Goal: Task Accomplishment & Management: Use online tool/utility

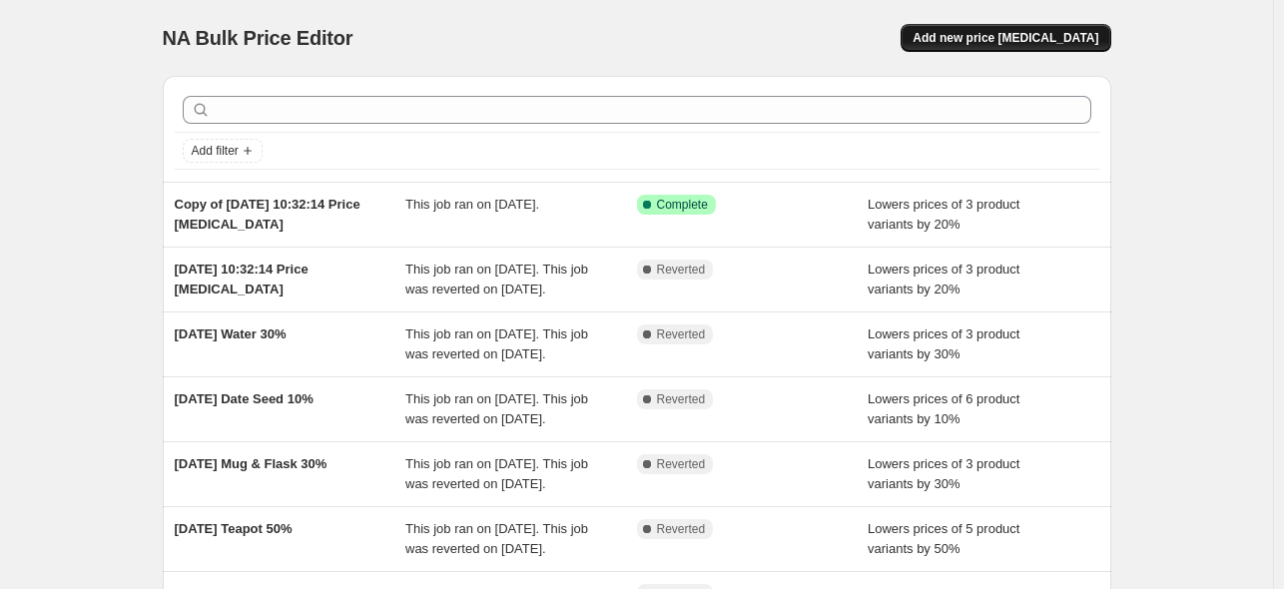
click at [1030, 33] on span "Add new price [MEDICAL_DATA]" at bounding box center [1006, 38] width 186 height 16
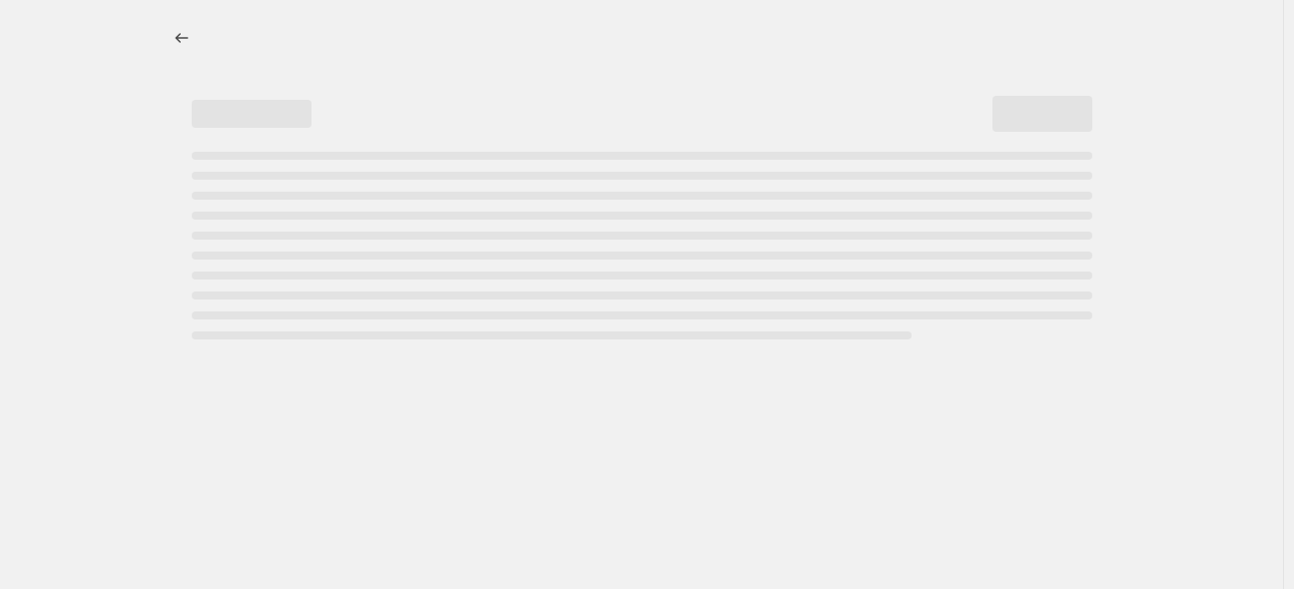
select select "percentage"
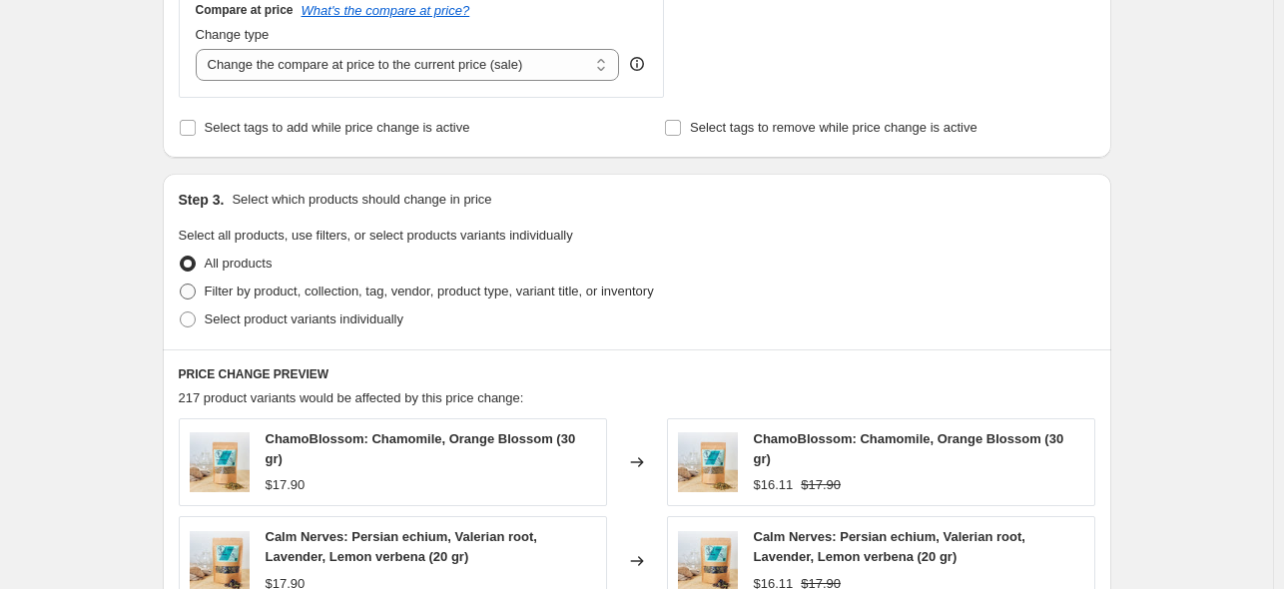
scroll to position [756, 0]
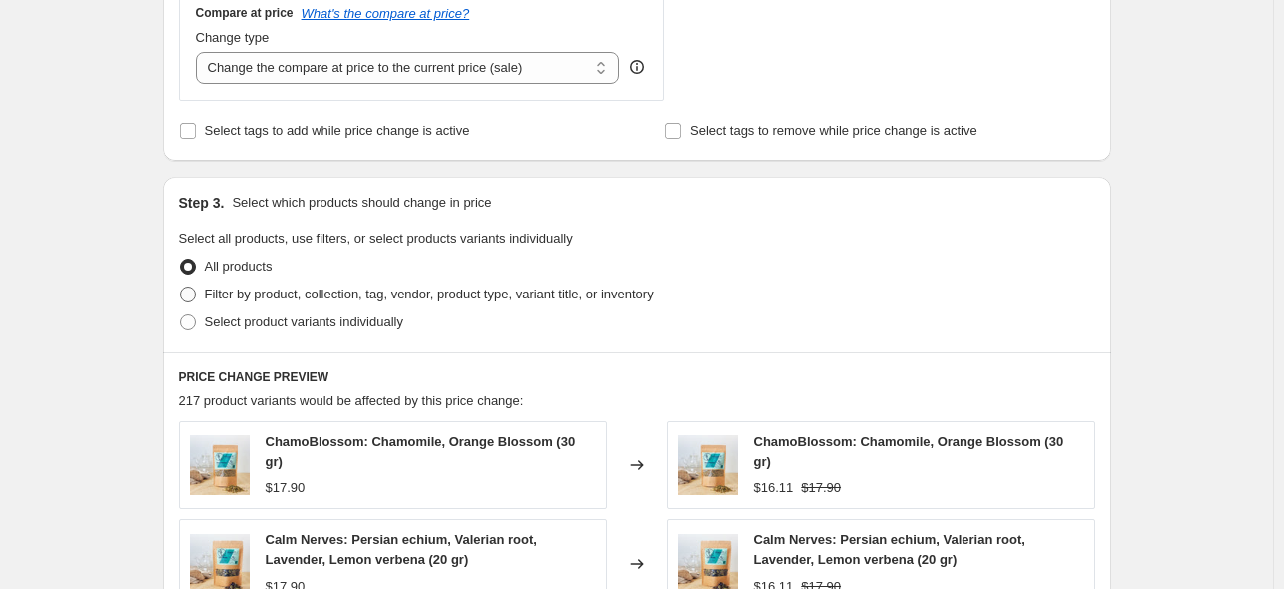
click at [196, 288] on span at bounding box center [188, 295] width 16 height 16
click at [181, 288] on input "Filter by product, collection, tag, vendor, product type, variant title, or inv…" at bounding box center [180, 287] width 1 height 1
radio input "true"
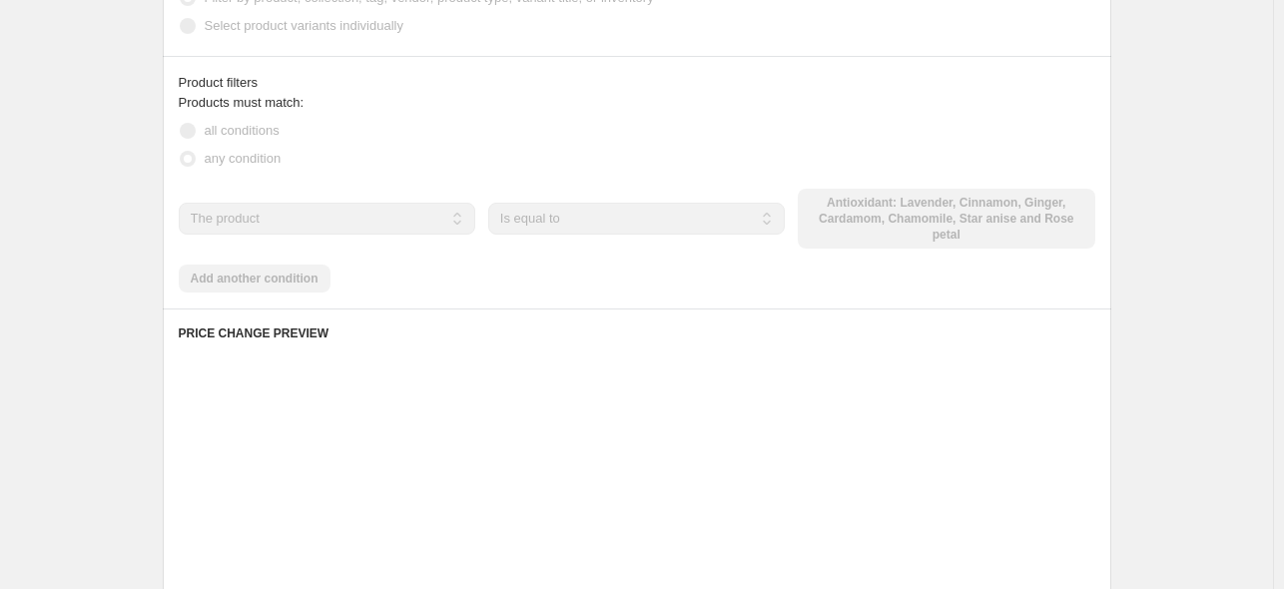
scroll to position [1156, 0]
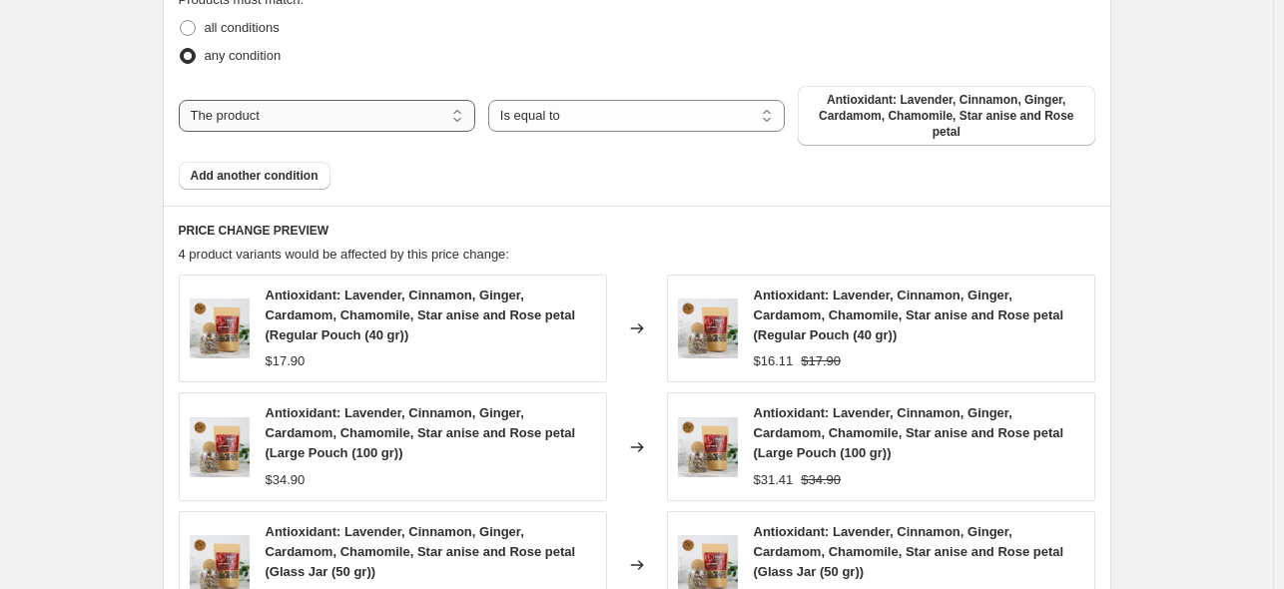
click at [378, 127] on select "The product The product's collection The product's tag The product's vendor The…" at bounding box center [327, 116] width 297 height 32
select select "collection"
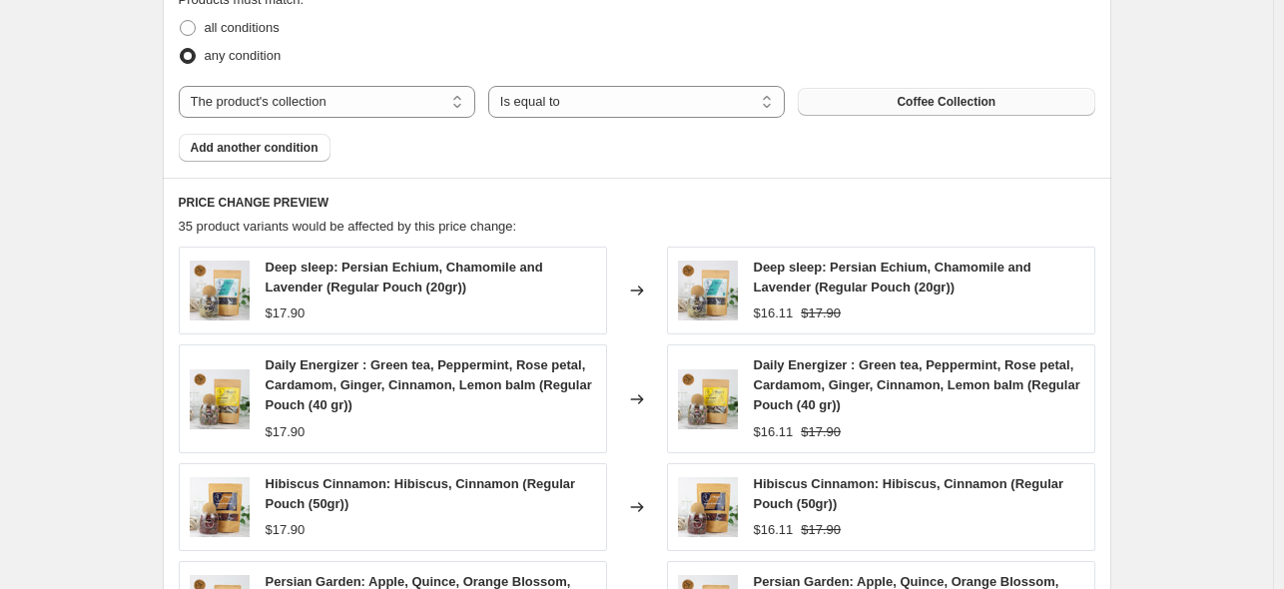
click at [903, 111] on button "Coffee Collection" at bounding box center [946, 102] width 297 height 28
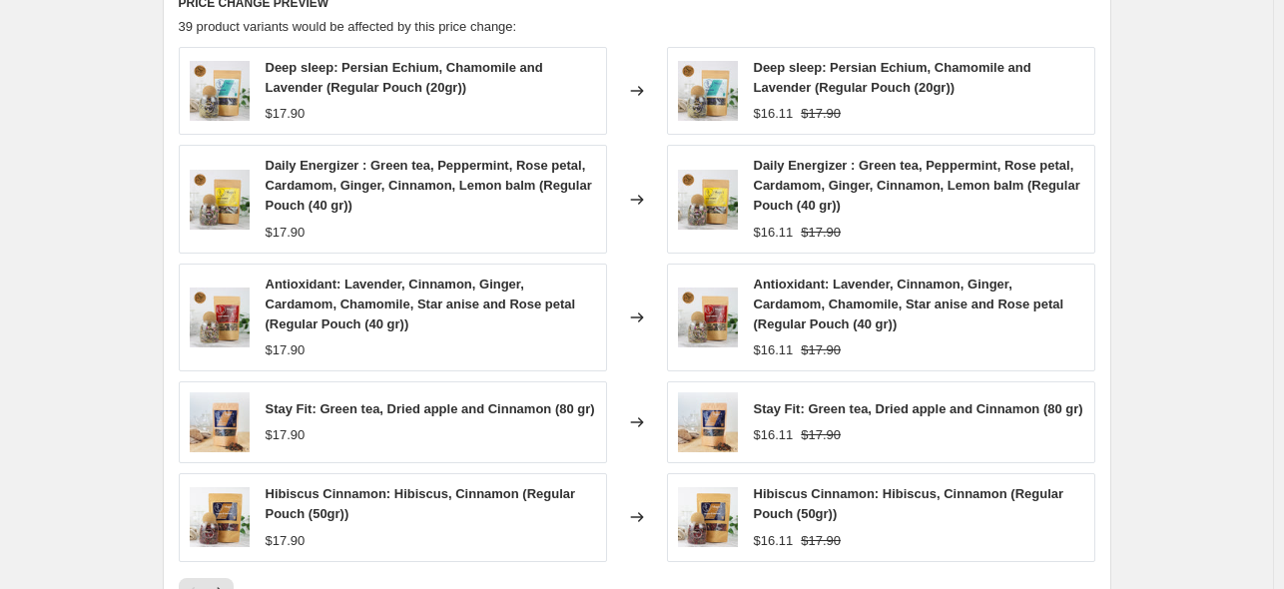
scroll to position [1555, 0]
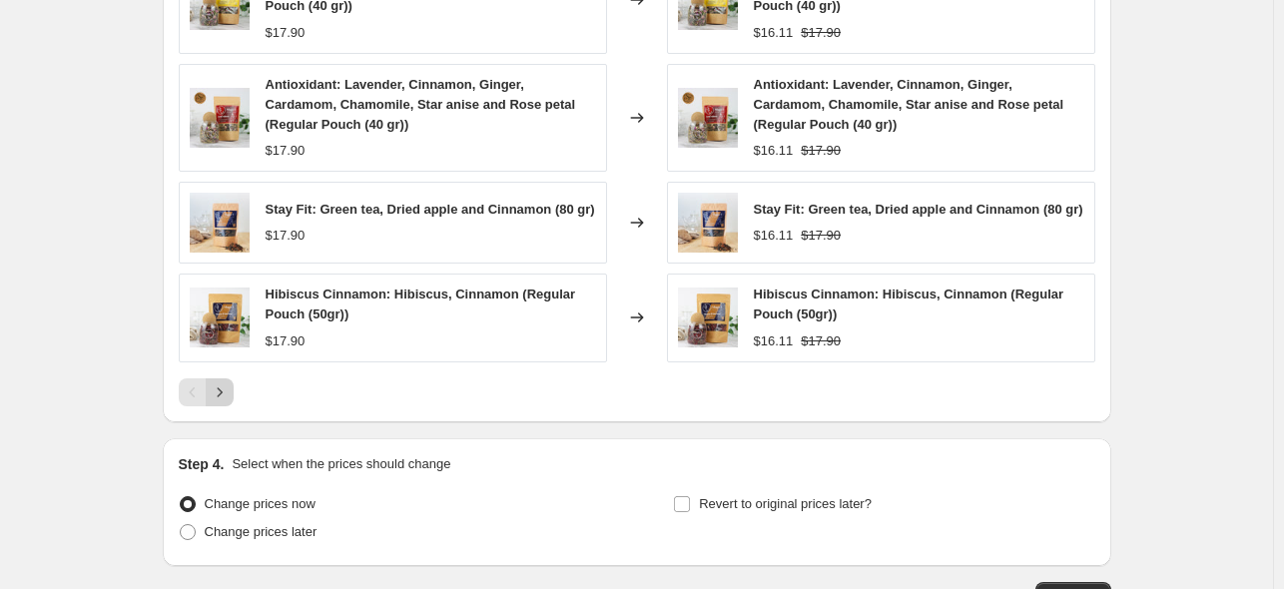
click at [230, 395] on icon "Next" at bounding box center [220, 393] width 20 height 20
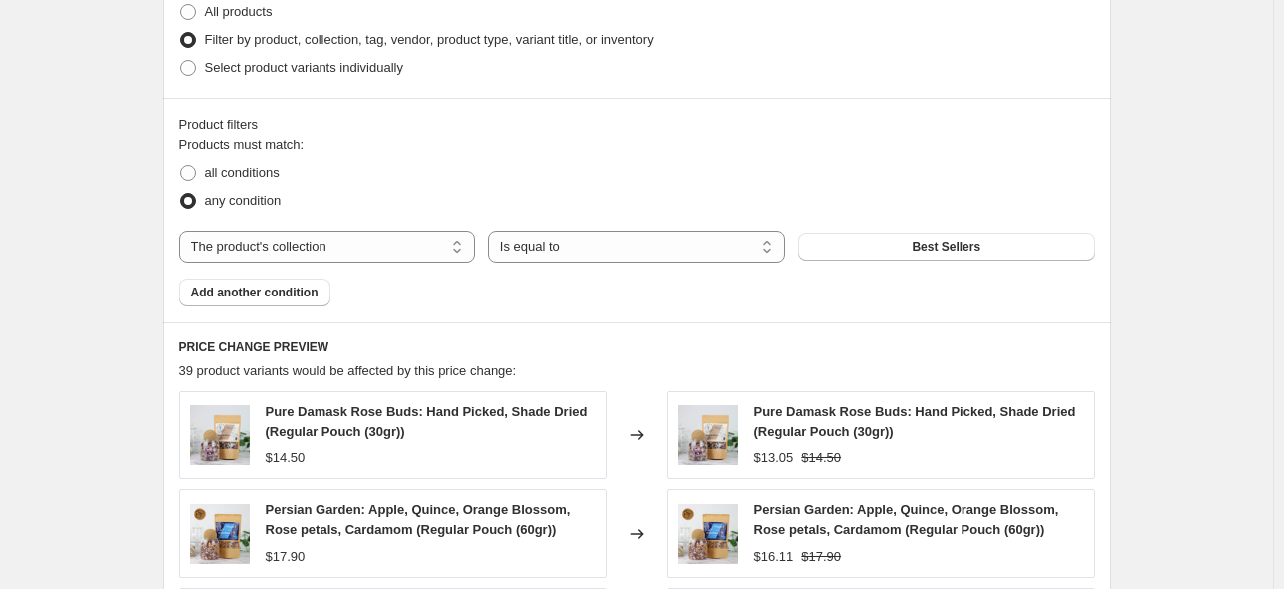
scroll to position [956, 0]
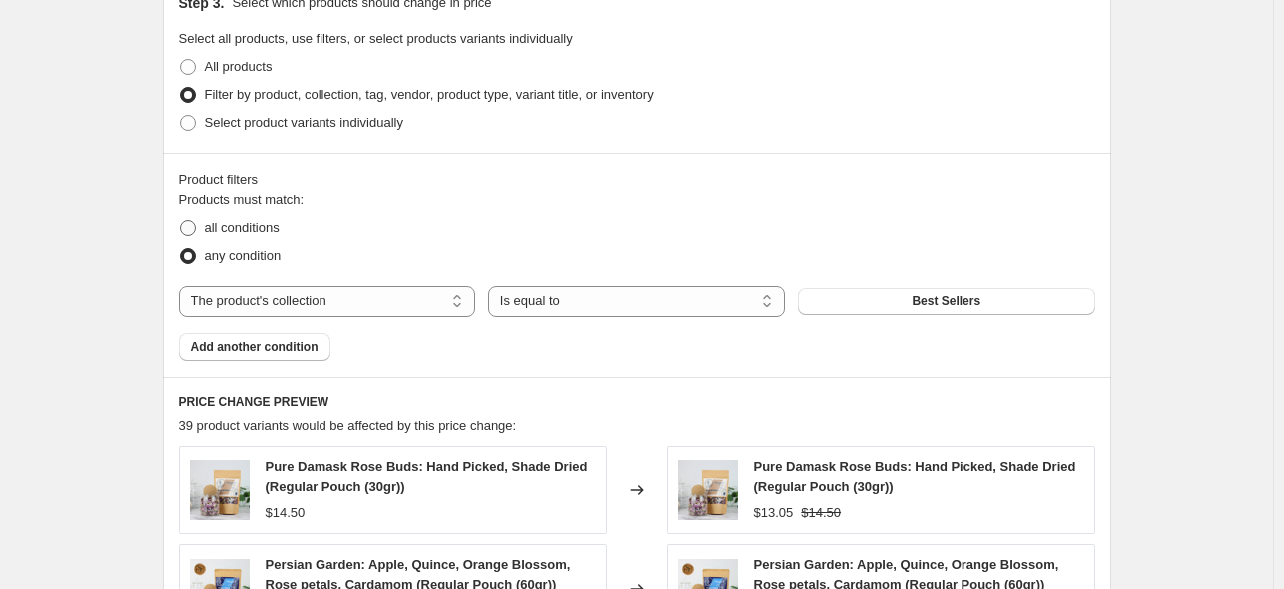
click at [192, 231] on span at bounding box center [188, 228] width 16 height 16
click at [181, 221] on input "all conditions" at bounding box center [180, 220] width 1 height 1
radio input "true"
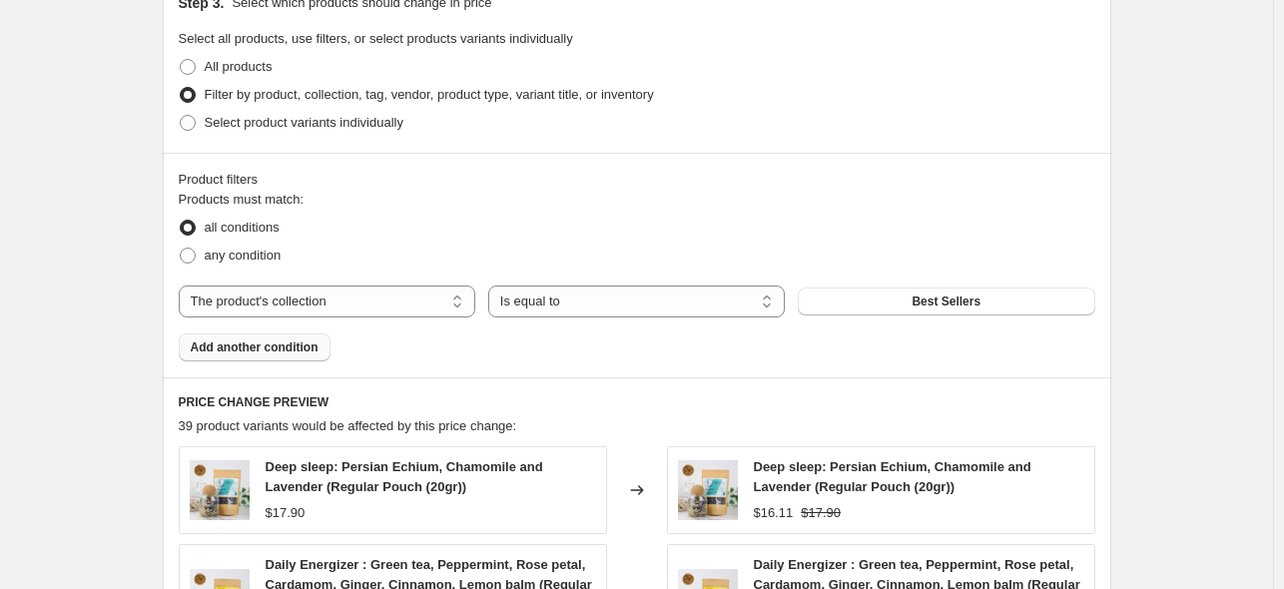
click at [268, 356] on button "Add another condition" at bounding box center [255, 348] width 152 height 28
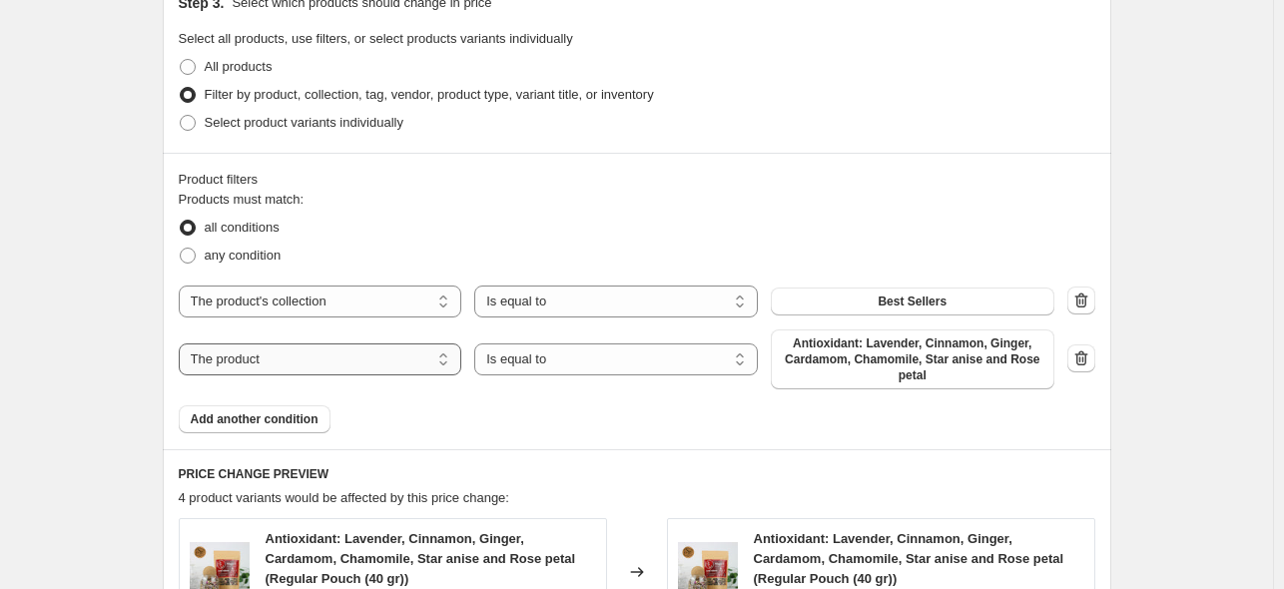
click at [451, 363] on select "The product The product's collection The product's tag The product's vendor The…" at bounding box center [321, 360] width 284 height 32
click at [558, 362] on select "Is equal to Is not equal to" at bounding box center [616, 360] width 284 height 32
select select "not_equal"
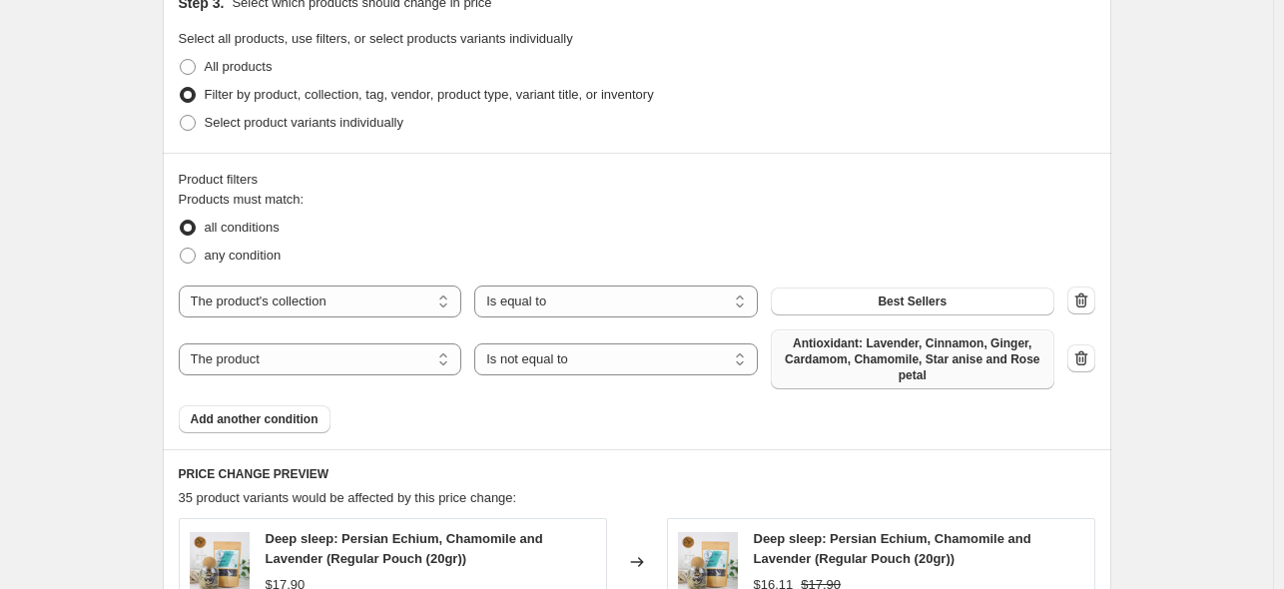
click at [901, 366] on span "Antioxidant: Lavender, Cinnamon, Ginger, Cardamom, Chamomile, Star anise and Ro…" at bounding box center [913, 360] width 260 height 48
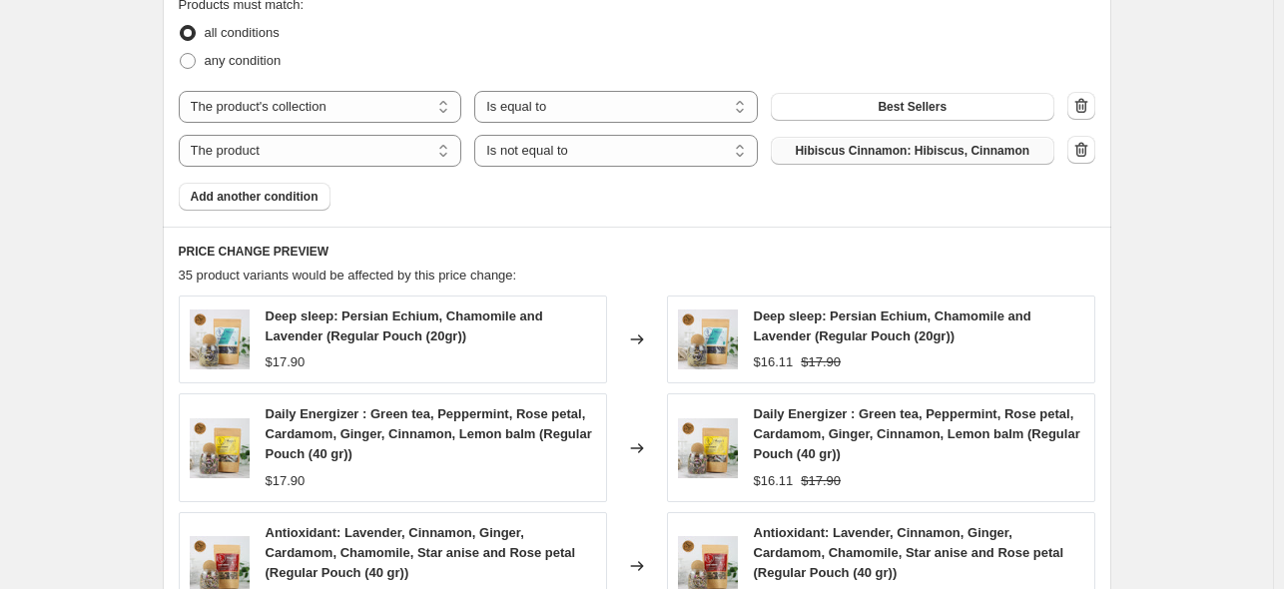
scroll to position [1744, 0]
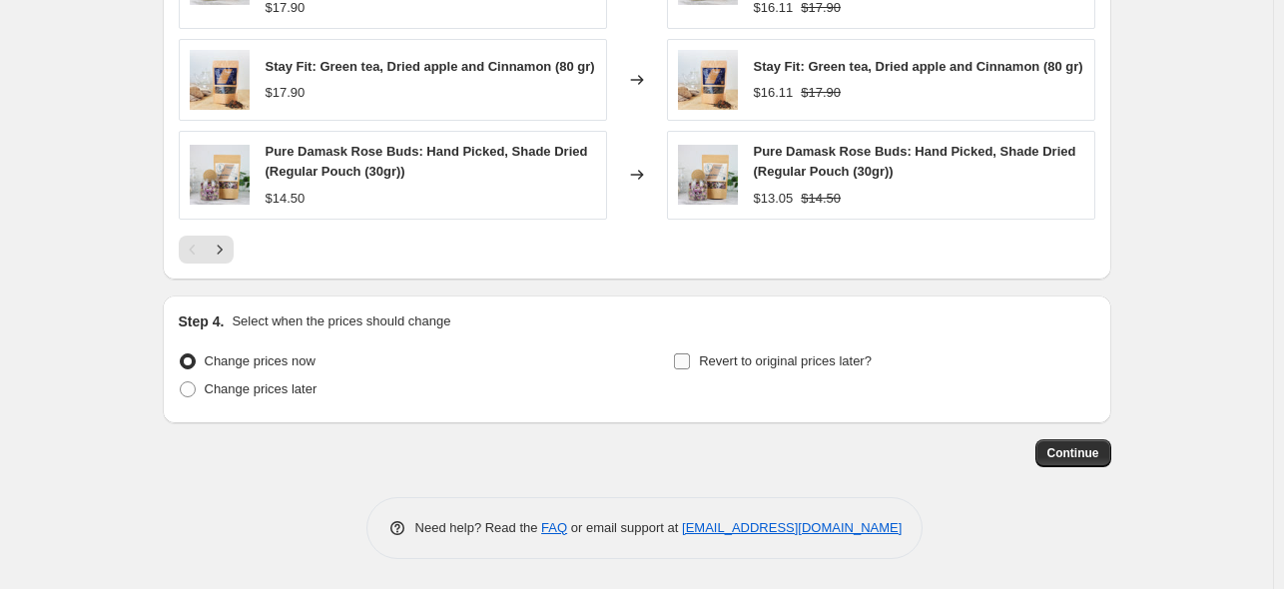
click at [690, 361] on input "Revert to original prices later?" at bounding box center [682, 362] width 16 height 16
checkbox input "true"
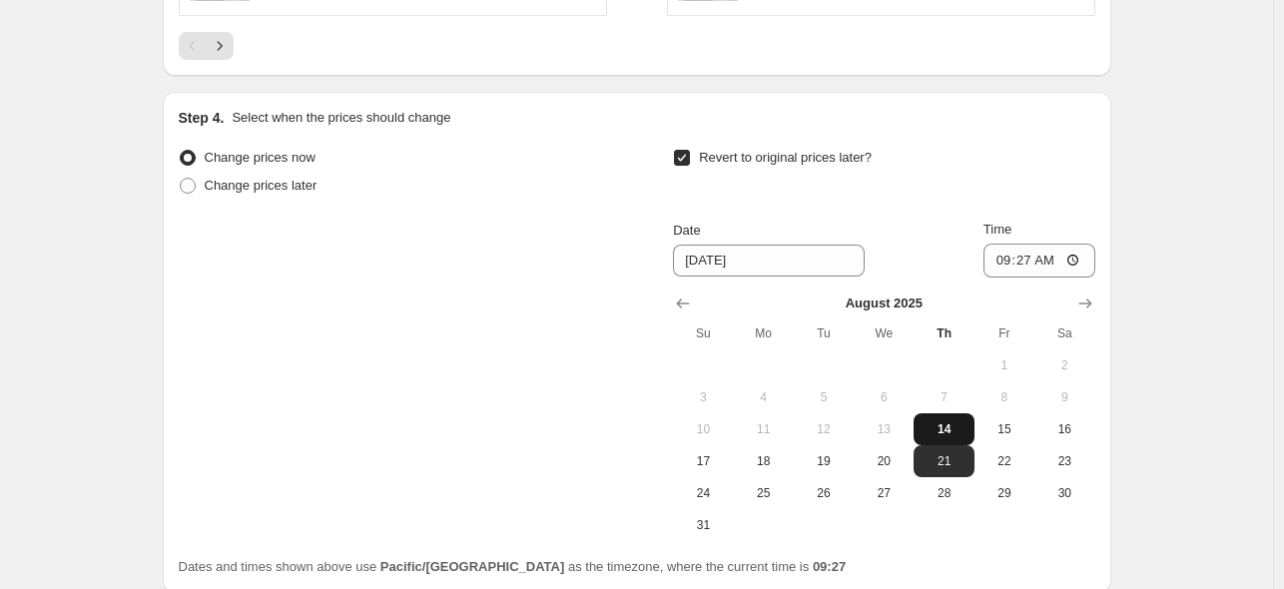
scroll to position [1918, 0]
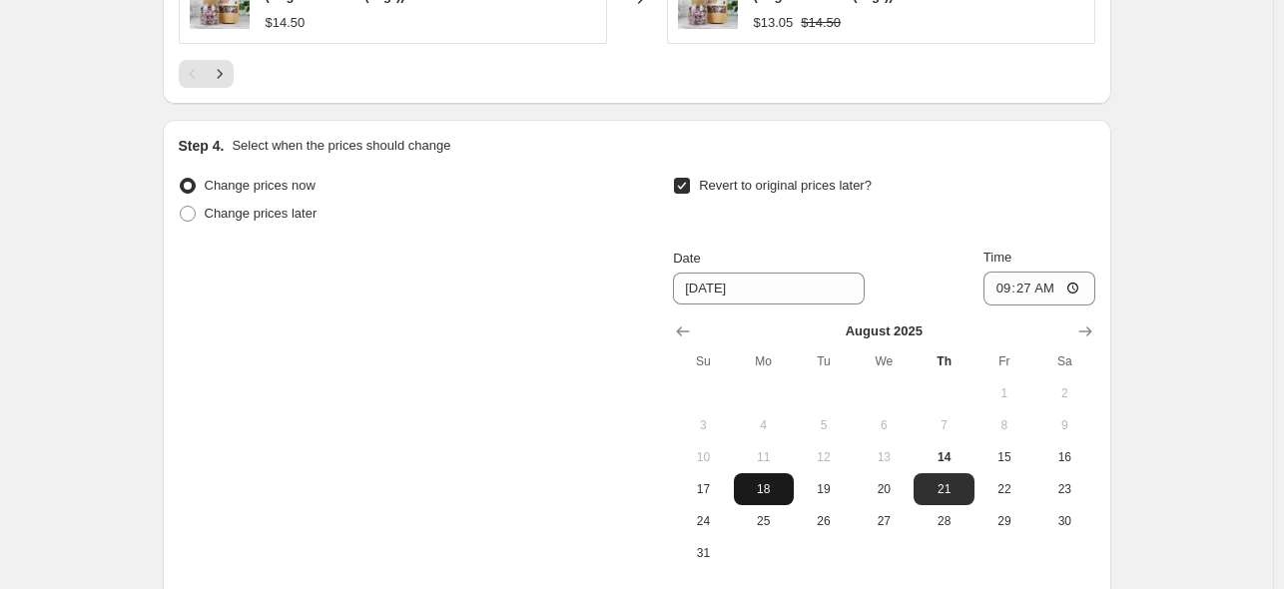
click at [765, 490] on span "18" at bounding box center [764, 489] width 44 height 16
type input "[DATE]"
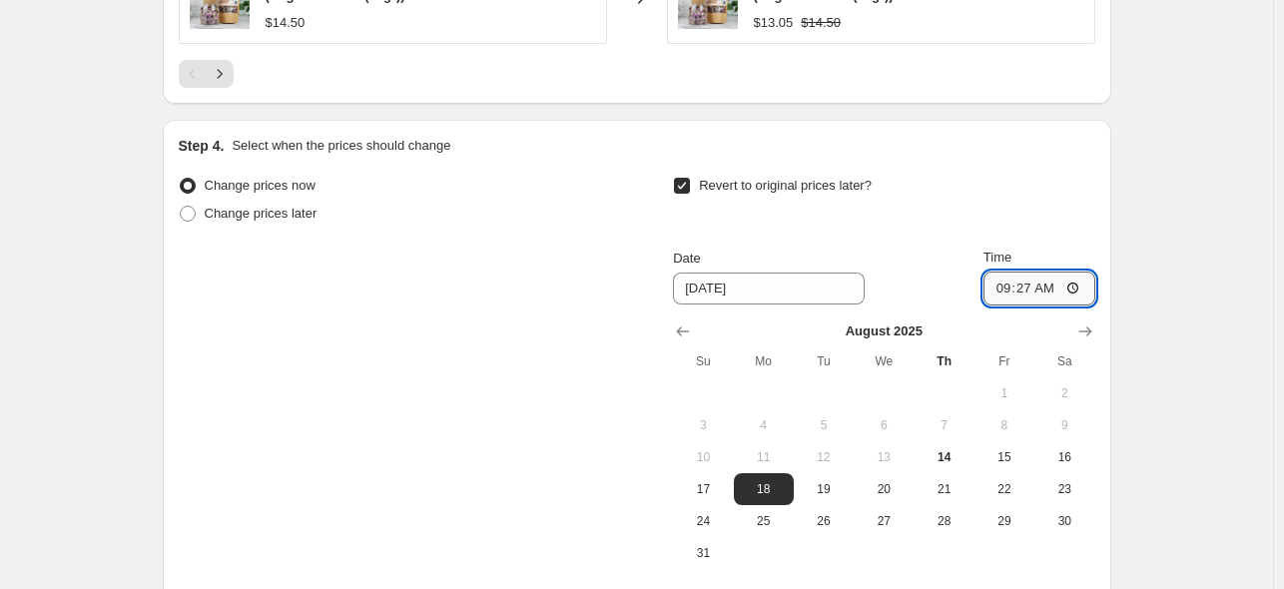
click at [1049, 291] on input "09:27" at bounding box center [1040, 289] width 112 height 34
click at [1015, 290] on input "09:27" at bounding box center [1040, 289] width 112 height 34
click at [1075, 293] on input "09:27" at bounding box center [1040, 289] width 112 height 34
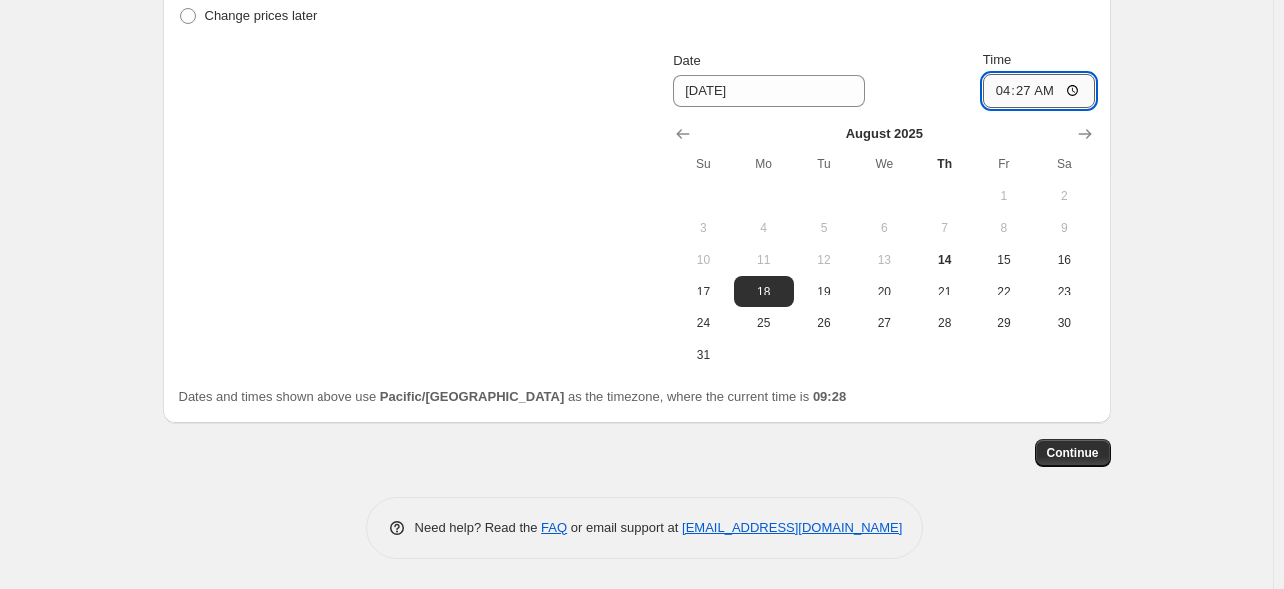
click at [1027, 91] on input "04:27" at bounding box center [1040, 91] width 112 height 34
click at [1078, 91] on input "04:27" at bounding box center [1040, 91] width 112 height 34
type input "09:30"
click at [1083, 454] on span "Continue" at bounding box center [1074, 453] width 52 height 16
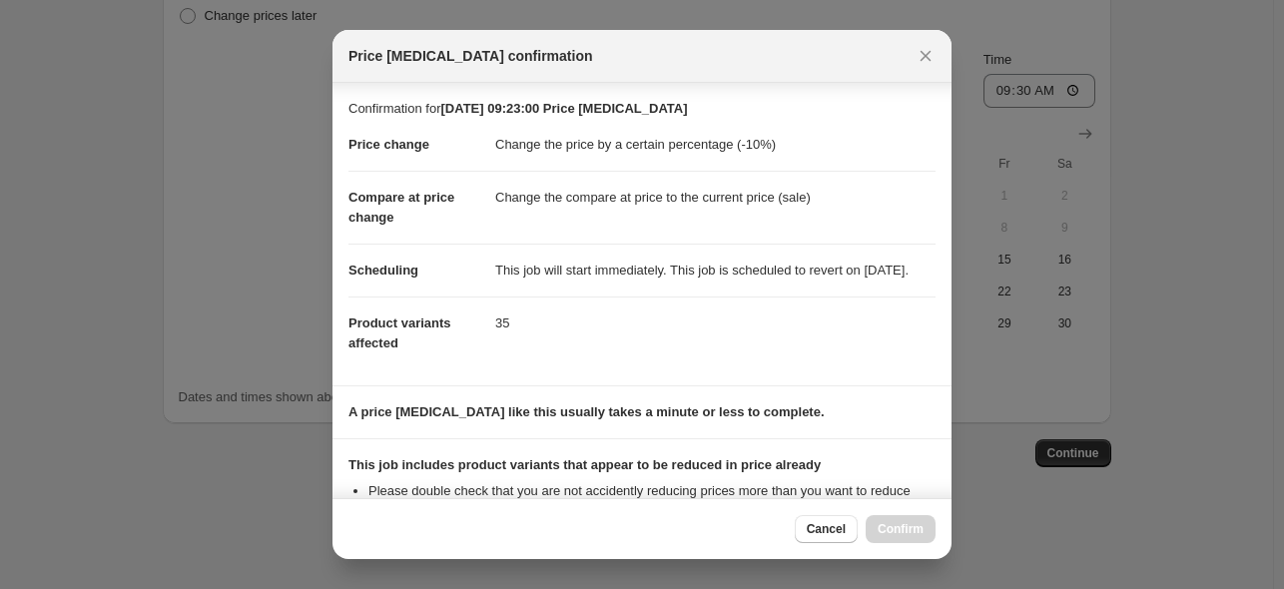
scroll to position [269, 0]
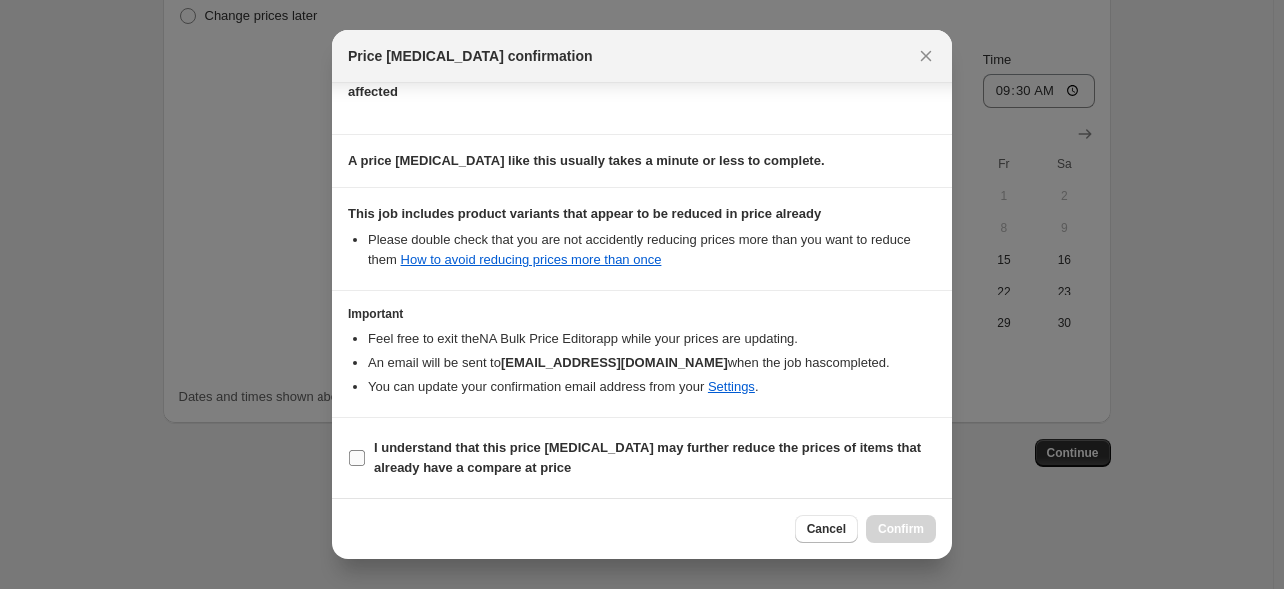
click at [471, 466] on b "I understand that this price [MEDICAL_DATA] may further reduce the prices of it…" at bounding box center [648, 457] width 546 height 35
click at [366, 466] on input "I understand that this price [MEDICAL_DATA] may further reduce the prices of it…" at bounding box center [358, 458] width 16 height 16
checkbox input "true"
click at [907, 532] on span "Confirm" at bounding box center [901, 529] width 46 height 16
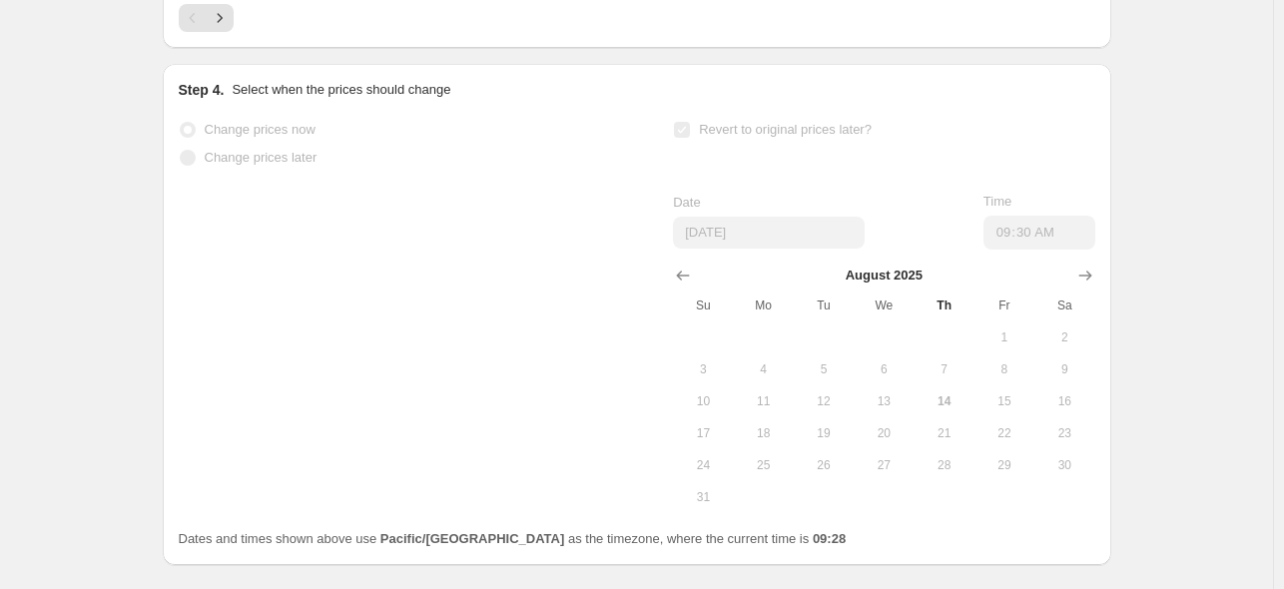
scroll to position [2169, 0]
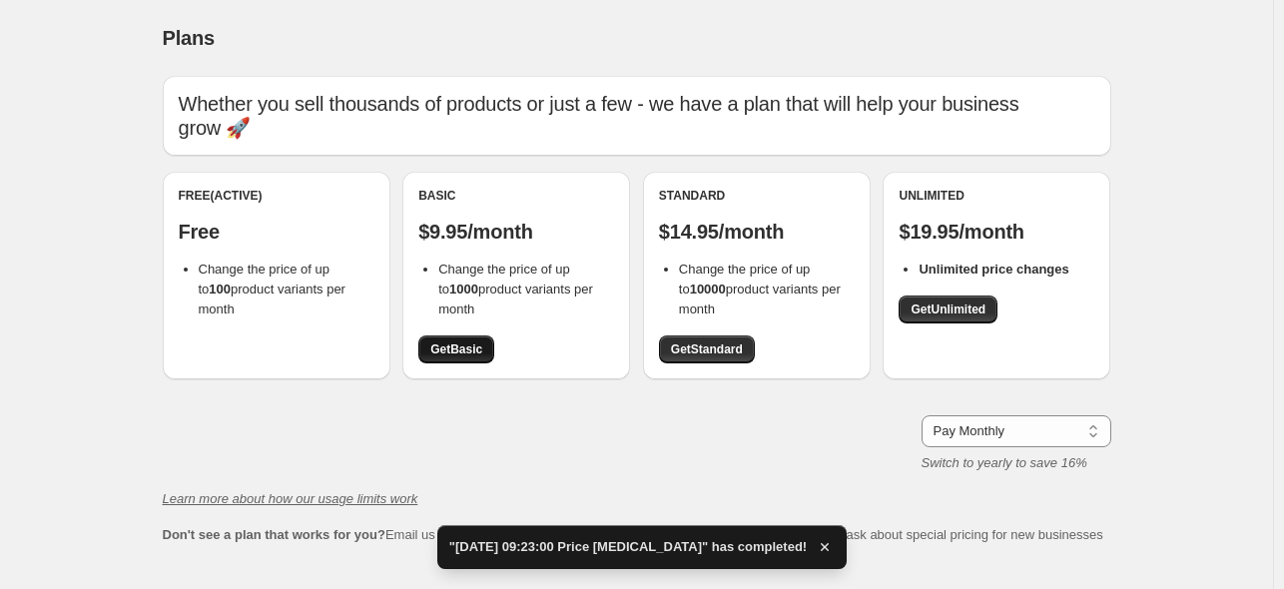
click at [459, 343] on span "Get Basic" at bounding box center [456, 350] width 52 height 16
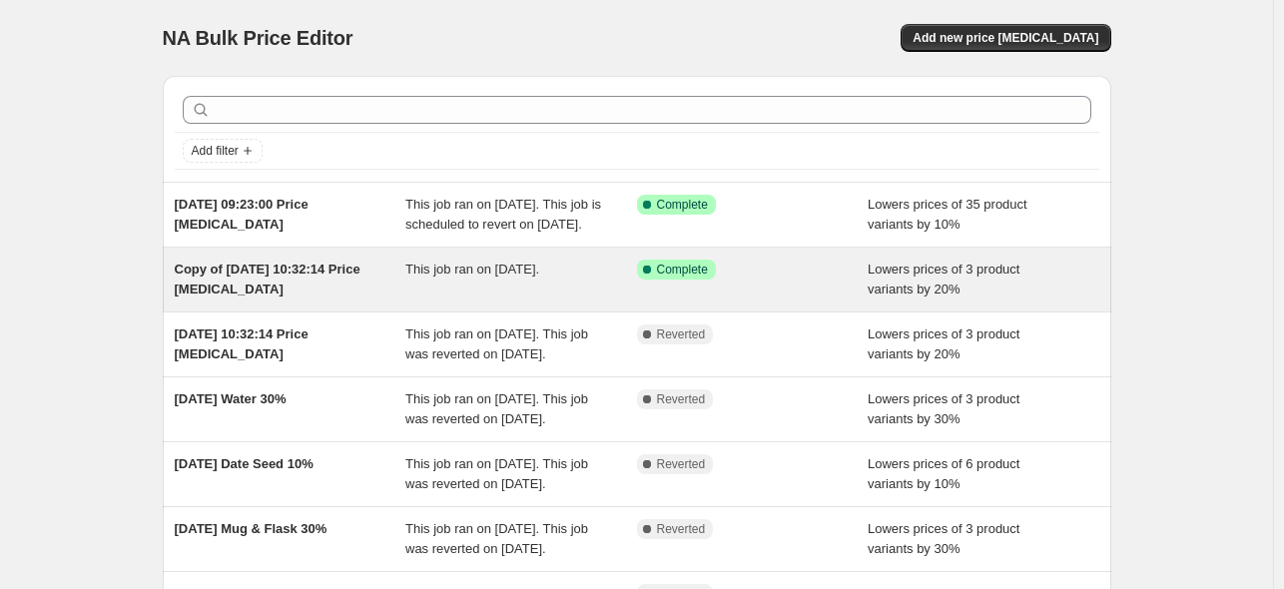
click at [507, 300] on div "This job ran on [DATE]." at bounding box center [522, 280] width 232 height 40
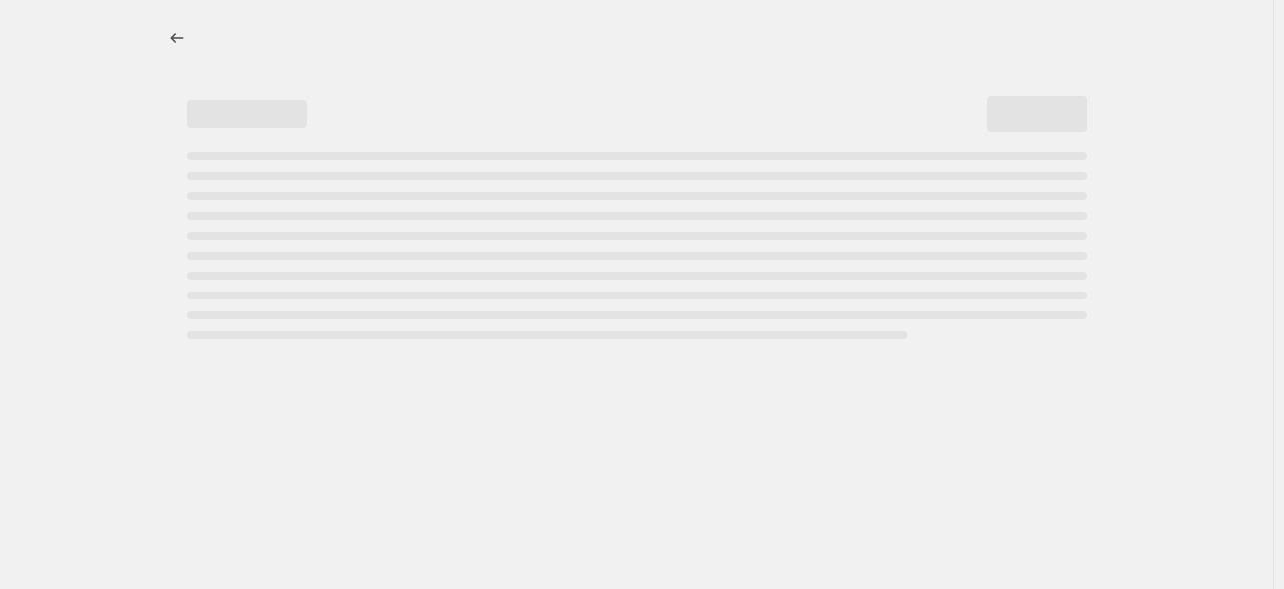
select select "percentage"
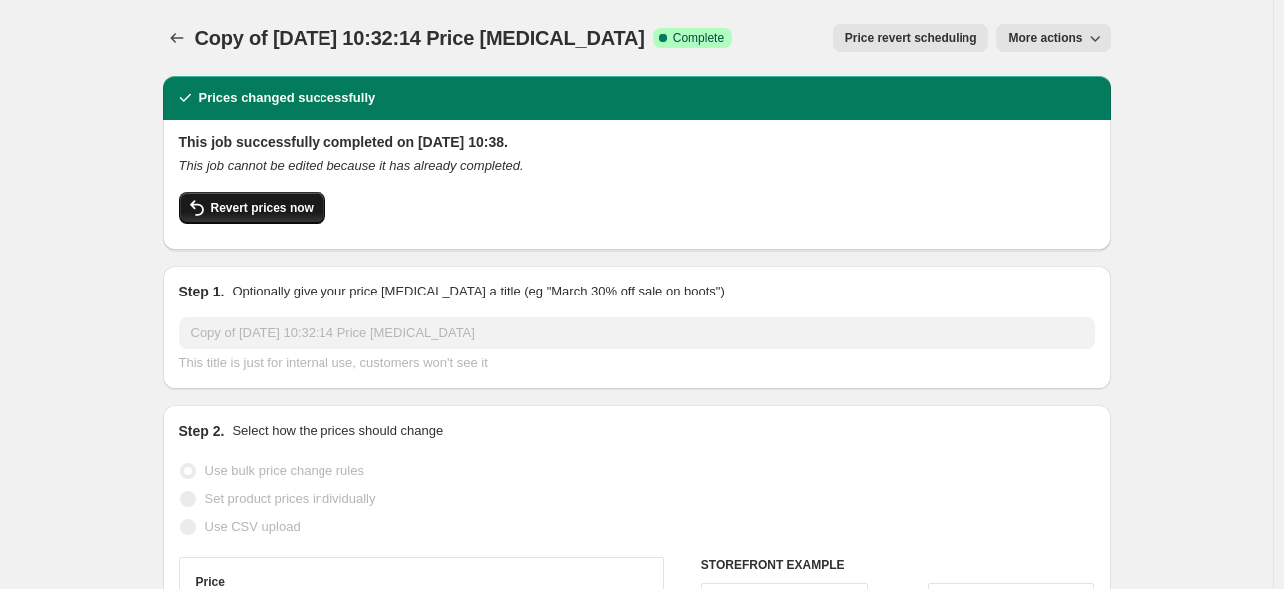
click at [262, 212] on span "Revert prices now" at bounding box center [262, 208] width 103 height 16
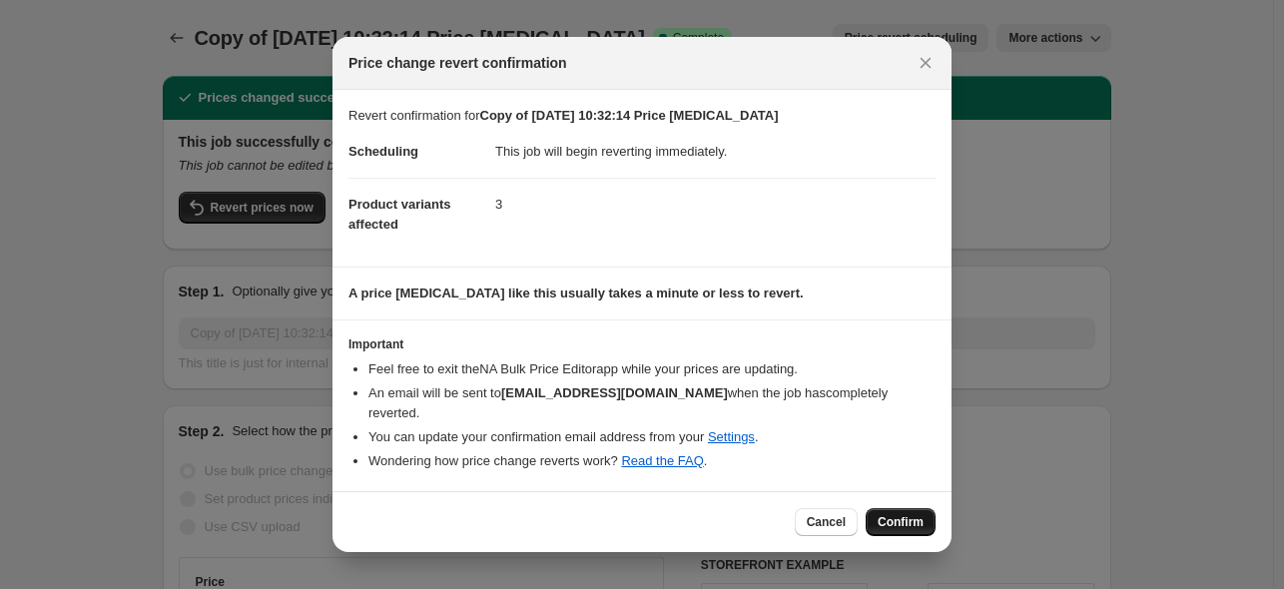
click at [900, 514] on span "Confirm" at bounding box center [901, 522] width 46 height 16
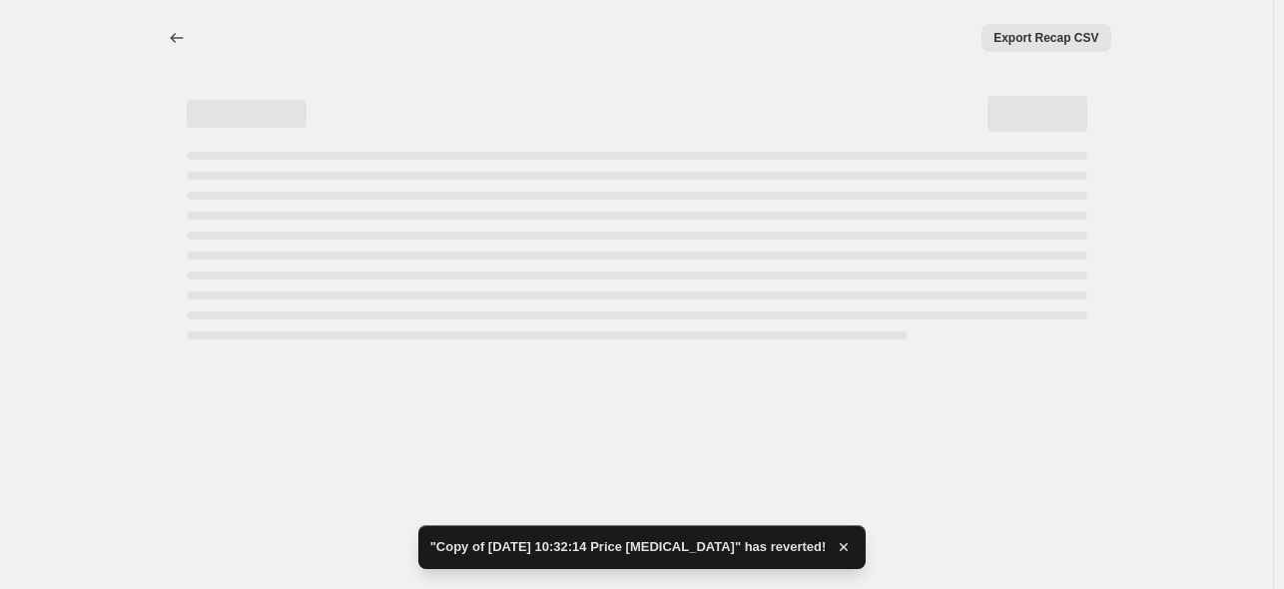
select select "percentage"
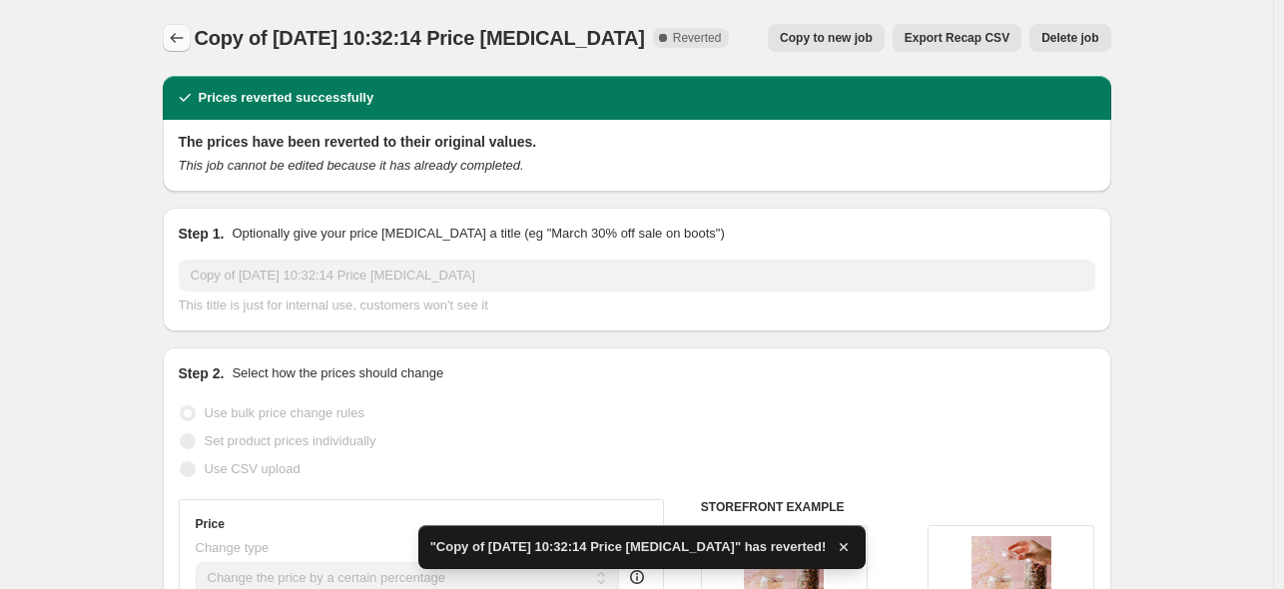
click at [181, 37] on icon "Price change jobs" at bounding box center [177, 38] width 20 height 20
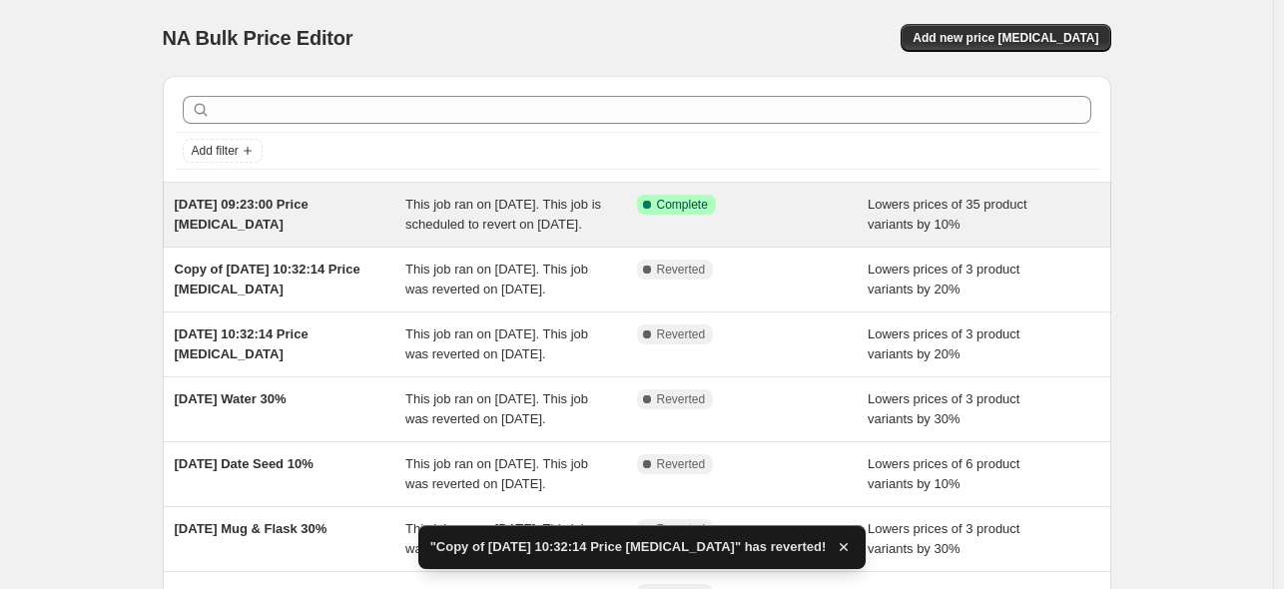
click at [271, 212] on div "[DATE] 09:23:00 Price [MEDICAL_DATA]" at bounding box center [291, 215] width 232 height 40
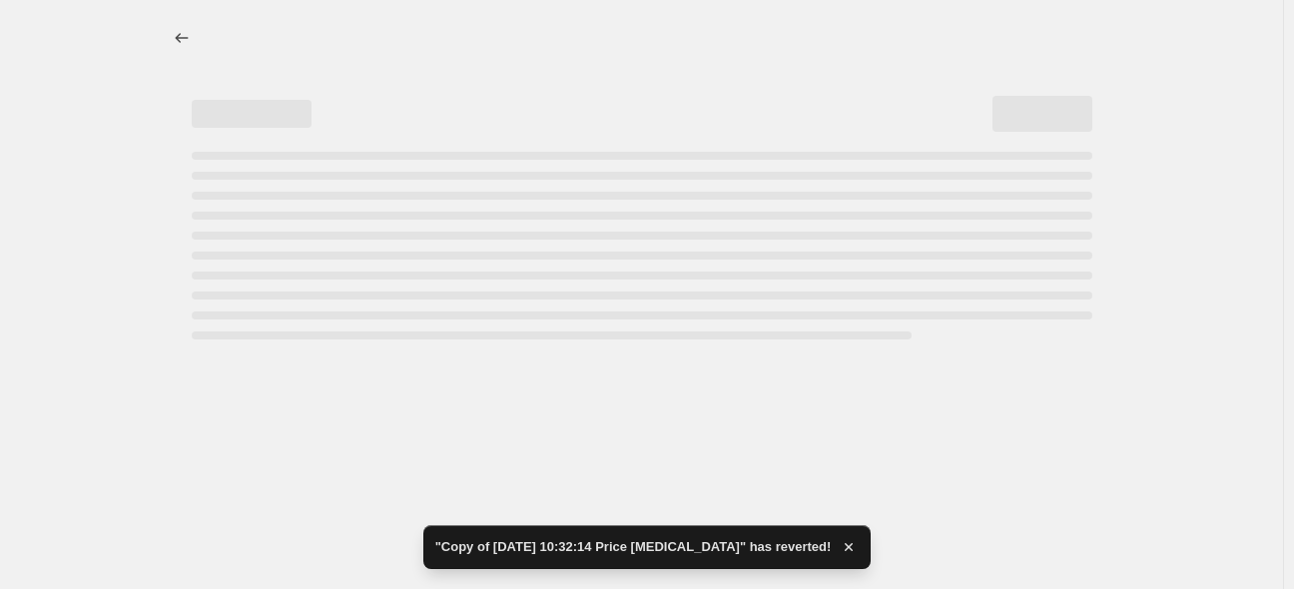
select select "percentage"
select select "collection"
select select "not_equal"
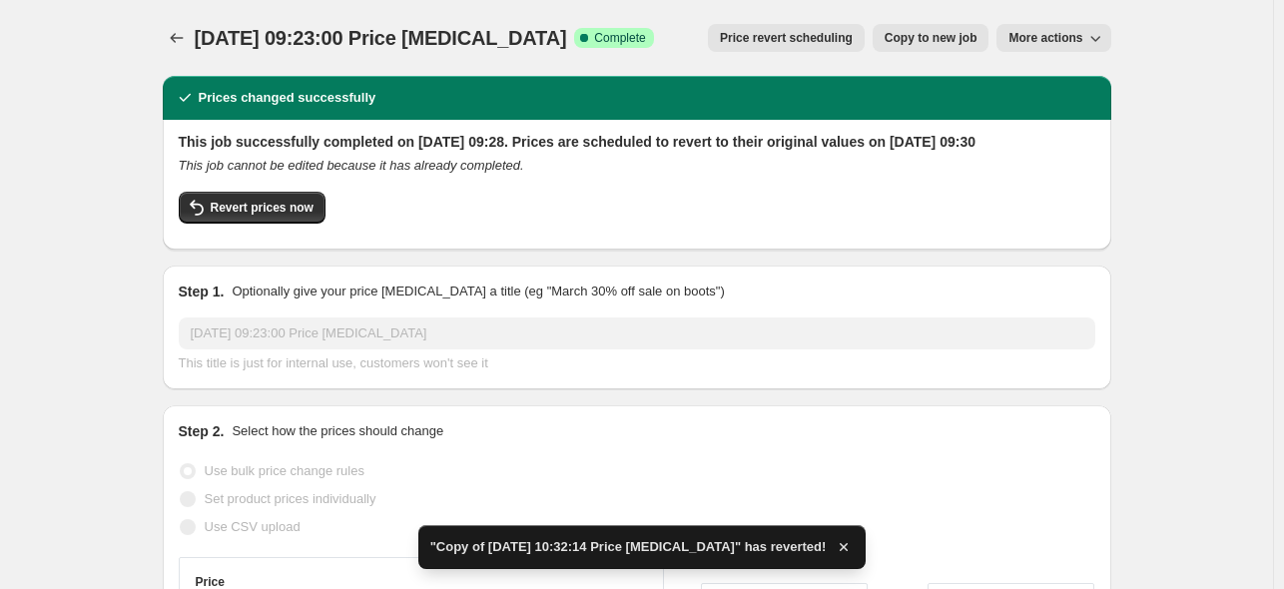
click at [1071, 39] on span "More actions" at bounding box center [1046, 38] width 74 height 16
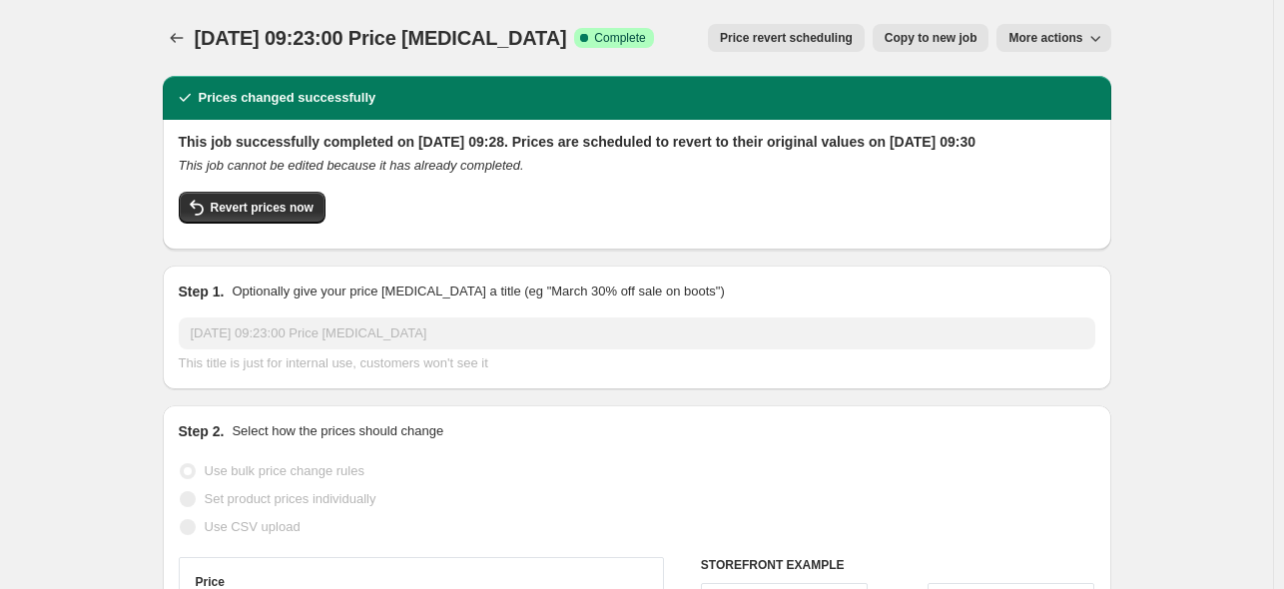
click at [907, 43] on span "Copy to new job" at bounding box center [931, 38] width 93 height 16
select select "percentage"
select select "collection"
select select "not_equal"
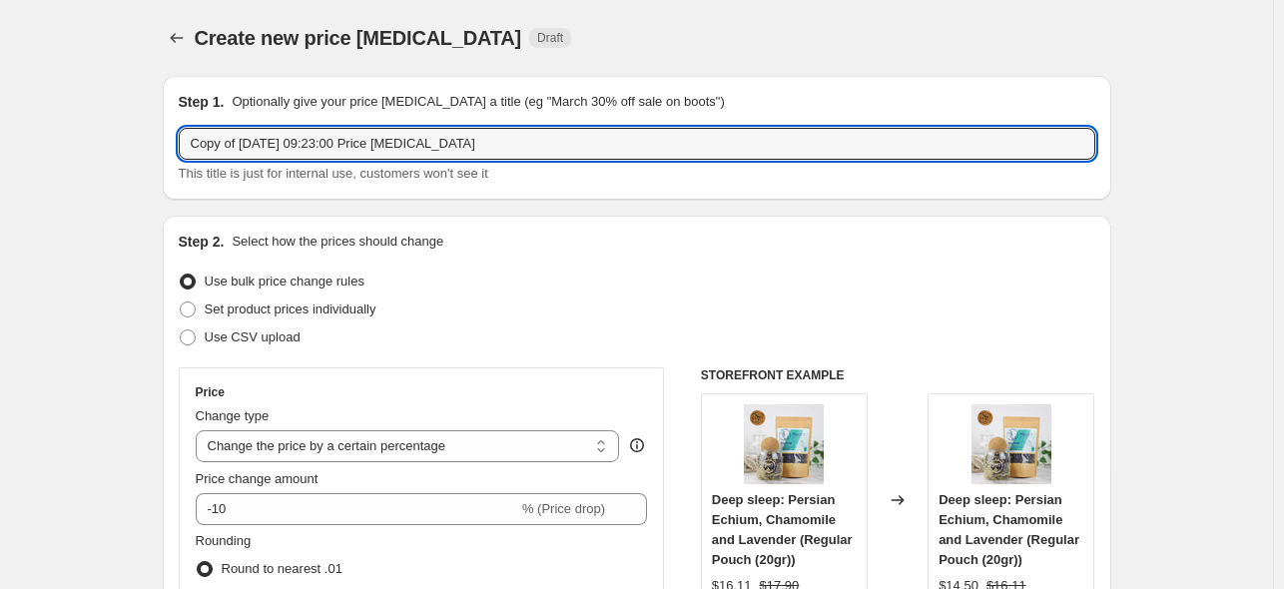
drag, startPoint x: 519, startPoint y: 139, endPoint x: 107, endPoint y: 144, distance: 412.5
type input "B"
type input "AfterPay"
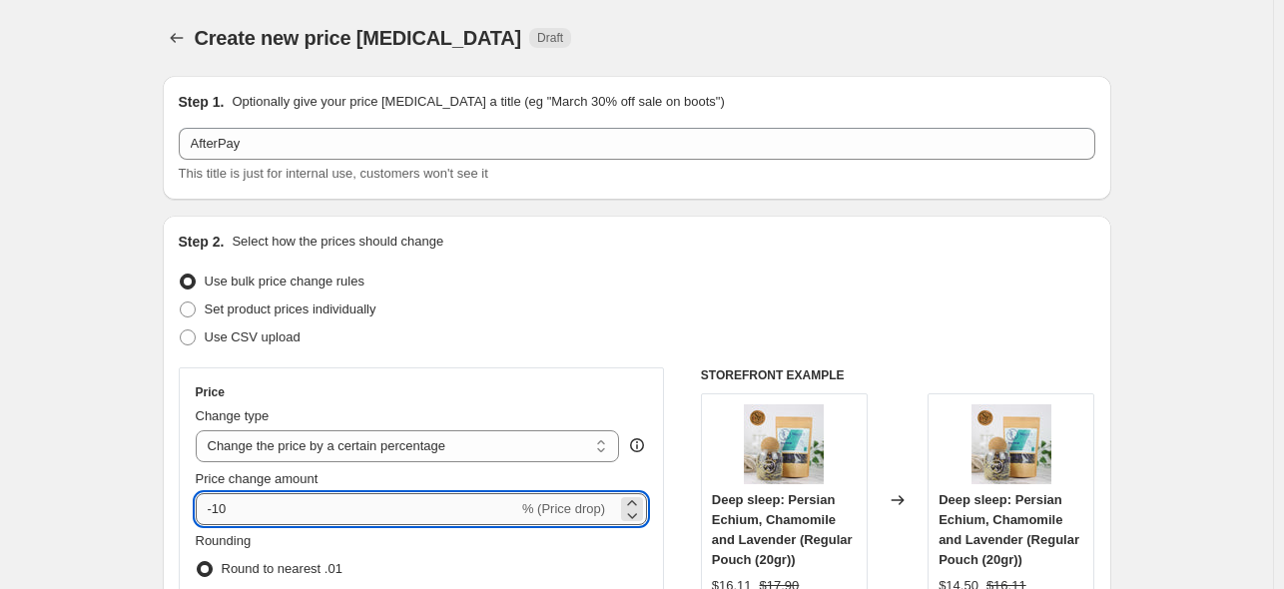
click at [222, 512] on input "-10" at bounding box center [357, 509] width 323 height 32
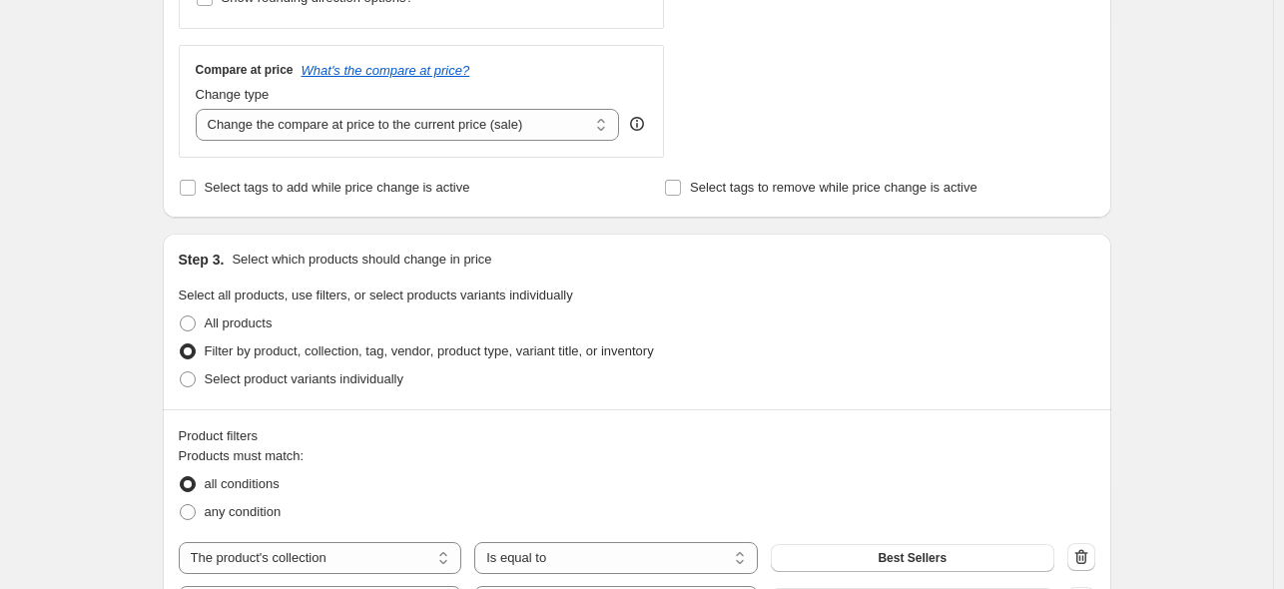
scroll to position [899, 0]
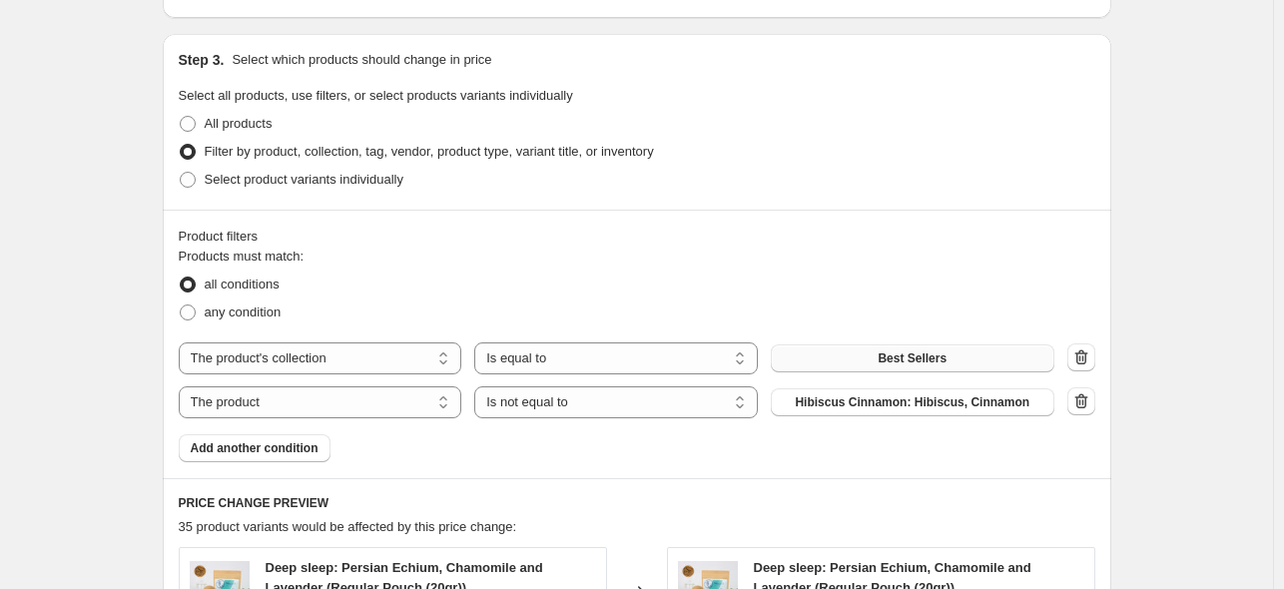
type input "-20"
click at [886, 355] on span "Best Sellers" at bounding box center [912, 359] width 69 height 16
click at [919, 353] on span "Best Sellers" at bounding box center [912, 359] width 69 height 16
click at [415, 401] on select "The product The product's collection The product's tag The product's vendor The…" at bounding box center [321, 403] width 284 height 32
select select "collection"
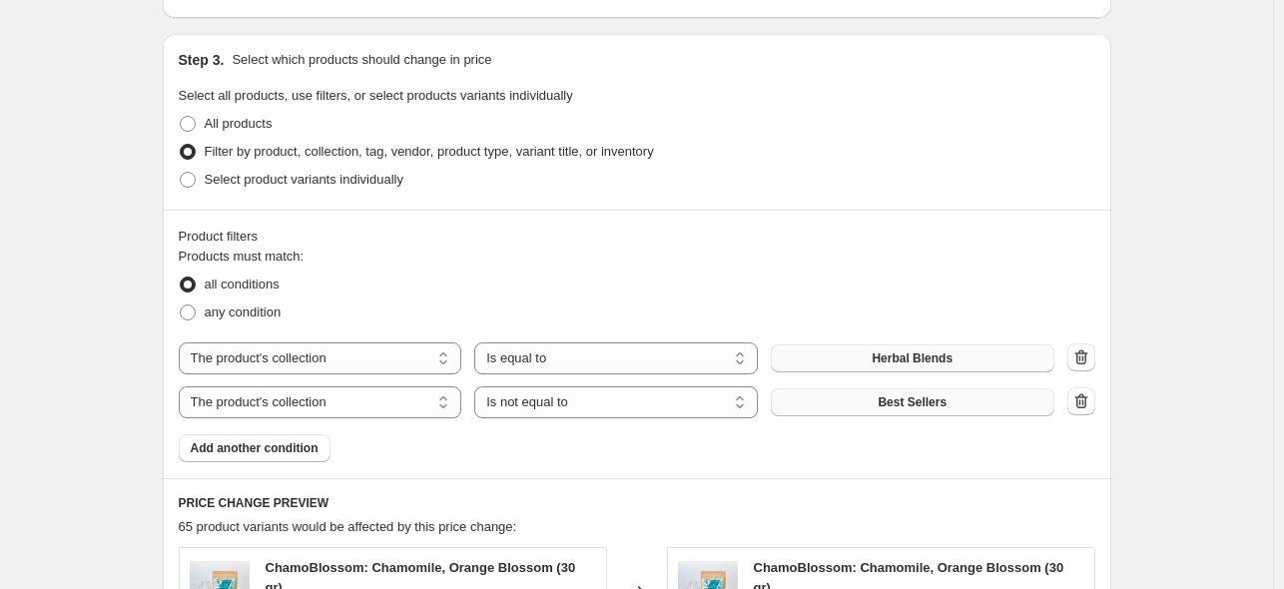
click at [919, 404] on span "Best Sellers" at bounding box center [912, 403] width 69 height 16
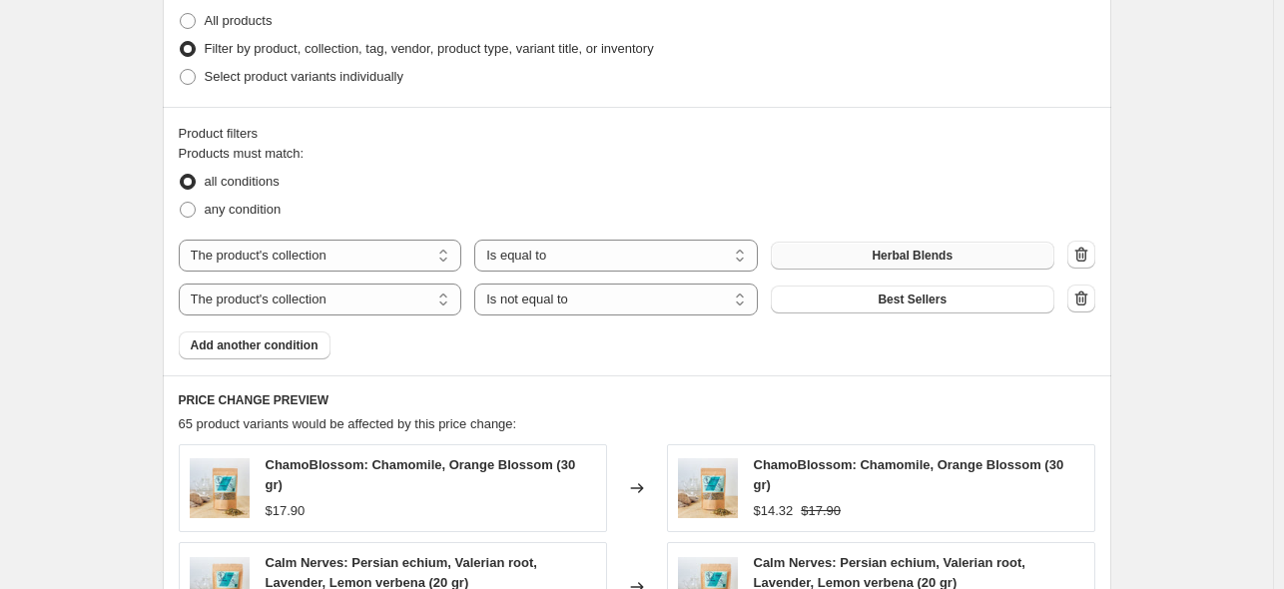
scroll to position [1099, 0]
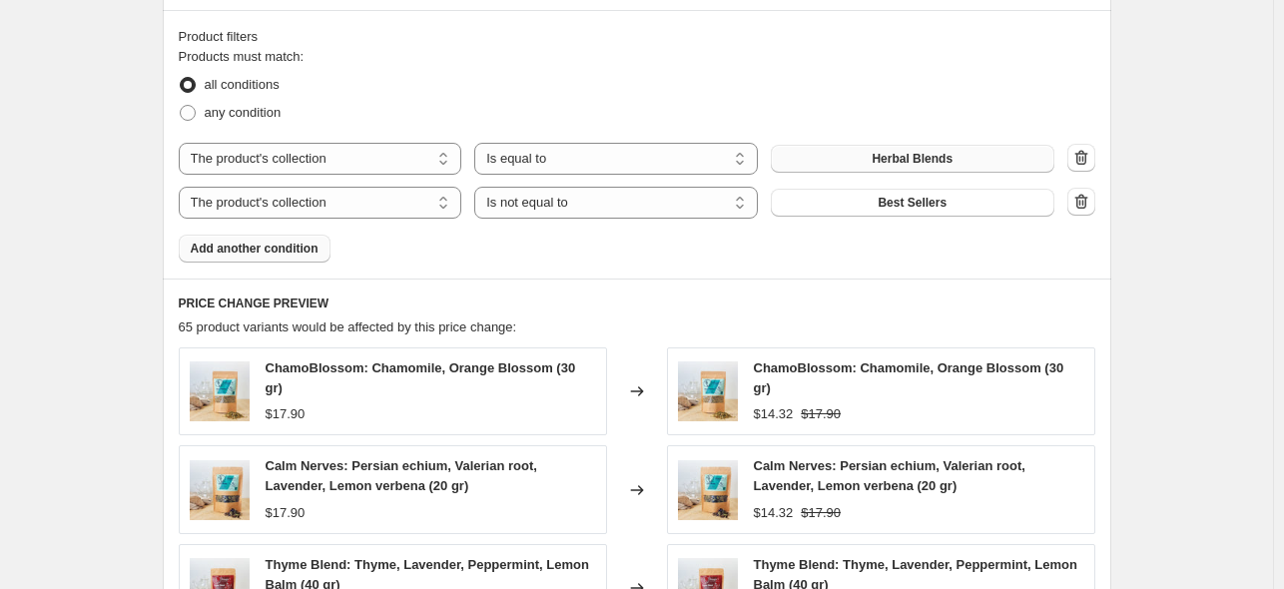
click at [268, 239] on button "Add another condition" at bounding box center [255, 249] width 152 height 28
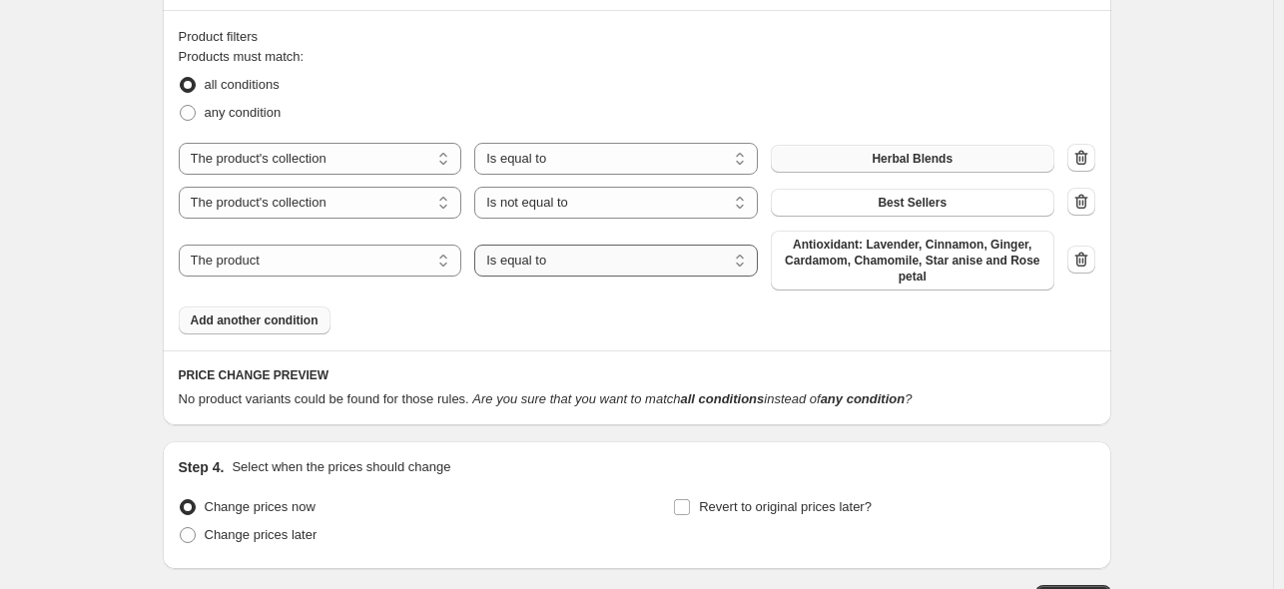
click at [591, 264] on select "Is equal to Is not equal to" at bounding box center [616, 261] width 284 height 32
click at [332, 264] on select "The product The product's collection The product's tag The product's vendor The…" at bounding box center [321, 261] width 284 height 32
select select "collection"
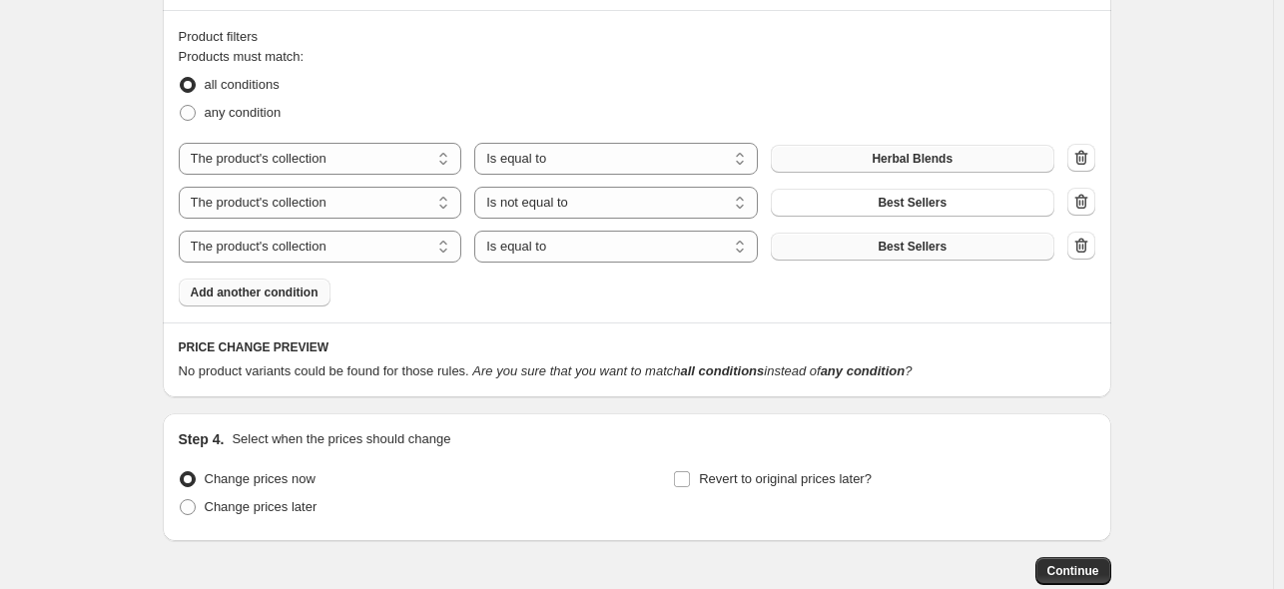
click at [854, 245] on button "Best Sellers" at bounding box center [913, 247] width 284 height 28
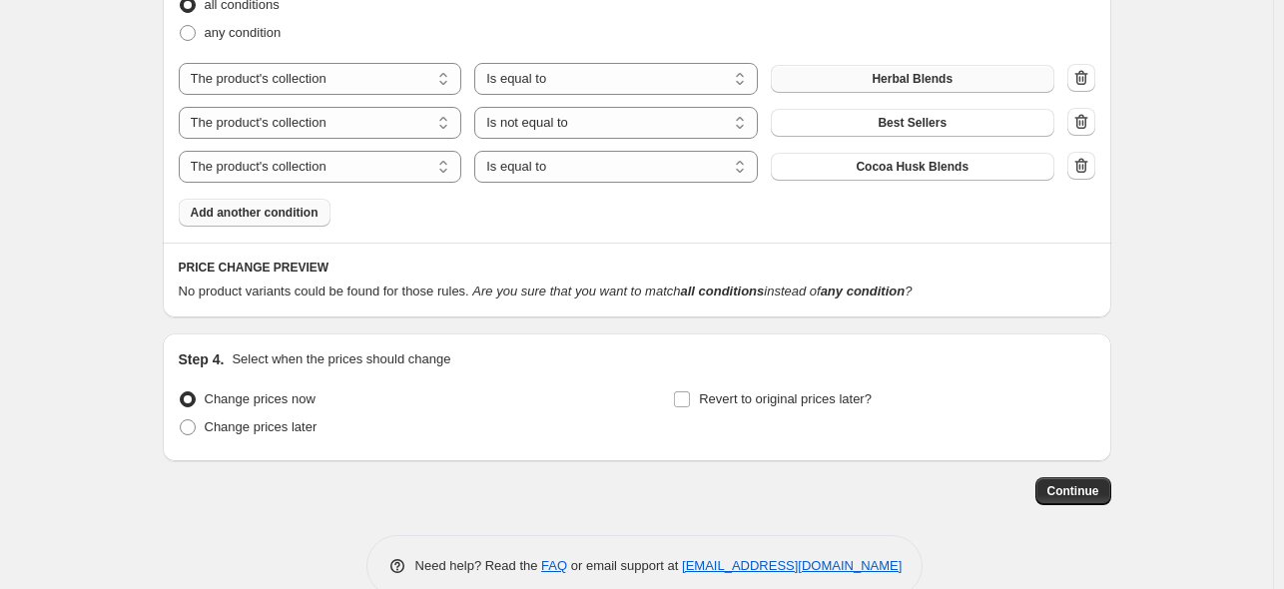
scroll to position [1215, 0]
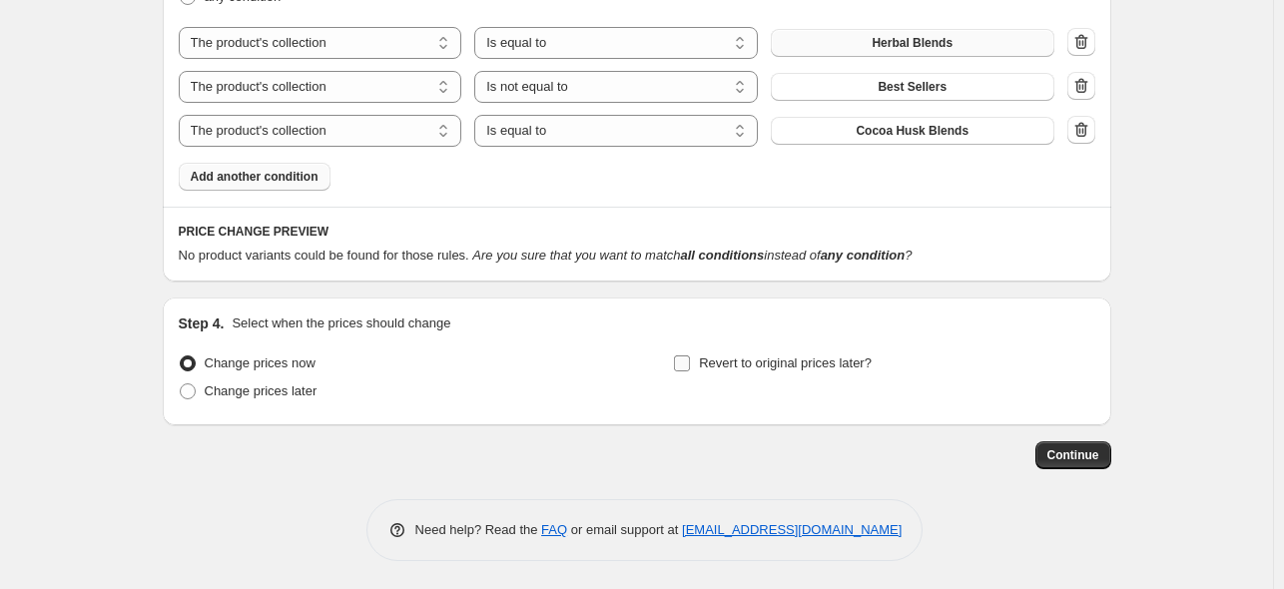
click at [687, 359] on input "Revert to original prices later?" at bounding box center [682, 364] width 16 height 16
checkbox input "true"
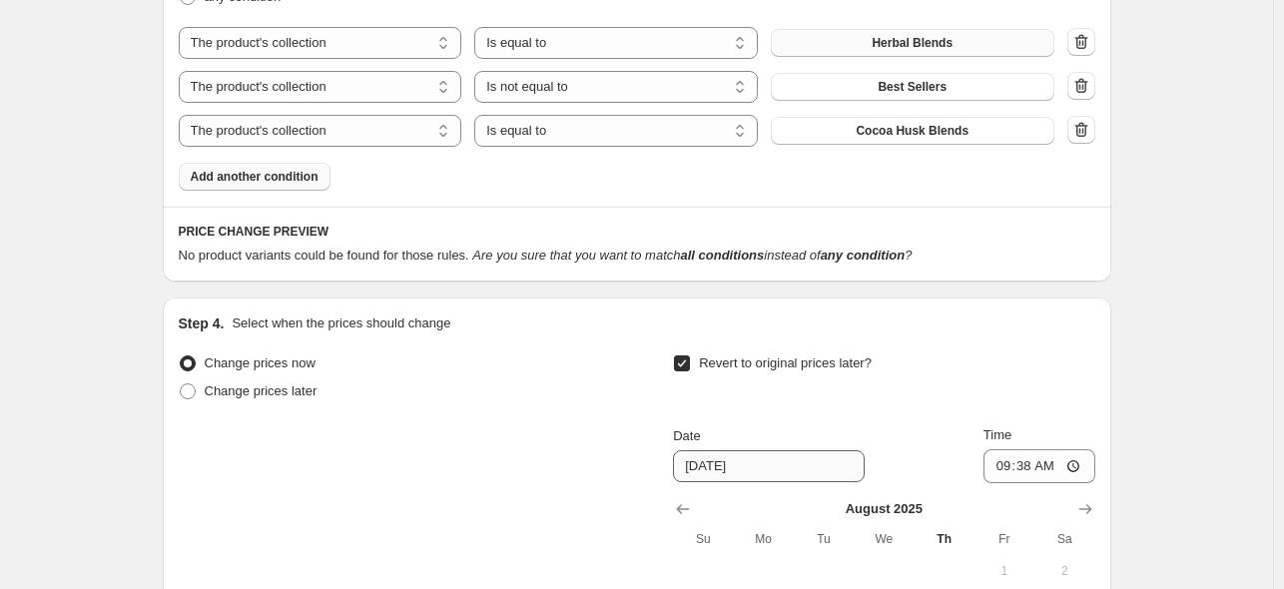
scroll to position [1588, 0]
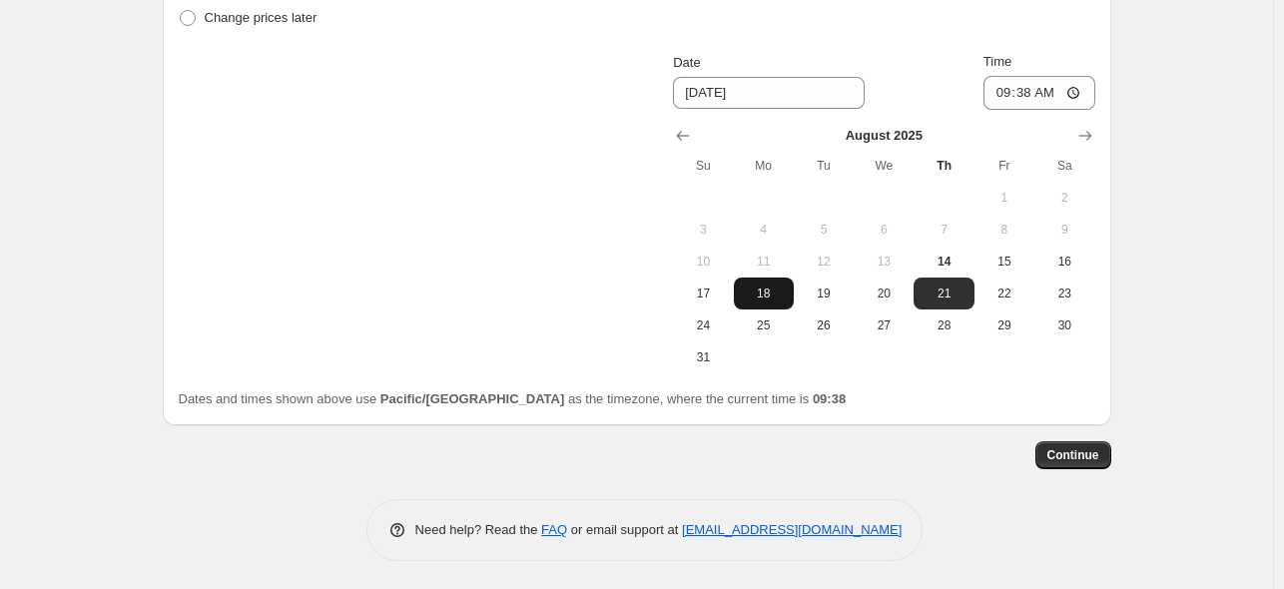
click at [769, 297] on span "18" at bounding box center [764, 294] width 44 height 16
type input "[DATE]"
click at [1068, 451] on span "Continue" at bounding box center [1074, 455] width 52 height 16
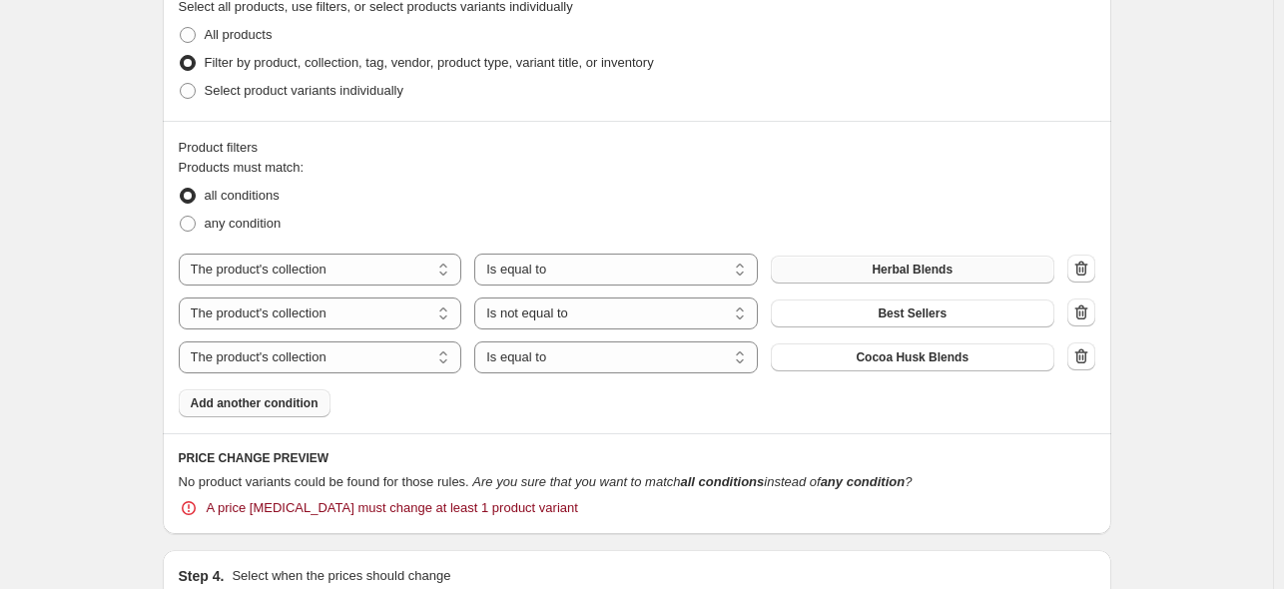
scroll to position [1099, 0]
click at [643, 362] on select "Is equal to Is not equal to" at bounding box center [616, 359] width 284 height 32
select select "not_equal"
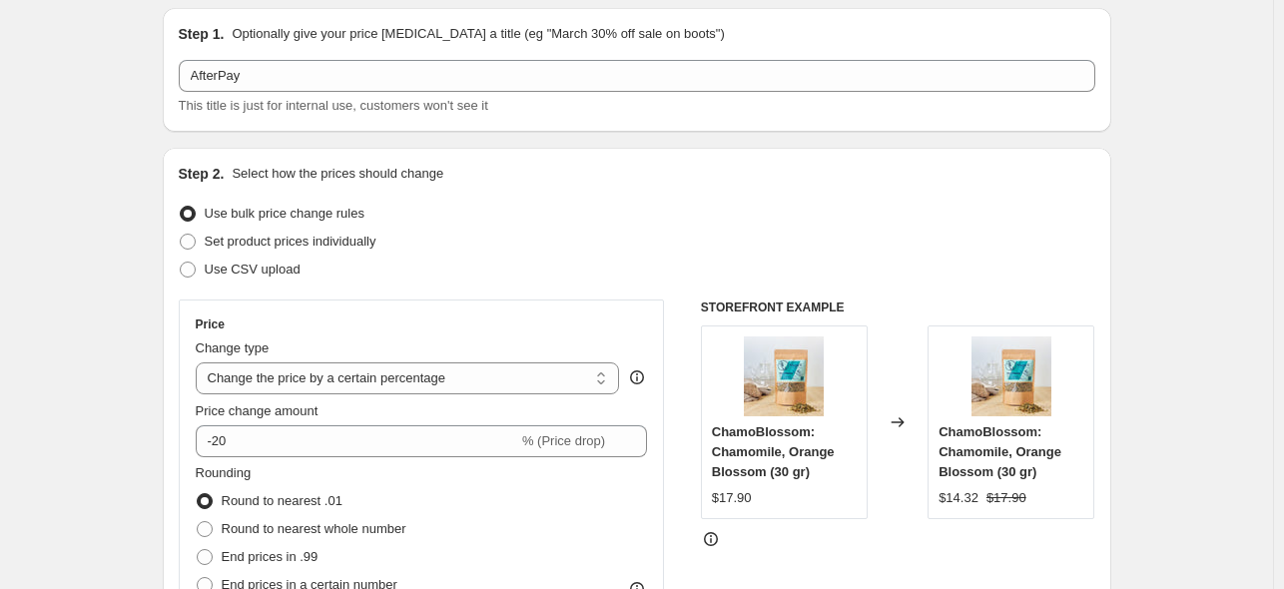
scroll to position [0, 0]
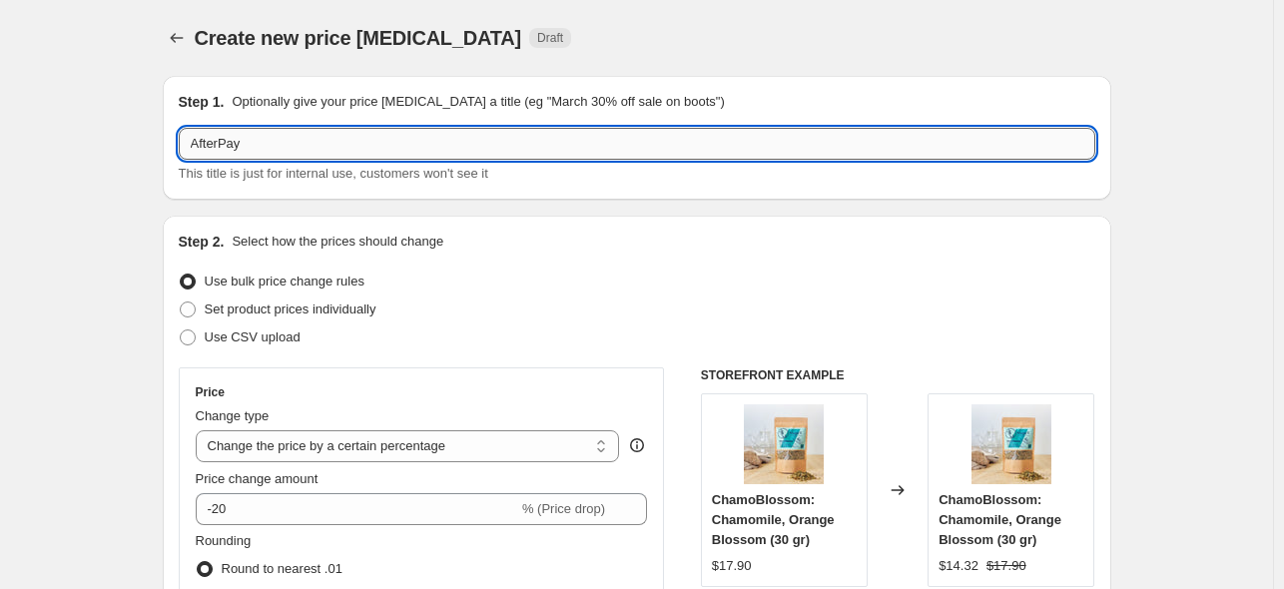
click at [293, 157] on input "AfterPay" at bounding box center [637, 144] width 917 height 32
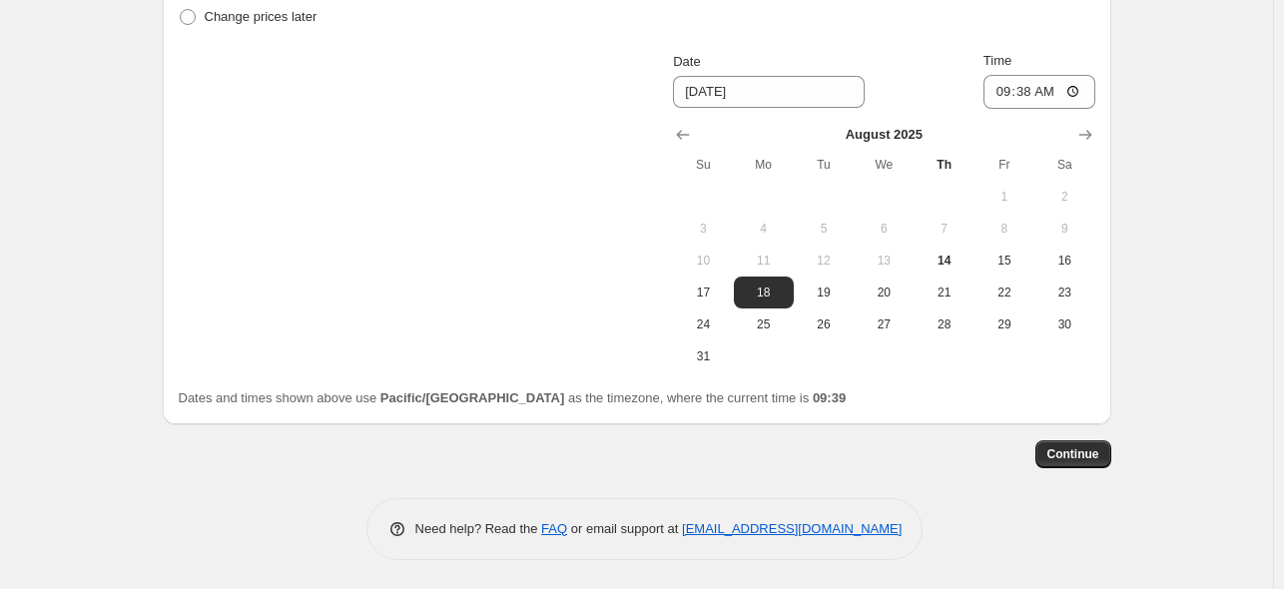
scroll to position [2122, 0]
type input "AfterPay 20%"
drag, startPoint x: 1074, startPoint y: 458, endPoint x: 1072, endPoint y: 542, distance: 83.9
click at [1072, 542] on div "Need help? Read the FAQ or email support at support+a5100@northern-apps.com" at bounding box center [645, 528] width 933 height 62
click at [1104, 455] on button "Continue" at bounding box center [1074, 453] width 76 height 28
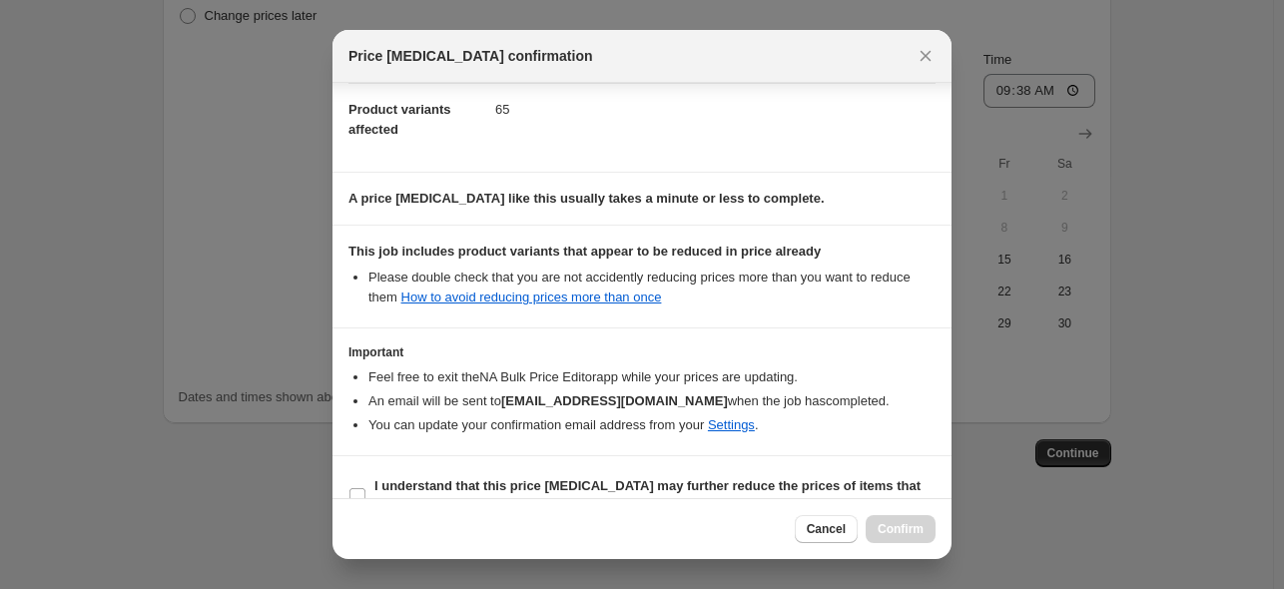
scroll to position [269, 0]
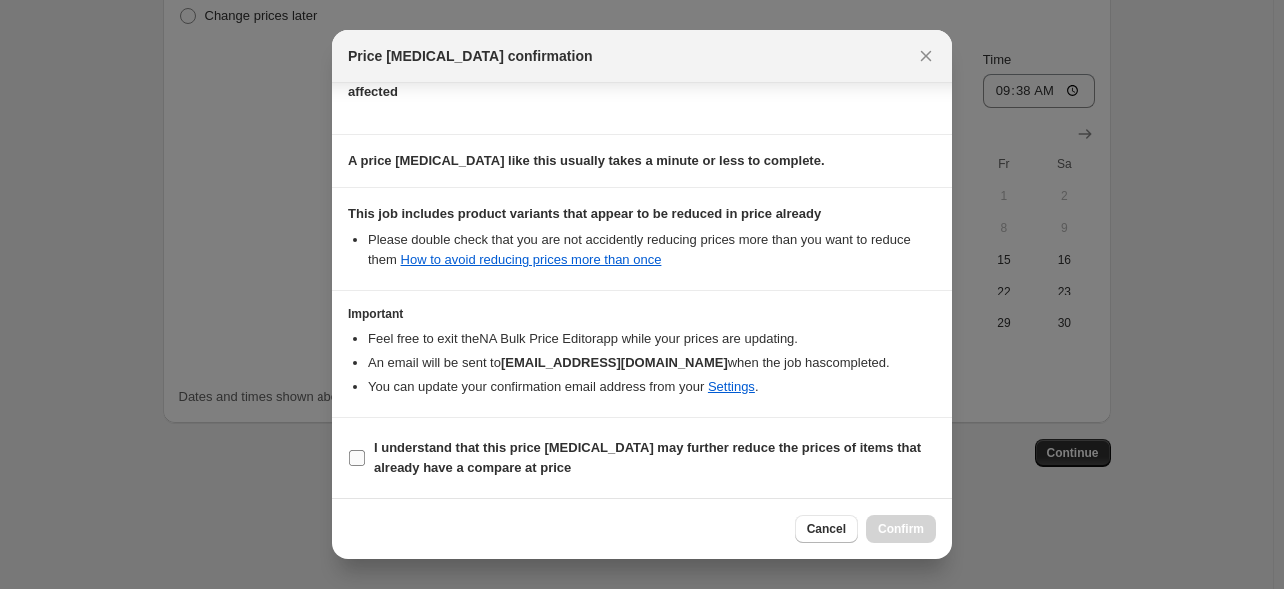
click at [399, 467] on b "I understand that this price [MEDICAL_DATA] may further reduce the prices of it…" at bounding box center [648, 457] width 546 height 35
click at [366, 466] on input "I understand that this price [MEDICAL_DATA] may further reduce the prices of it…" at bounding box center [358, 458] width 16 height 16
checkbox input "true"
click at [890, 534] on span "Confirm" at bounding box center [901, 529] width 46 height 16
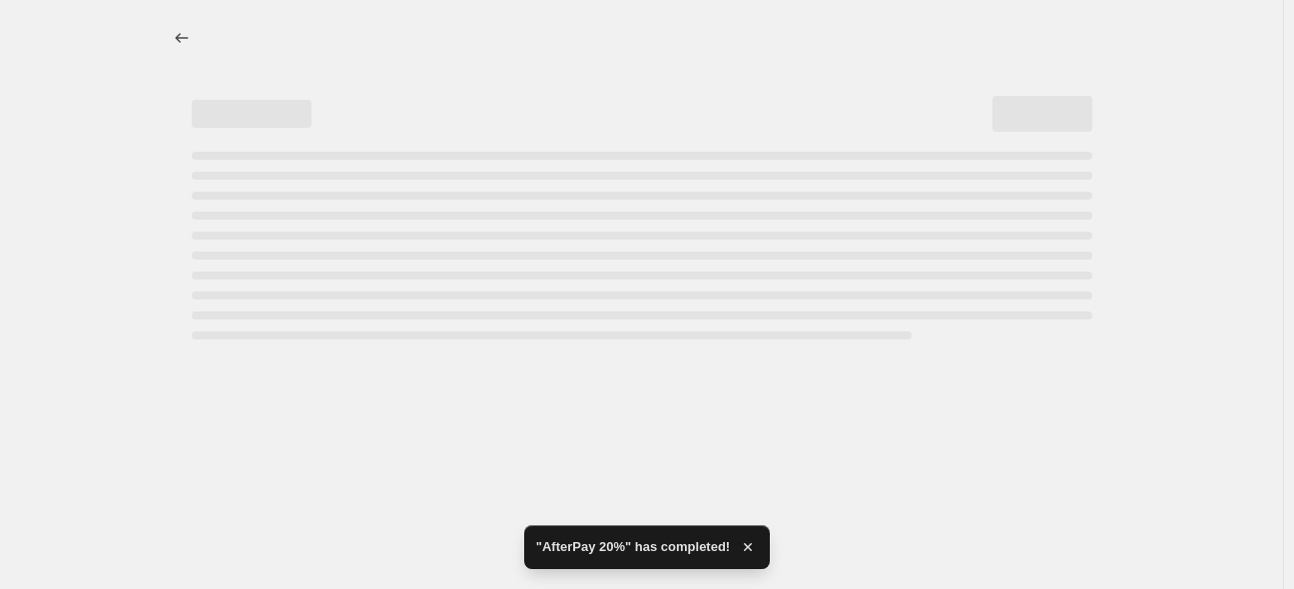
select select "percentage"
select select "collection"
select select "not_equal"
select select "collection"
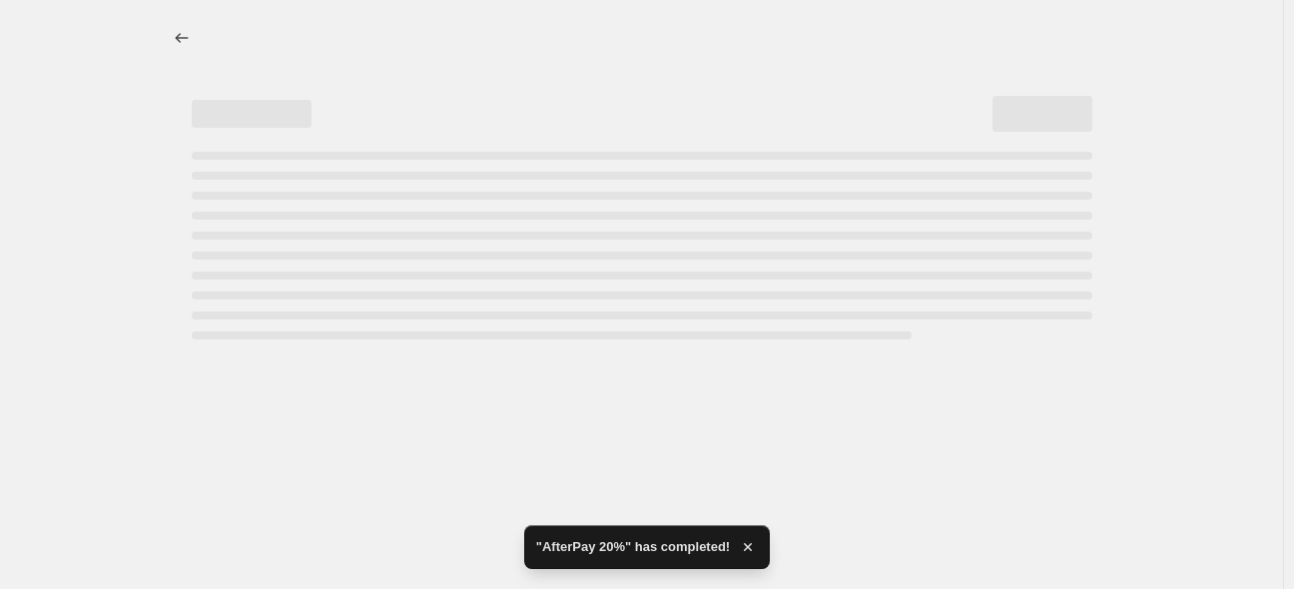
select select "not_equal"
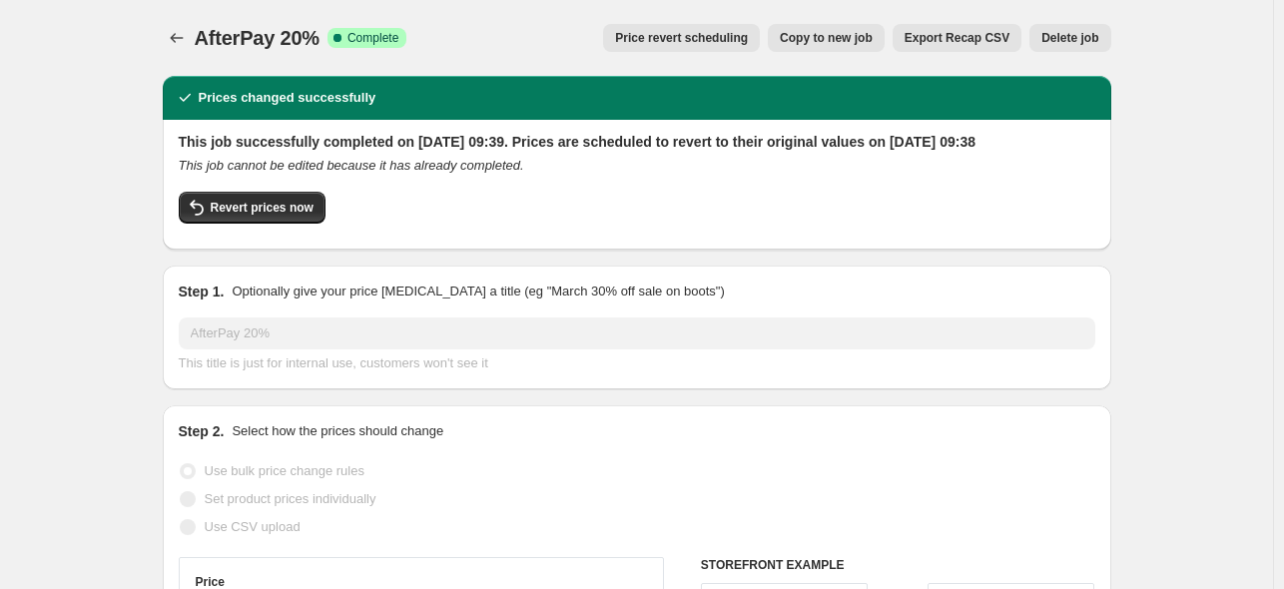
click at [826, 38] on span "Copy to new job" at bounding box center [826, 38] width 93 height 16
select select "percentage"
select select "collection"
select select "not_equal"
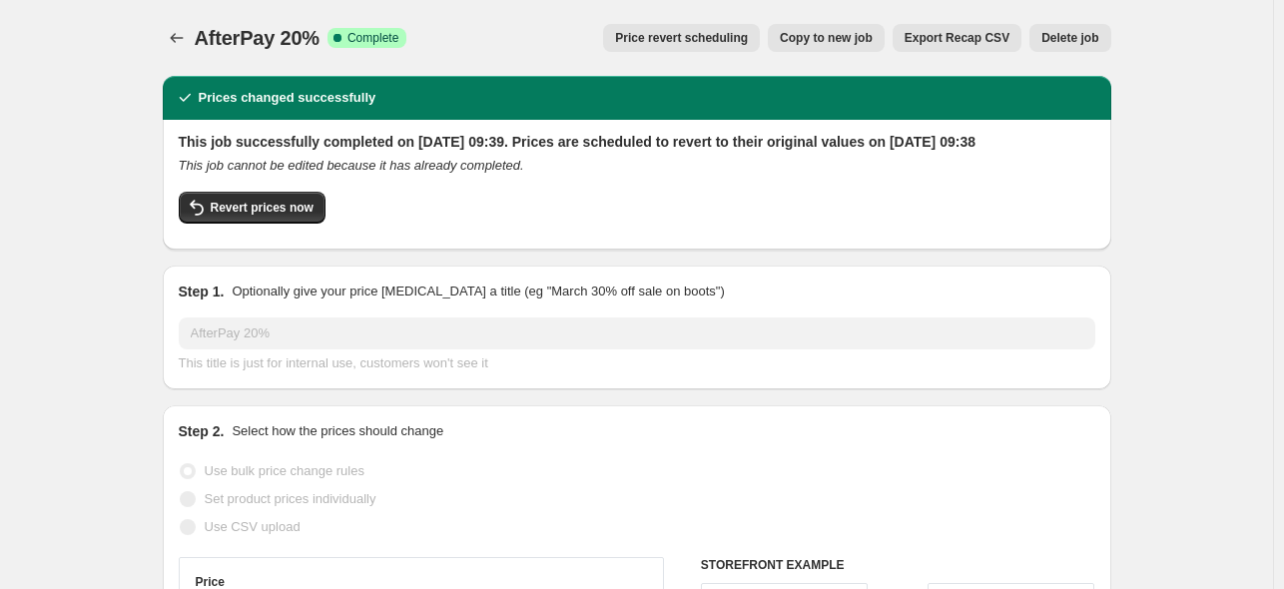
select select "collection"
select select "not_equal"
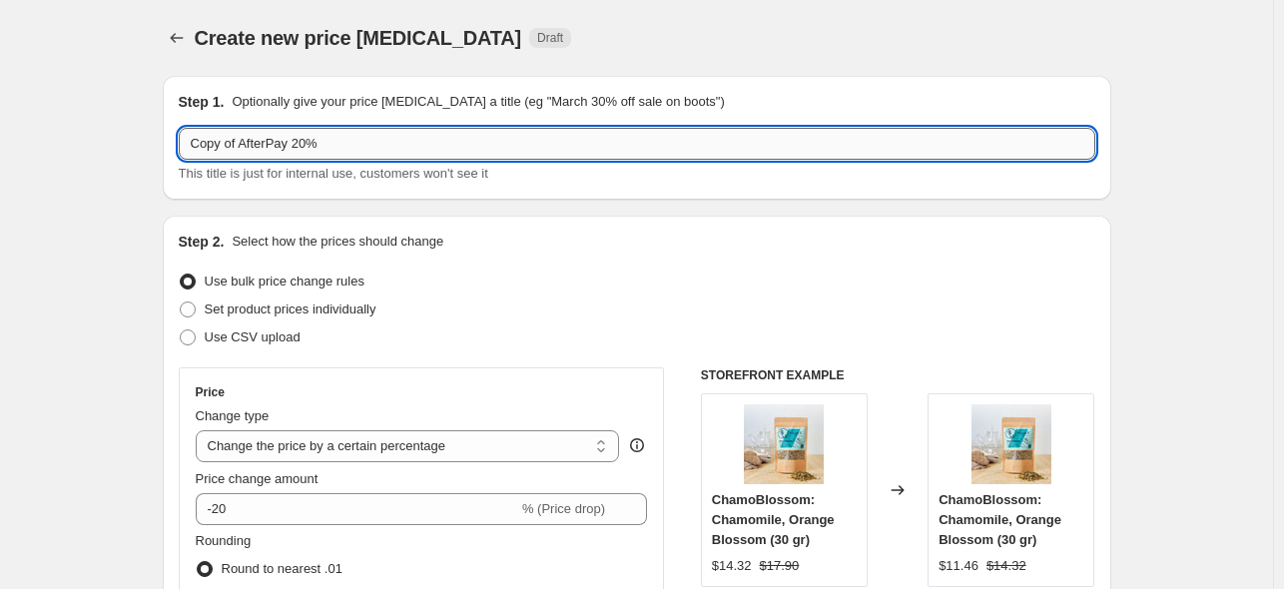
click at [305, 141] on input "Copy of AfterPay 20%" at bounding box center [637, 144] width 917 height 32
click at [364, 142] on input "Copy of AfterPay 20%" at bounding box center [637, 144] width 917 height 32
drag, startPoint x: 250, startPoint y: 144, endPoint x: 124, endPoint y: 149, distance: 126.0
click at [291, 143] on input "AfterPay 20%" at bounding box center [637, 144] width 917 height 32
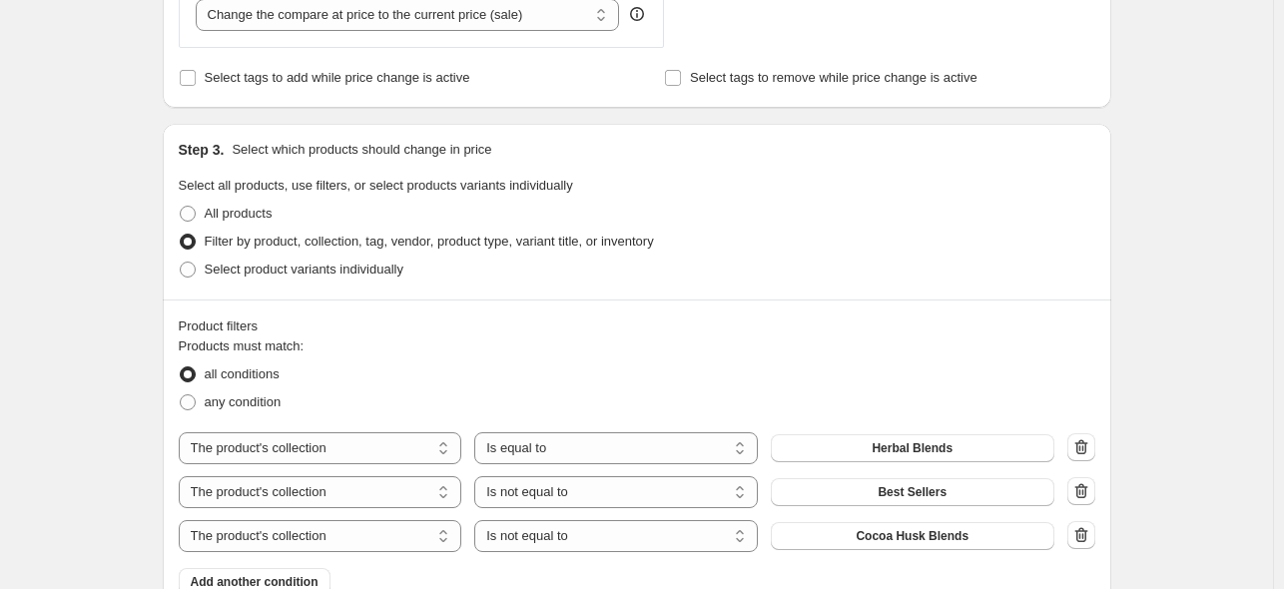
scroll to position [1099, 0]
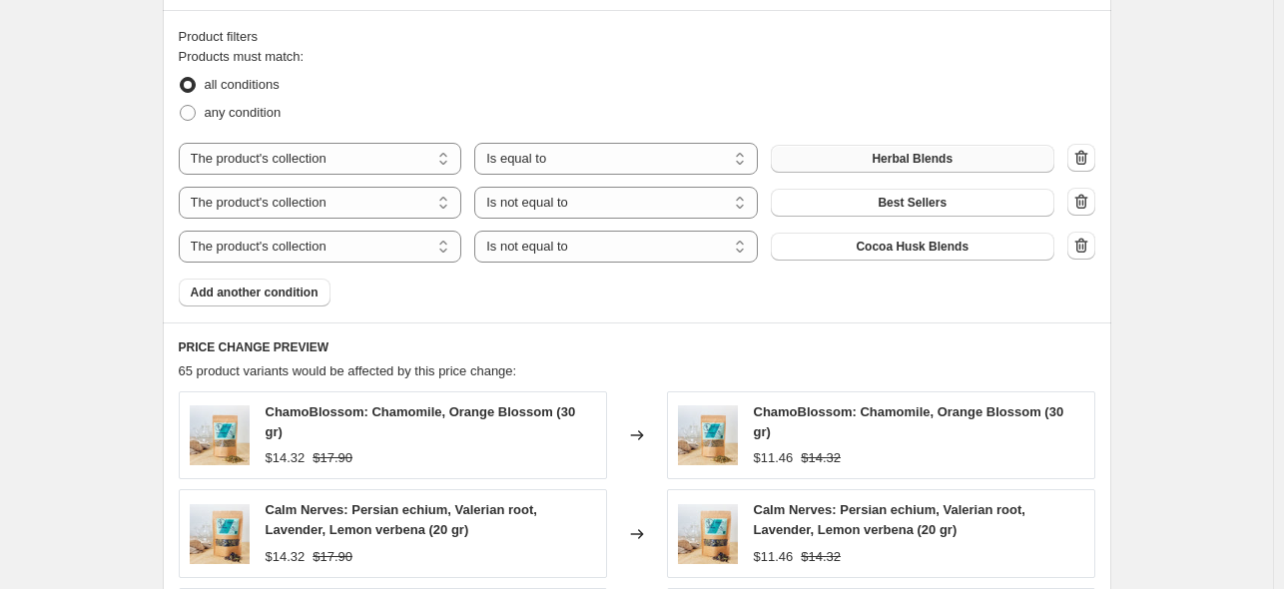
type input "AfterPay 20% Mug / Tube / Date"
click at [877, 156] on span "Herbal Blends" at bounding box center [912, 159] width 81 height 16
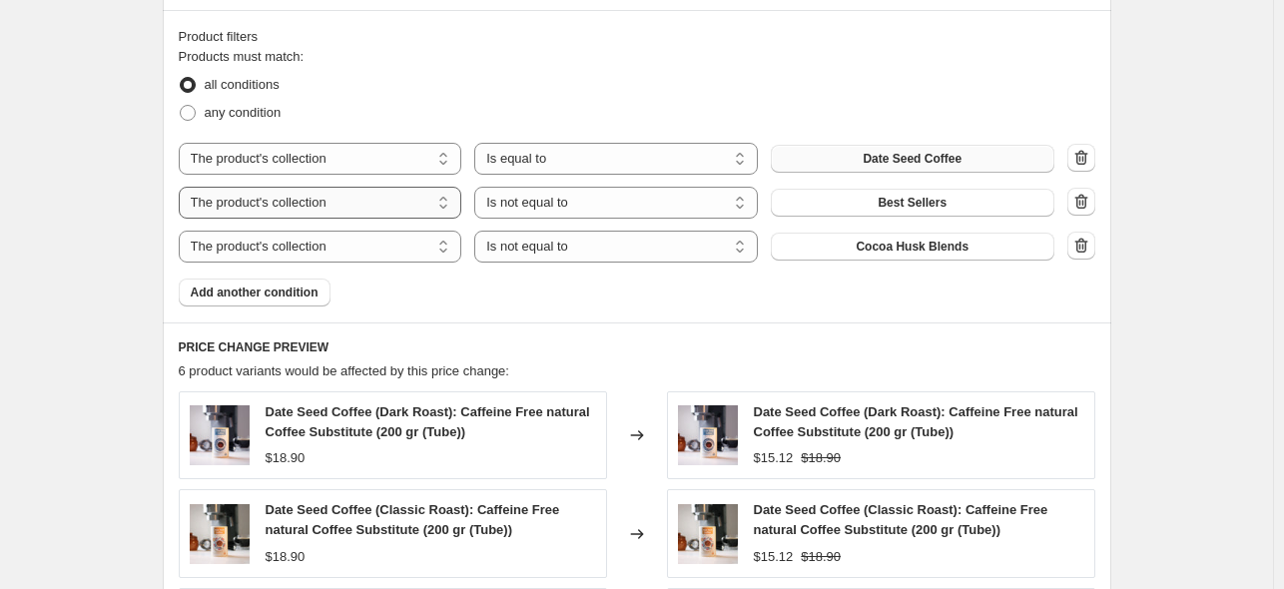
click at [433, 200] on select "The product The product's collection The product's tag The product's vendor The…" at bounding box center [321, 203] width 284 height 32
click at [253, 111] on span "any condition" at bounding box center [243, 112] width 77 height 15
click at [181, 106] on input "any condition" at bounding box center [180, 105] width 1 height 1
radio input "true"
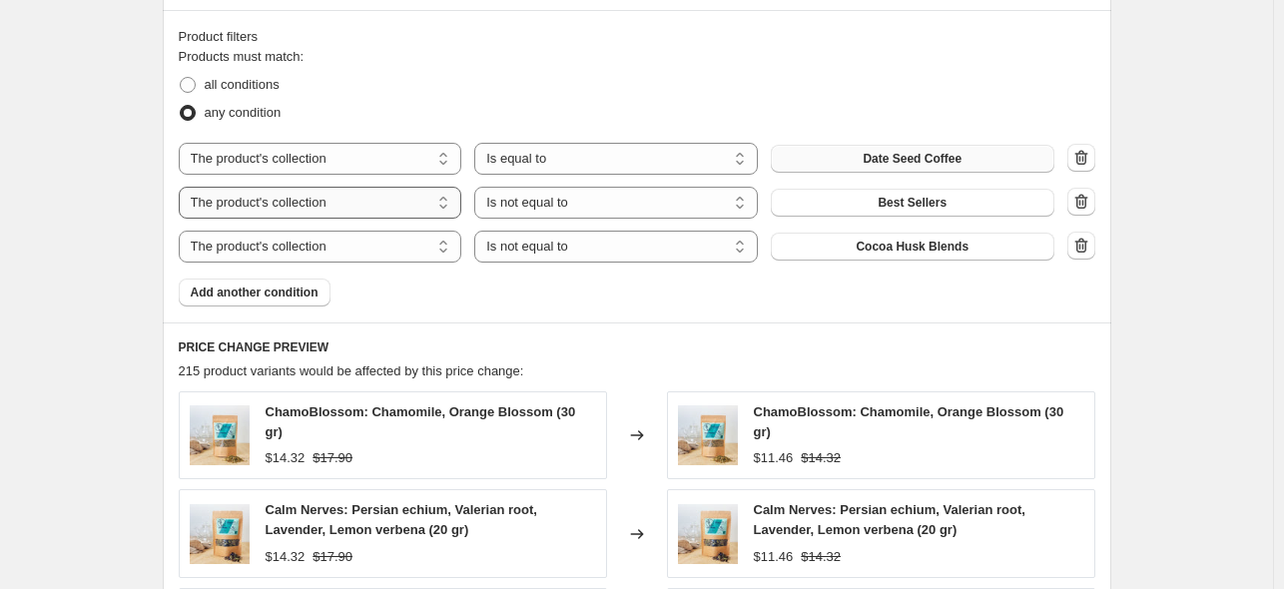
click at [365, 207] on select "The product The product's collection The product's tag The product's vendor The…" at bounding box center [321, 203] width 284 height 32
select select "product"
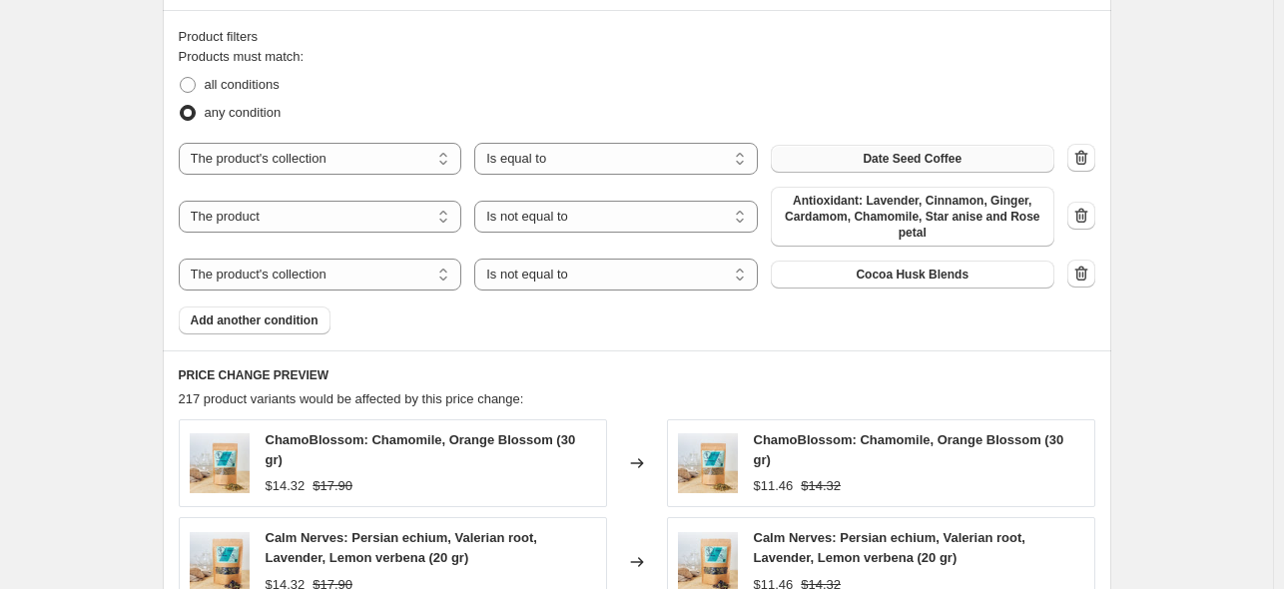
click at [851, 219] on span "Antioxidant: Lavender, Cinnamon, Ginger, Cardamom, Chamomile, Star anise and Ro…" at bounding box center [913, 217] width 260 height 48
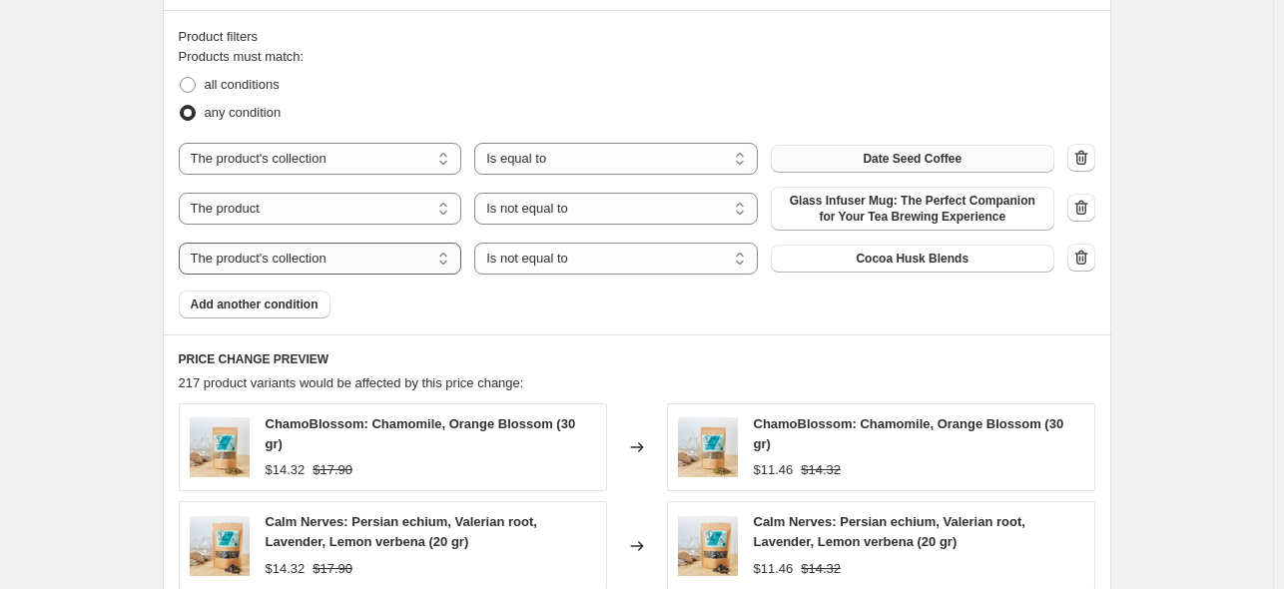
click at [332, 263] on select "The product The product's collection The product's tag The product's vendor The…" at bounding box center [321, 259] width 284 height 32
select select "product"
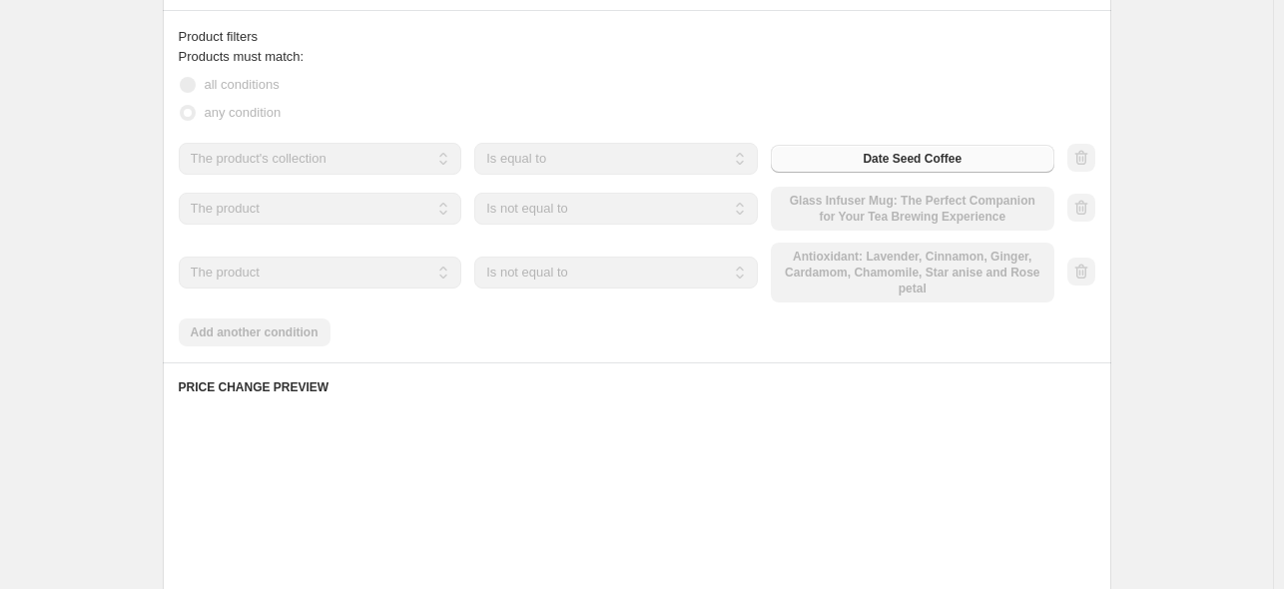
click at [542, 273] on select "Is equal to Is not equal to" at bounding box center [616, 273] width 284 height 32
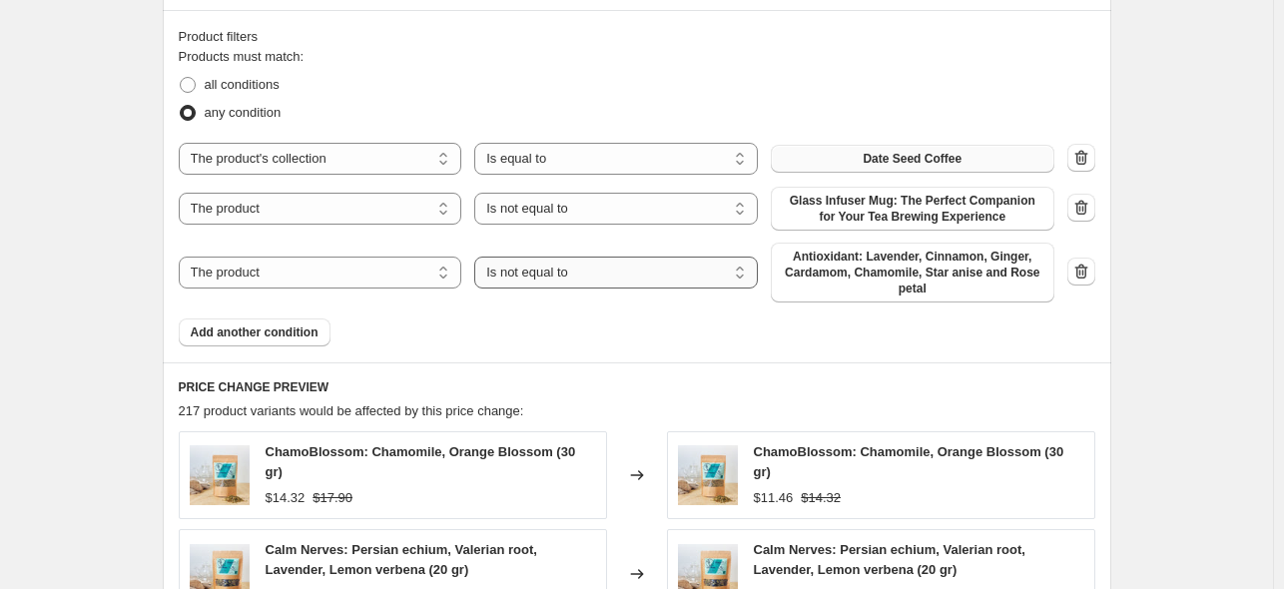
click at [542, 273] on select "Is equal to Is not equal to" at bounding box center [616, 273] width 284 height 32
select select "equal"
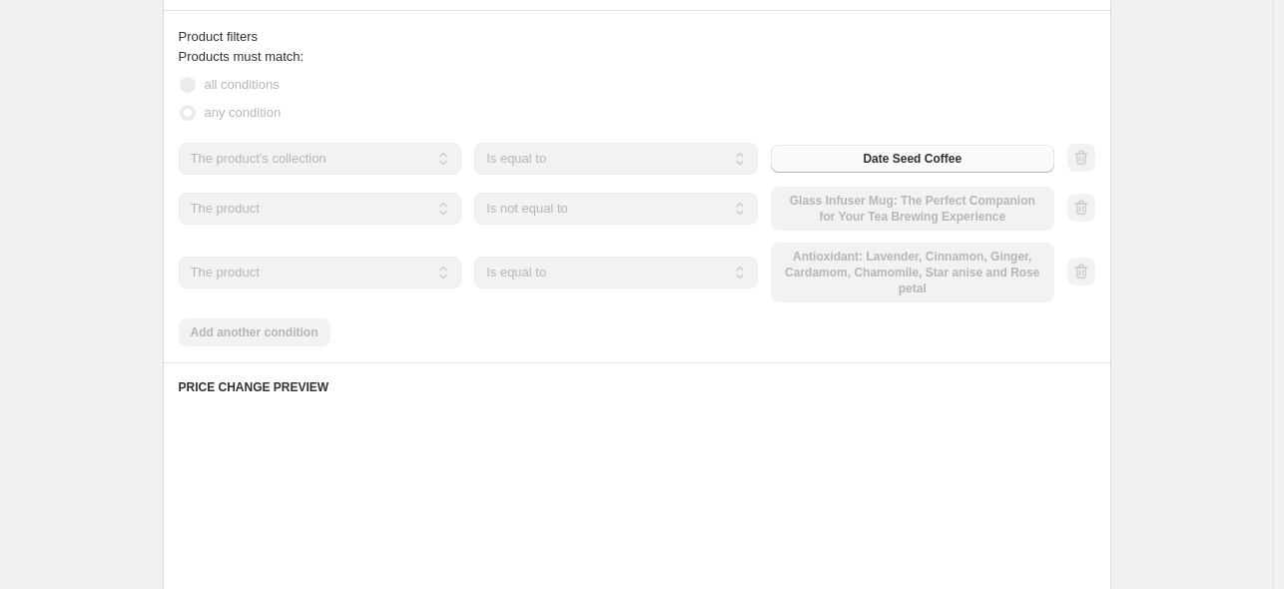
click at [826, 271] on div "The product The product's collection The product's tag The product's vendor The…" at bounding box center [617, 273] width 876 height 60
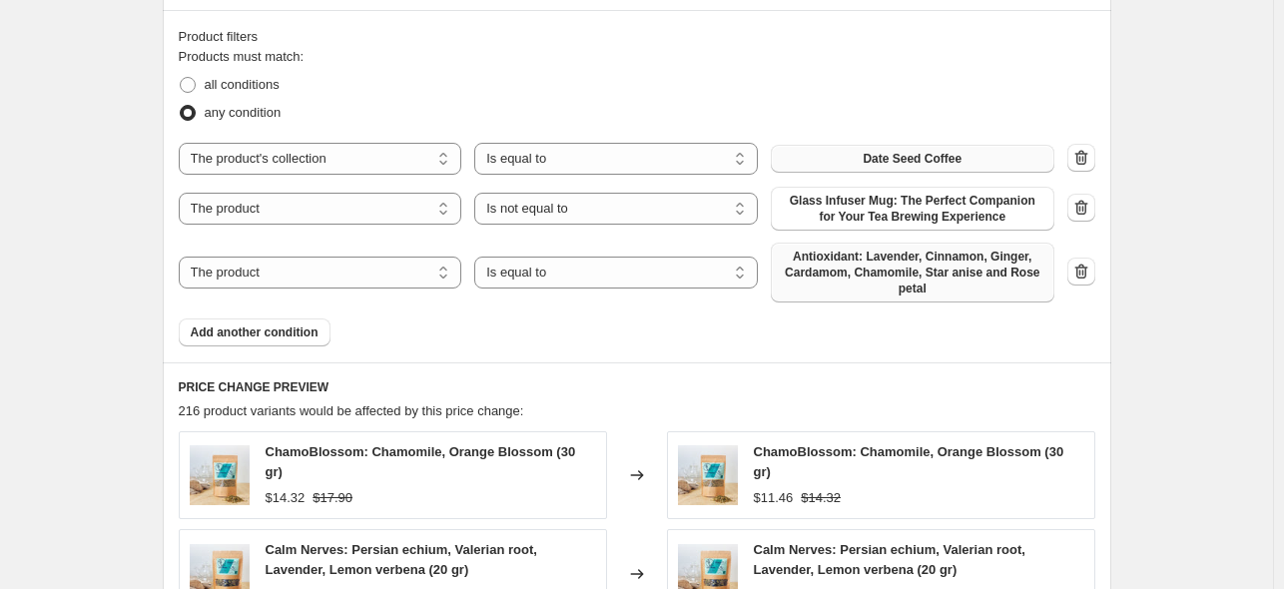
click at [830, 278] on span "Antioxidant: Lavender, Cinnamon, Ginger, Cardamom, Chamomile, Star anise and Ro…" at bounding box center [913, 273] width 260 height 48
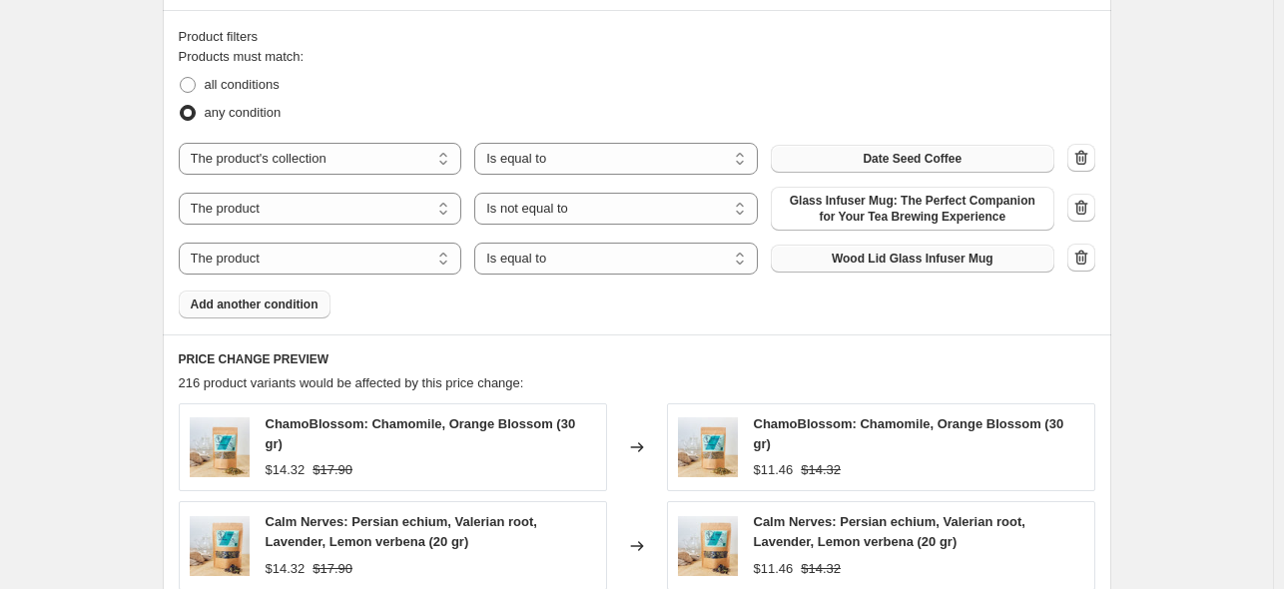
click at [264, 307] on span "Add another condition" at bounding box center [255, 305] width 128 height 16
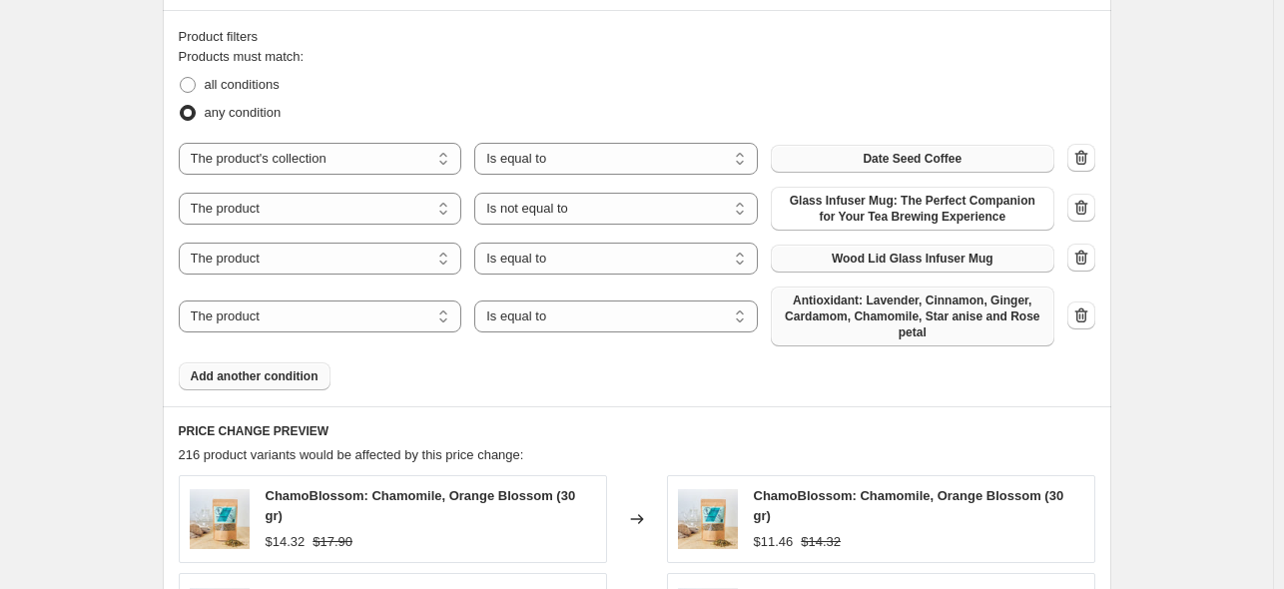
click at [918, 309] on span "Antioxidant: Lavender, Cinnamon, Ginger, Cardamom, Chamomile, Star anise and Ro…" at bounding box center [913, 317] width 260 height 48
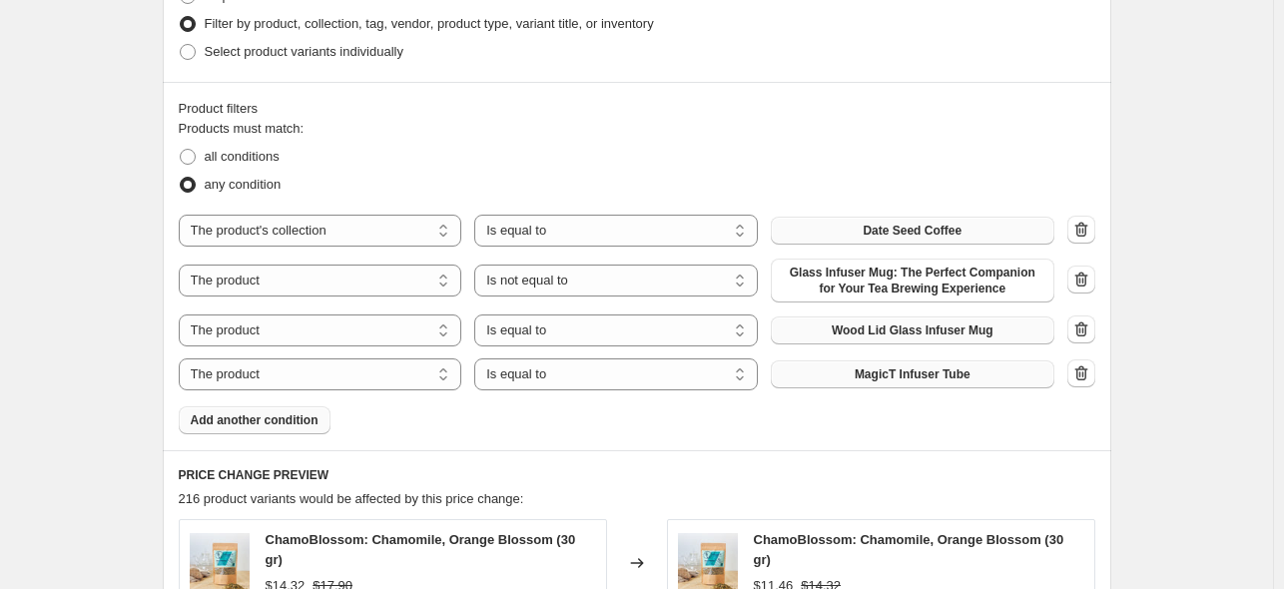
scroll to position [999, 0]
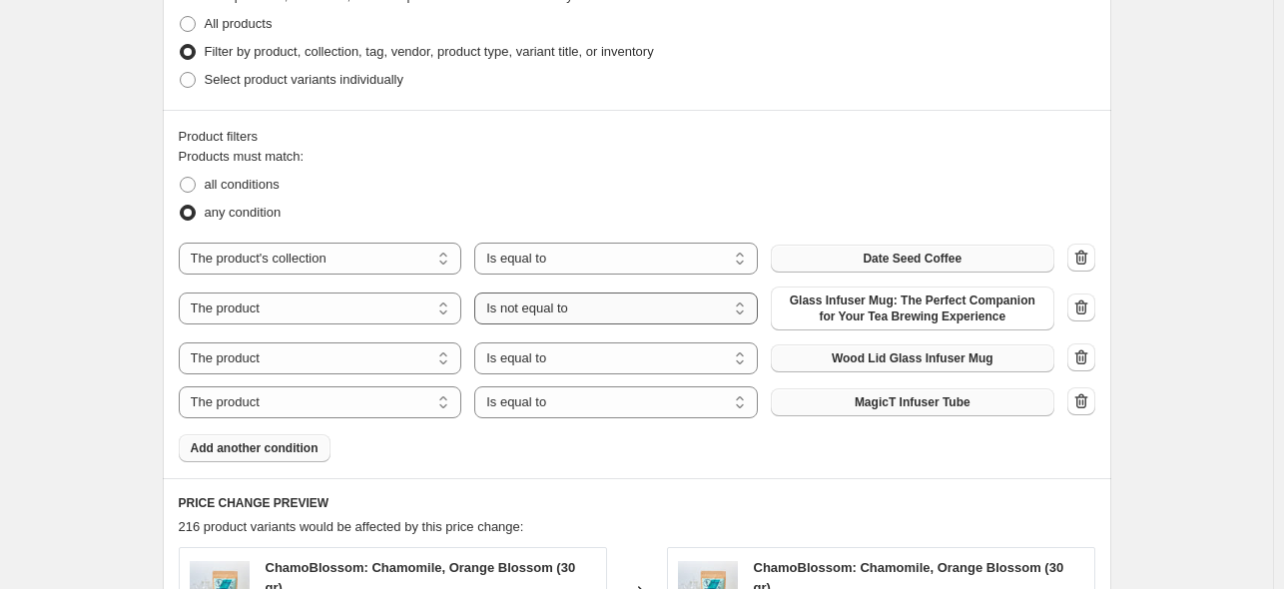
click at [637, 307] on select "Is equal to Is not equal to" at bounding box center [616, 309] width 284 height 32
select select "equal"
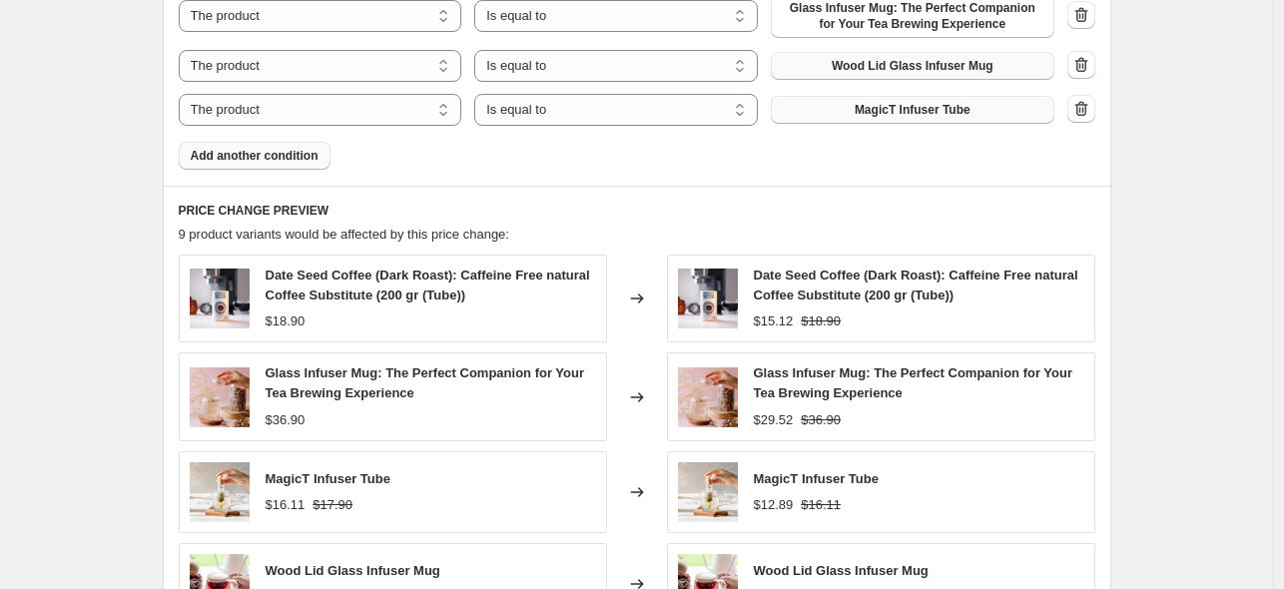
scroll to position [1791, 0]
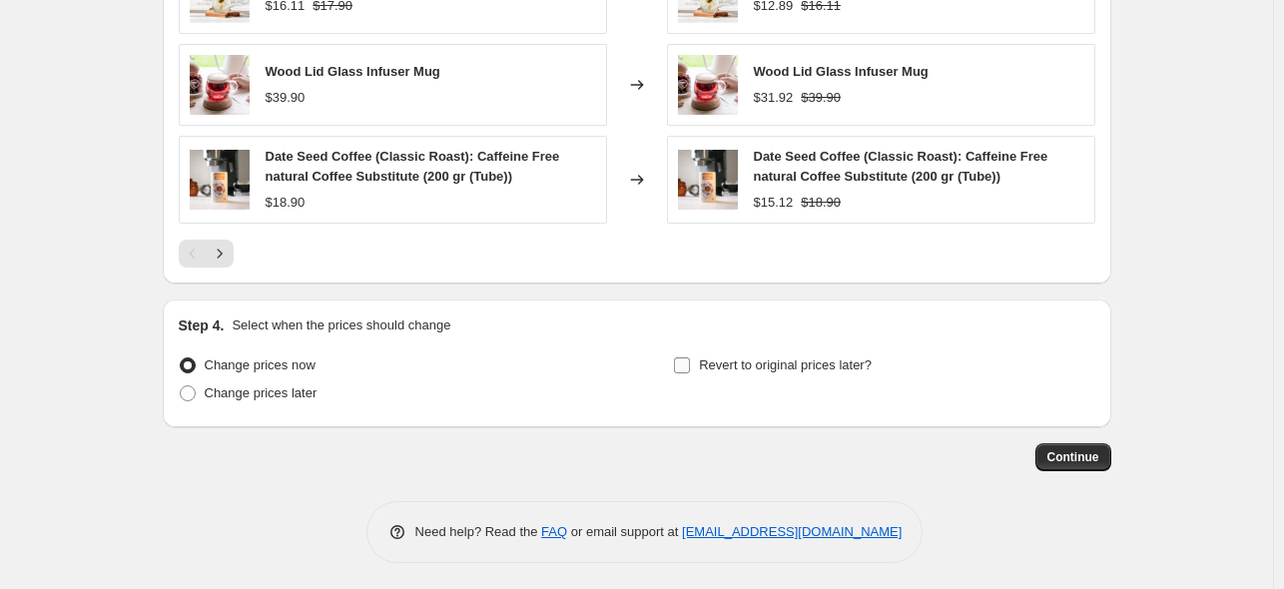
click at [690, 370] on input "Revert to original prices later?" at bounding box center [682, 366] width 16 height 16
checkbox input "true"
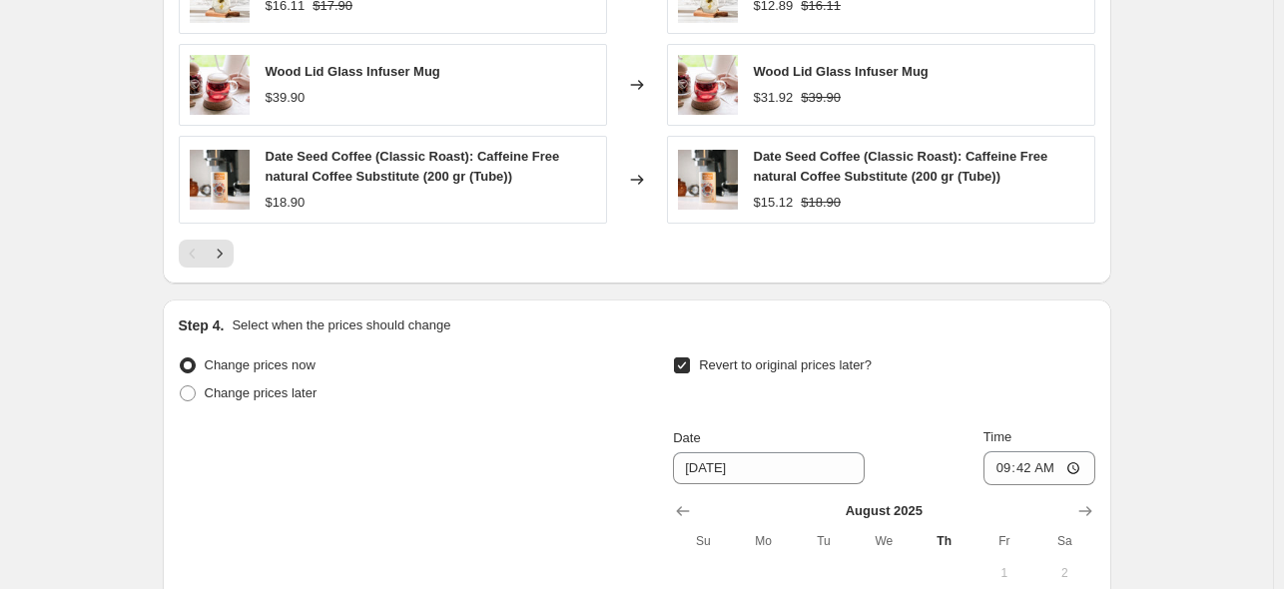
scroll to position [2091, 0]
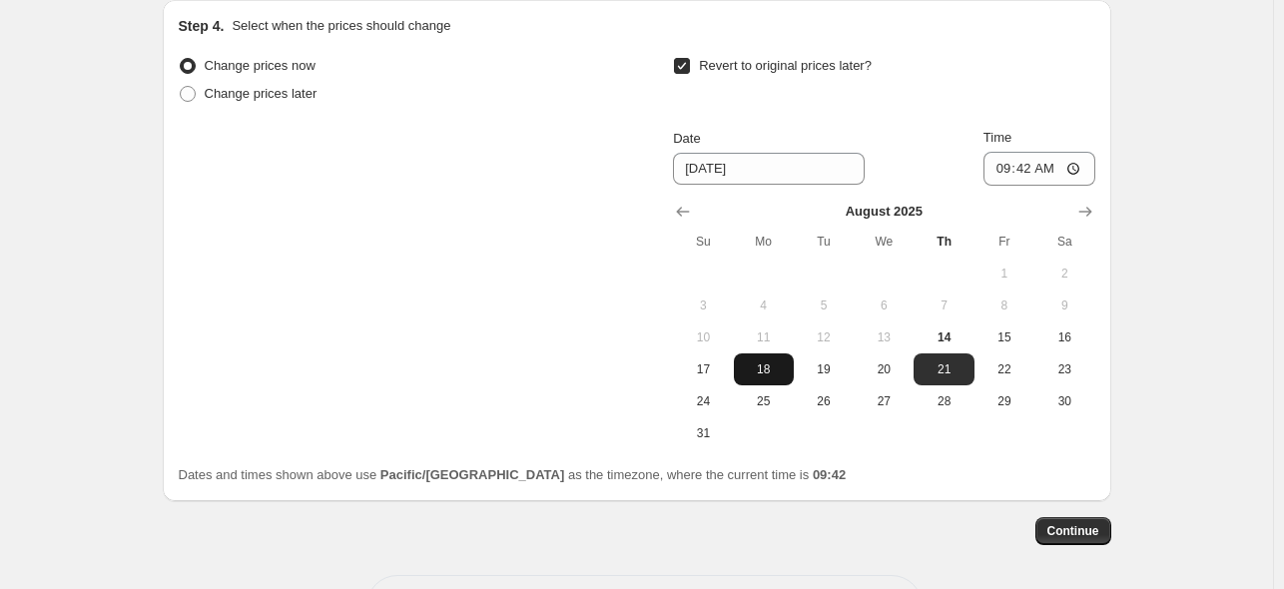
click at [767, 363] on span "18" at bounding box center [764, 370] width 44 height 16
type input "[DATE]"
click at [1087, 527] on span "Continue" at bounding box center [1074, 531] width 52 height 16
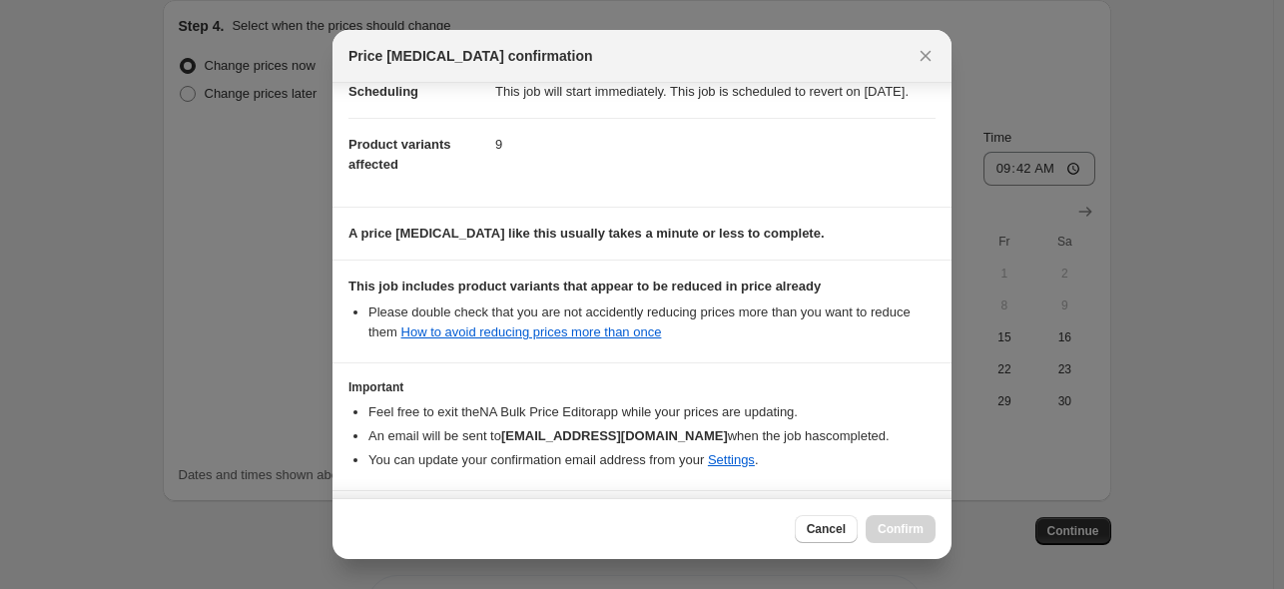
scroll to position [269, 0]
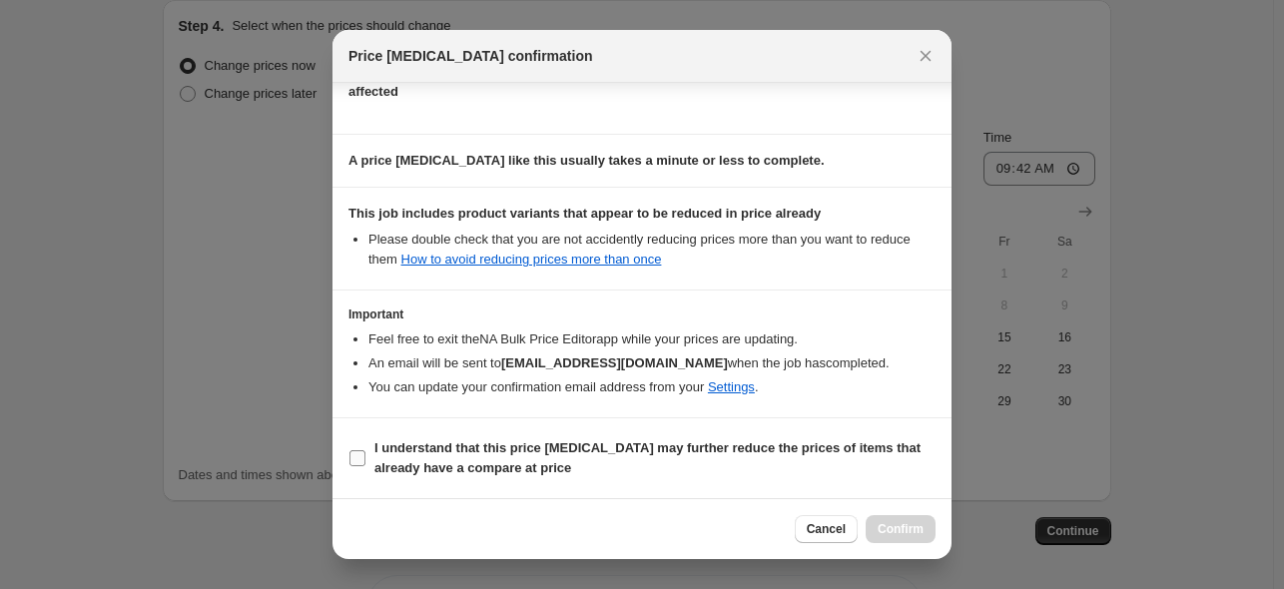
click at [601, 466] on span "I understand that this price [MEDICAL_DATA] may further reduce the prices of it…" at bounding box center [655, 458] width 561 height 40
click at [366, 466] on input "I understand that this price [MEDICAL_DATA] may further reduce the prices of it…" at bounding box center [358, 458] width 16 height 16
checkbox input "true"
click at [889, 521] on button "Confirm" at bounding box center [901, 529] width 70 height 28
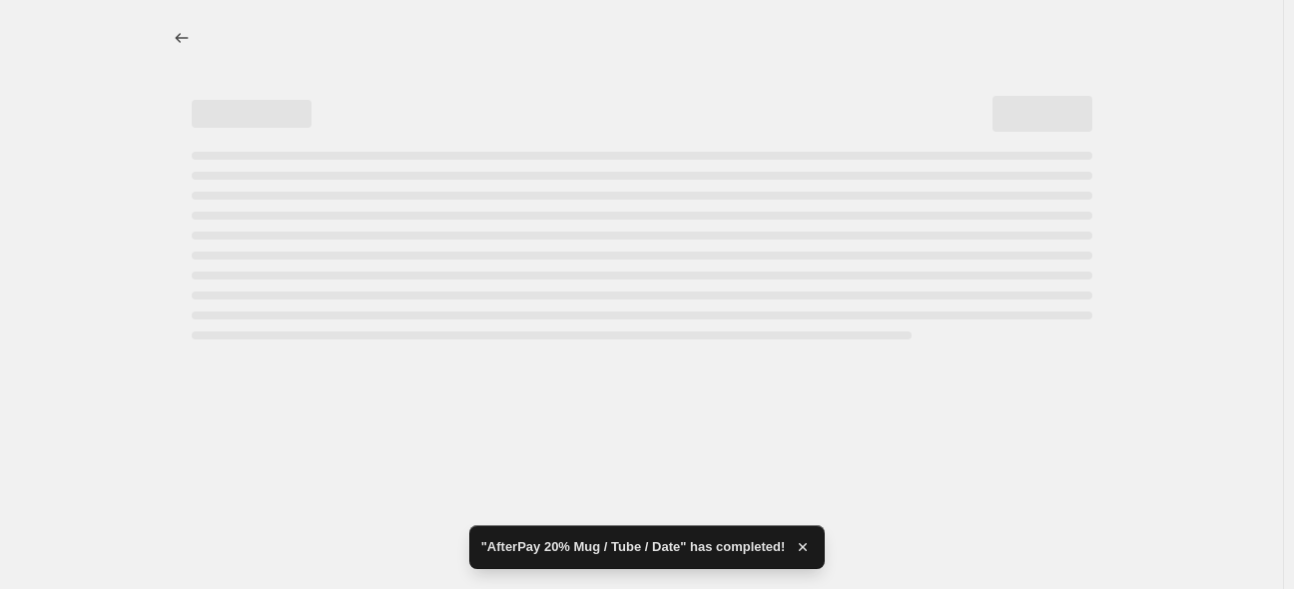
select select "percentage"
select select "collection"
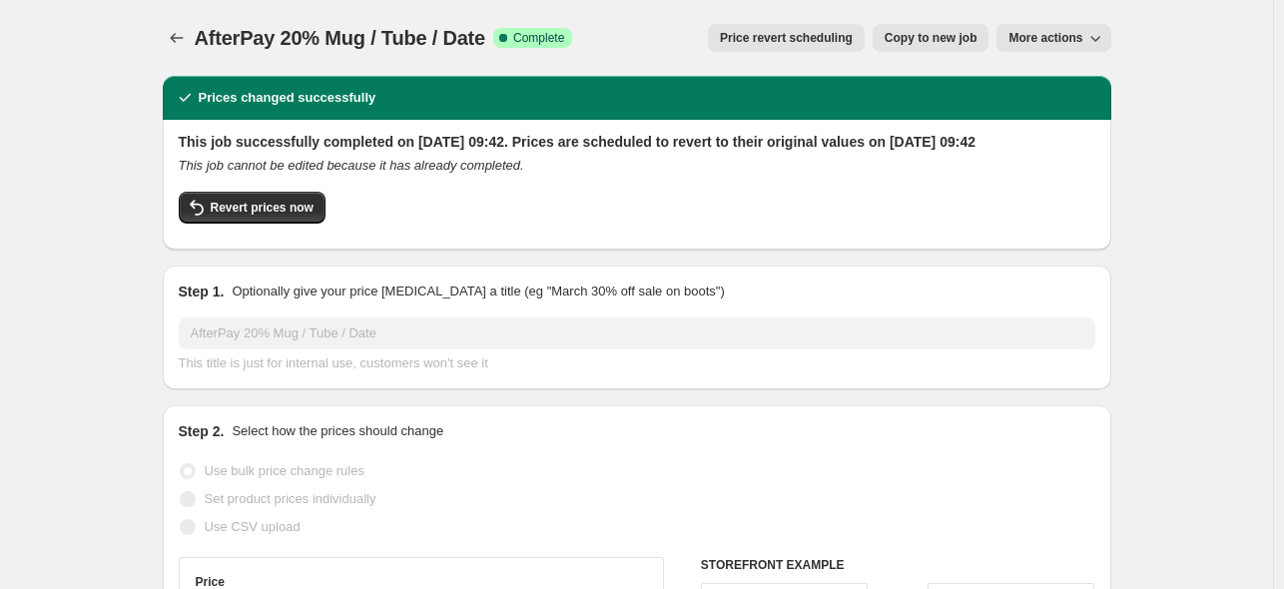
click at [916, 37] on span "Copy to new job" at bounding box center [931, 38] width 93 height 16
select select "percentage"
select select "collection"
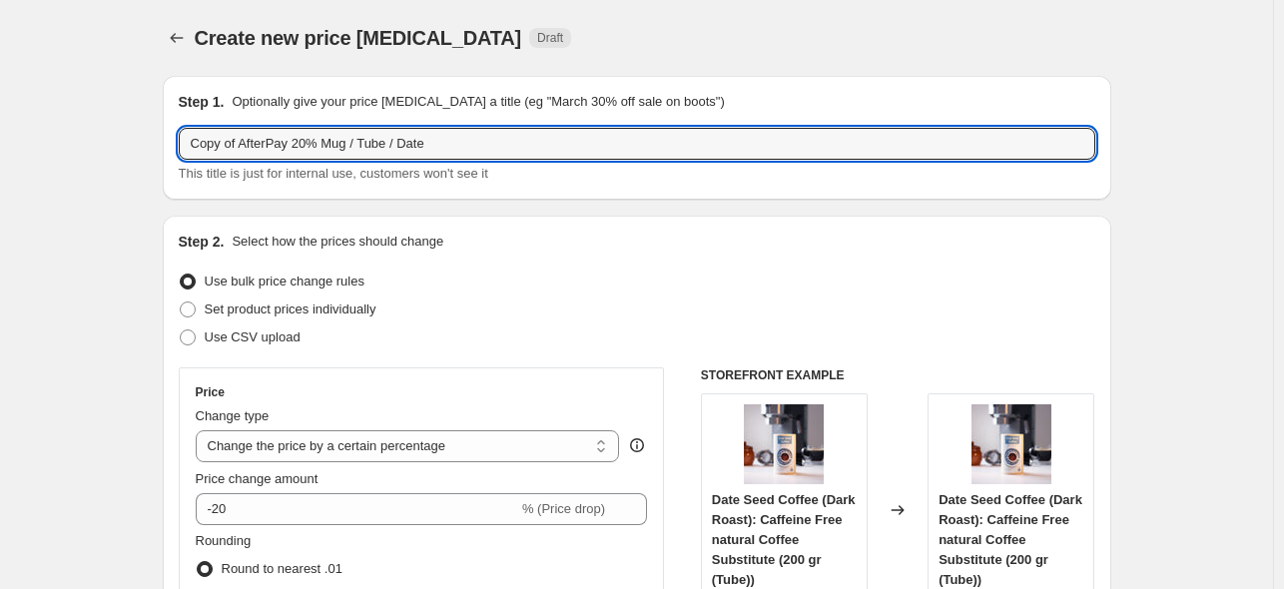
drag, startPoint x: 251, startPoint y: 143, endPoint x: 136, endPoint y: 139, distance: 114.9
click at [254, 147] on input "AfterPay 20% Mug / Tube / Date" at bounding box center [637, 144] width 917 height 32
drag, startPoint x: 423, startPoint y: 139, endPoint x: 284, endPoint y: 142, distance: 138.9
click at [284, 142] on input "AfterPay 30% Mug / Tube / Date" at bounding box center [637, 144] width 917 height 32
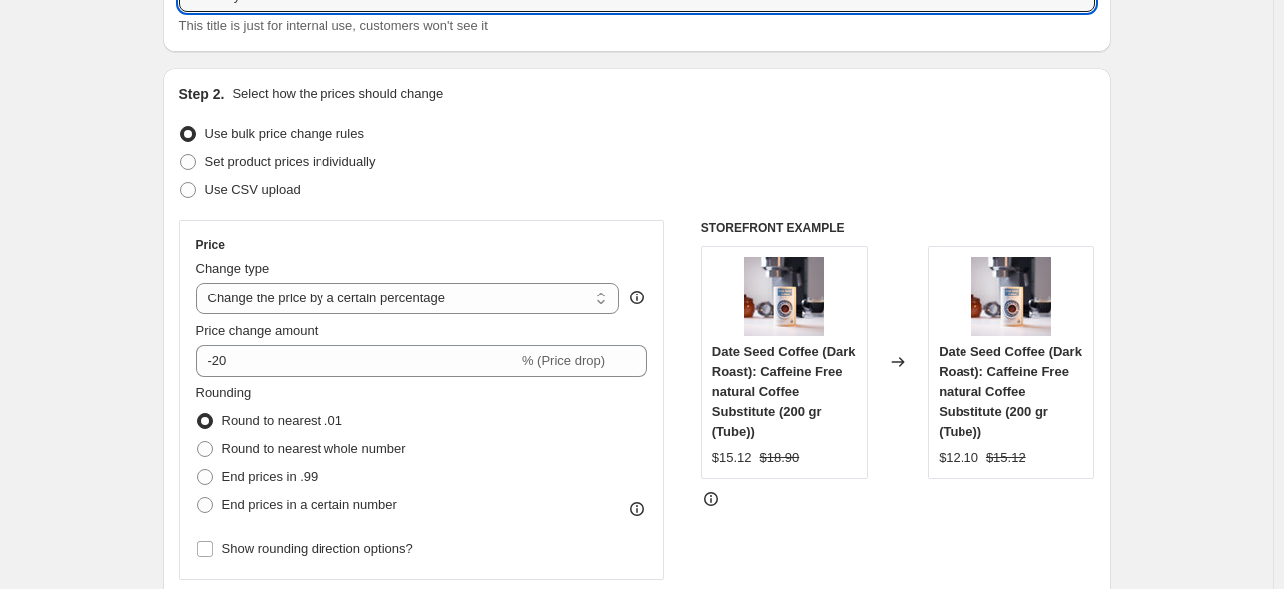
scroll to position [300, 0]
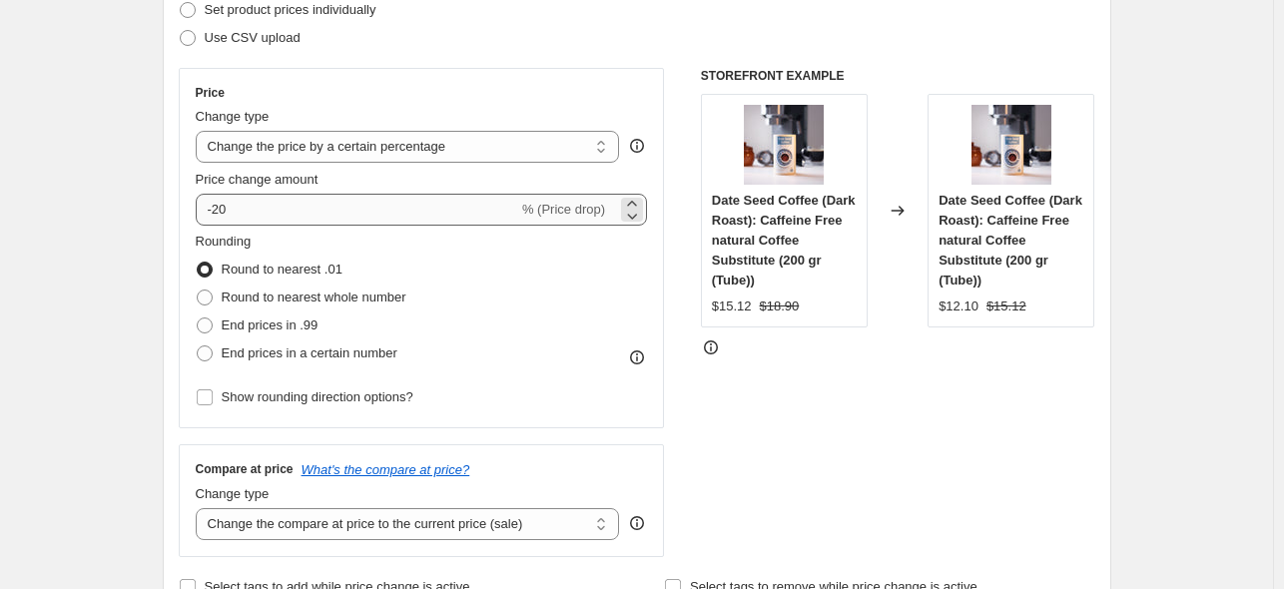
type input "AfterPay 30% Water / Flask"
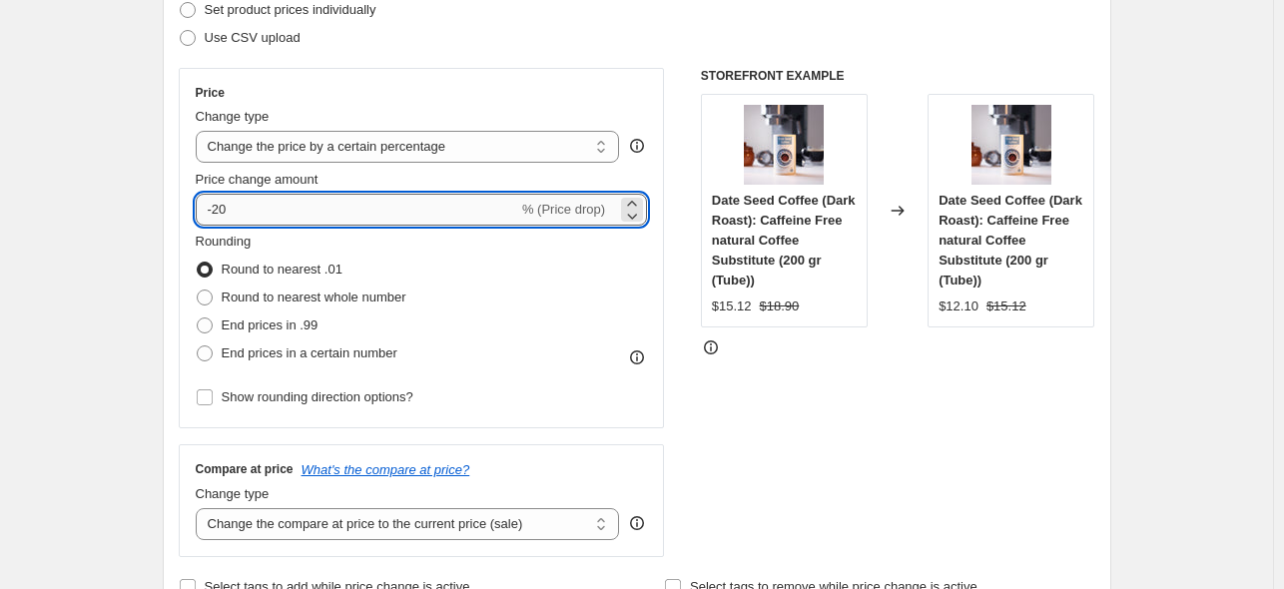
click at [221, 217] on input "-20" at bounding box center [357, 210] width 323 height 32
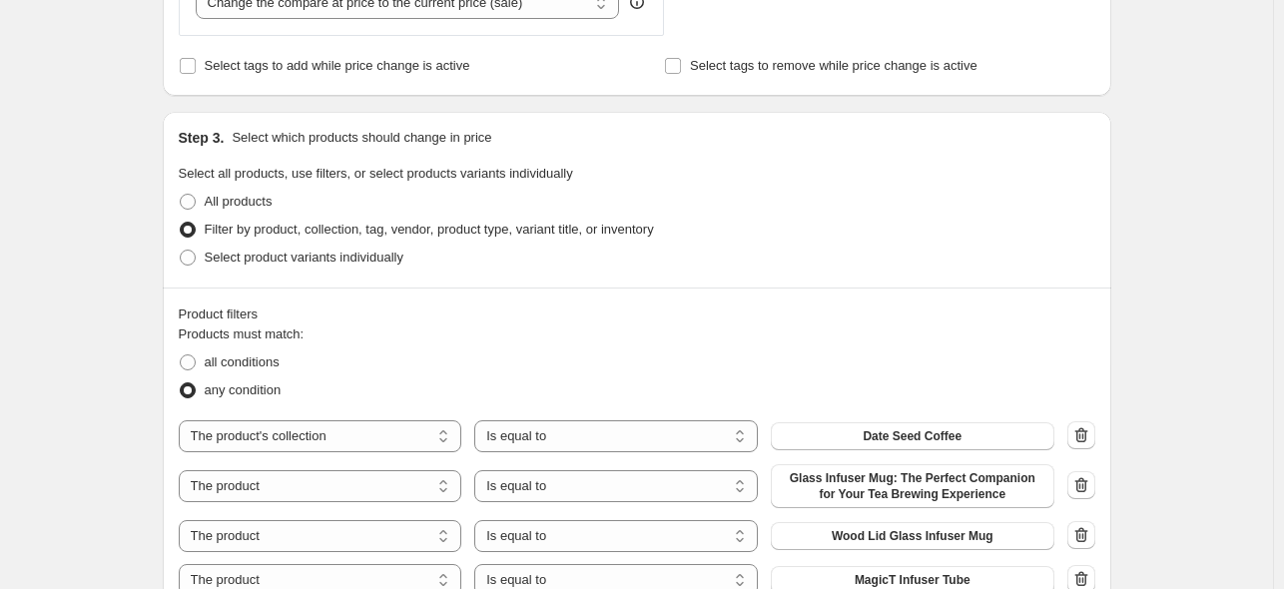
scroll to position [999, 0]
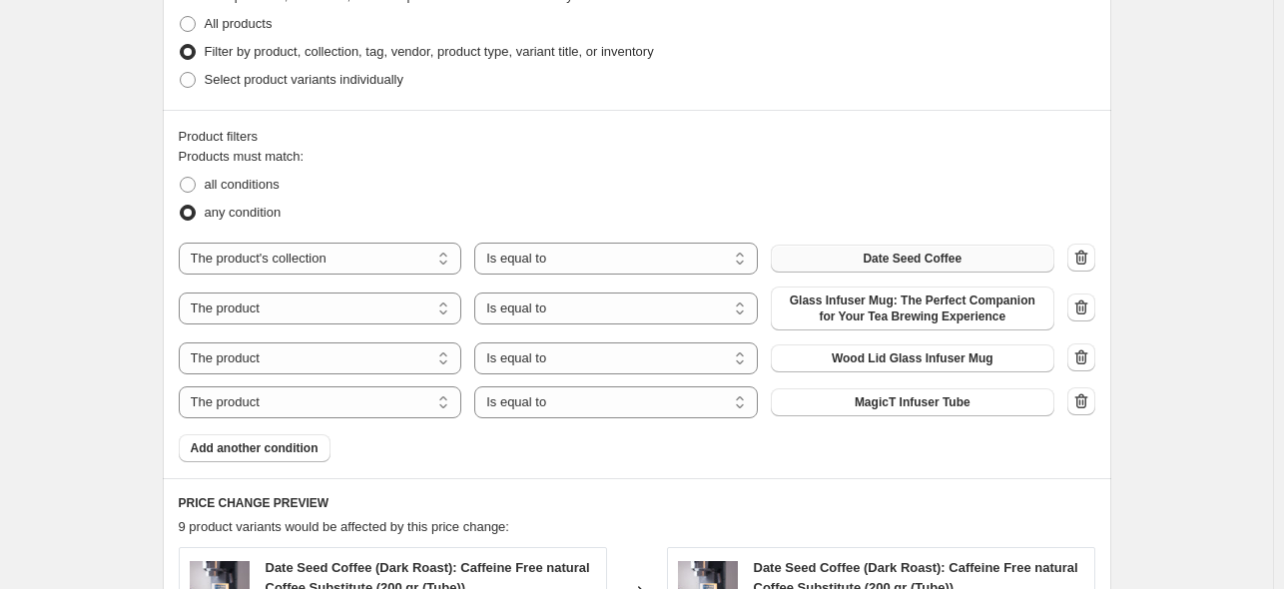
type input "-30"
click at [904, 259] on span "Date Seed Coffee" at bounding box center [912, 259] width 99 height 16
click at [887, 300] on span "Glass Infuser Mug: The Perfect Companion for Your Tea Brewing Experience" at bounding box center [913, 309] width 260 height 32
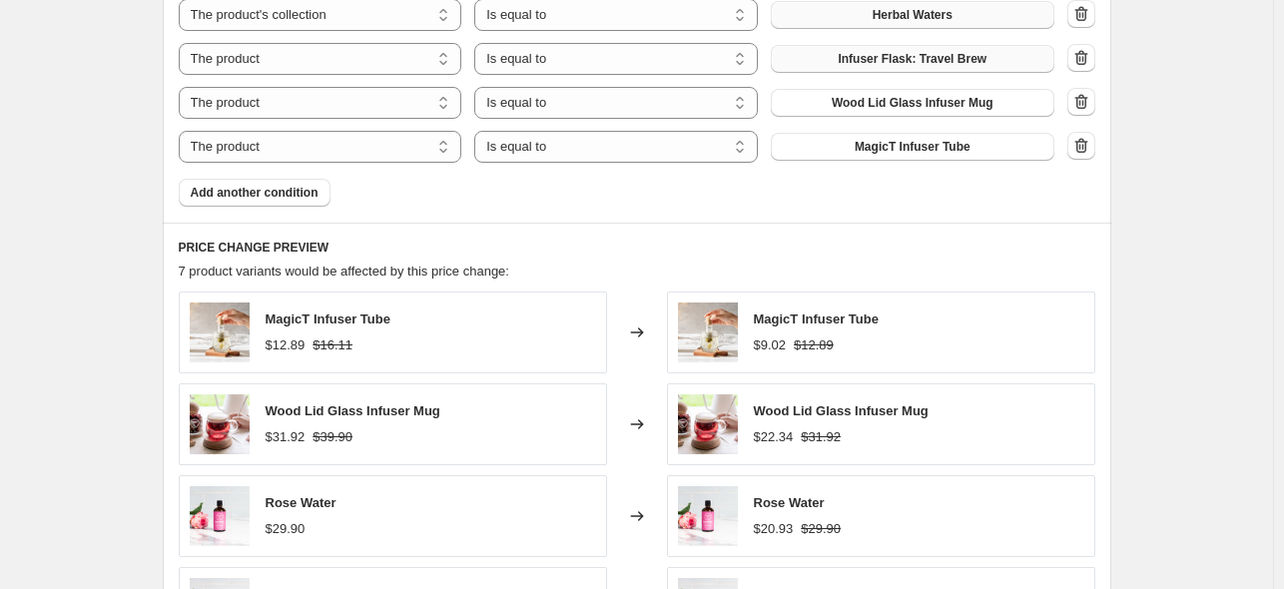
scroll to position [961, 0]
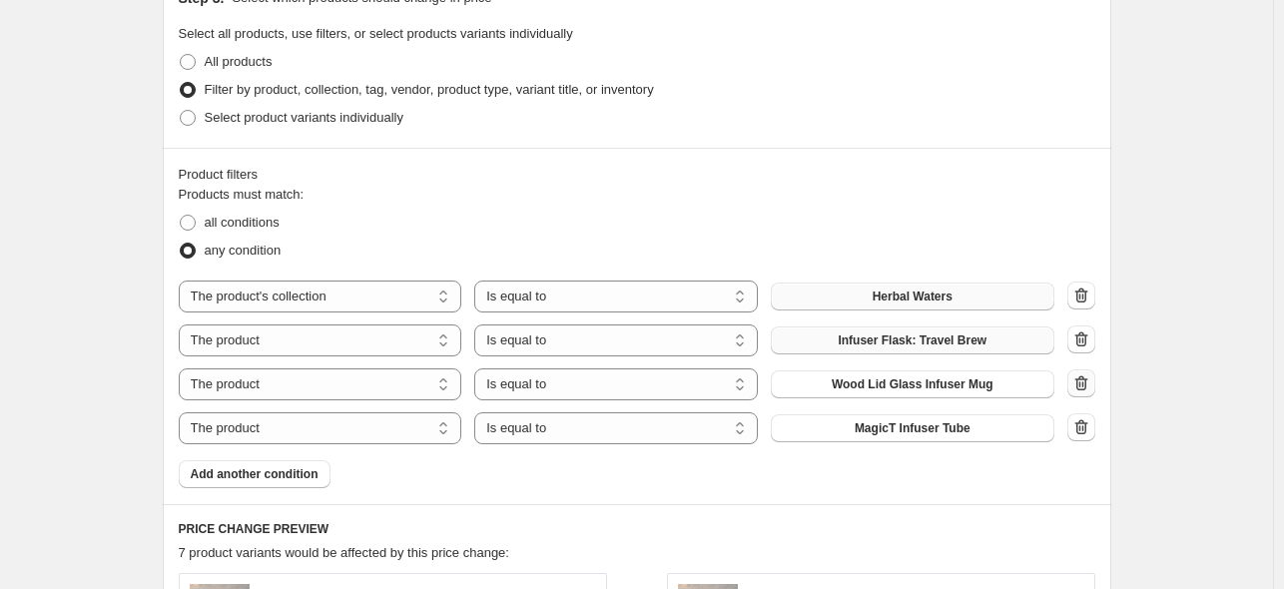
click at [1081, 386] on icon "button" at bounding box center [1080, 385] width 2 height 6
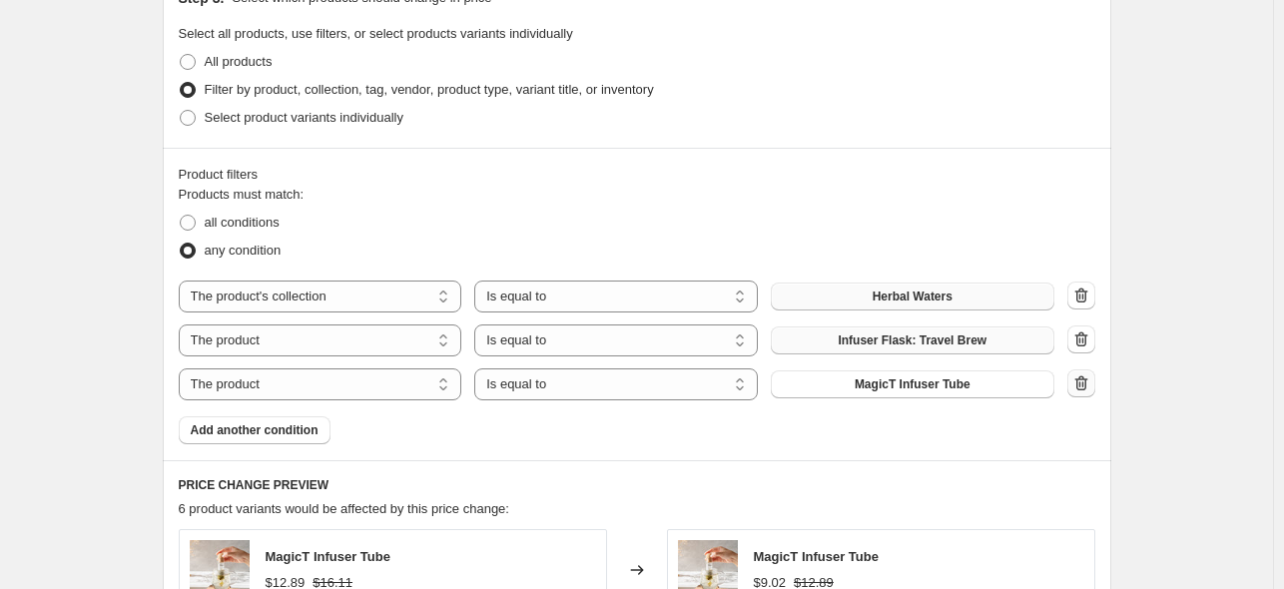
click at [1081, 386] on icon "button" at bounding box center [1080, 385] width 2 height 6
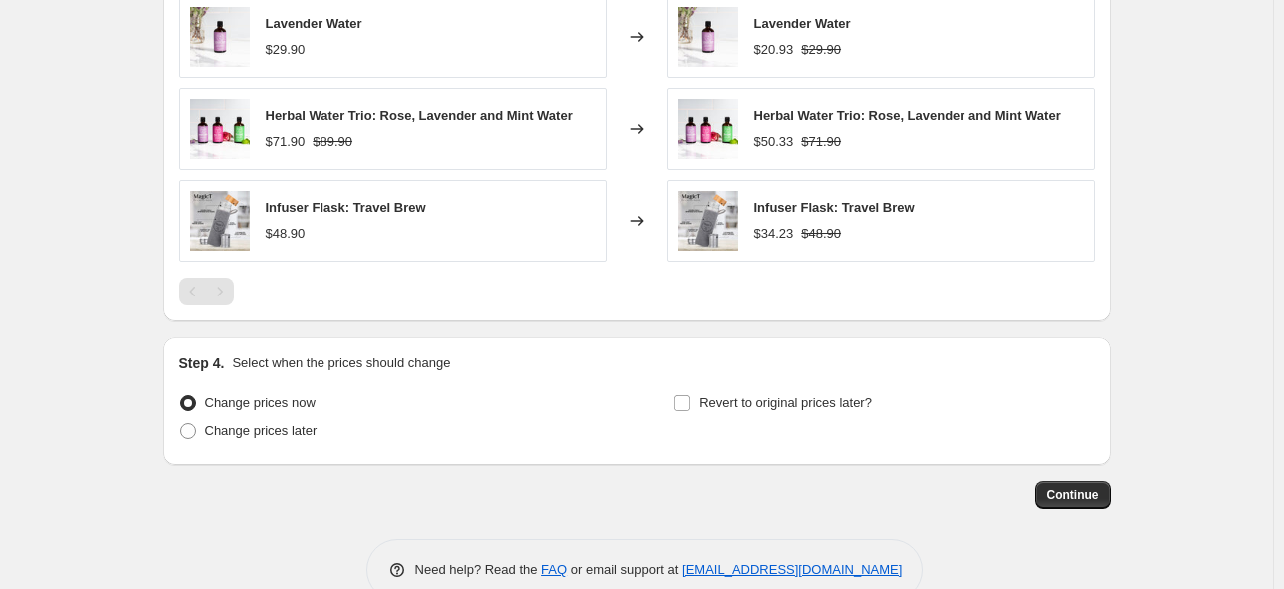
scroll to position [1672, 0]
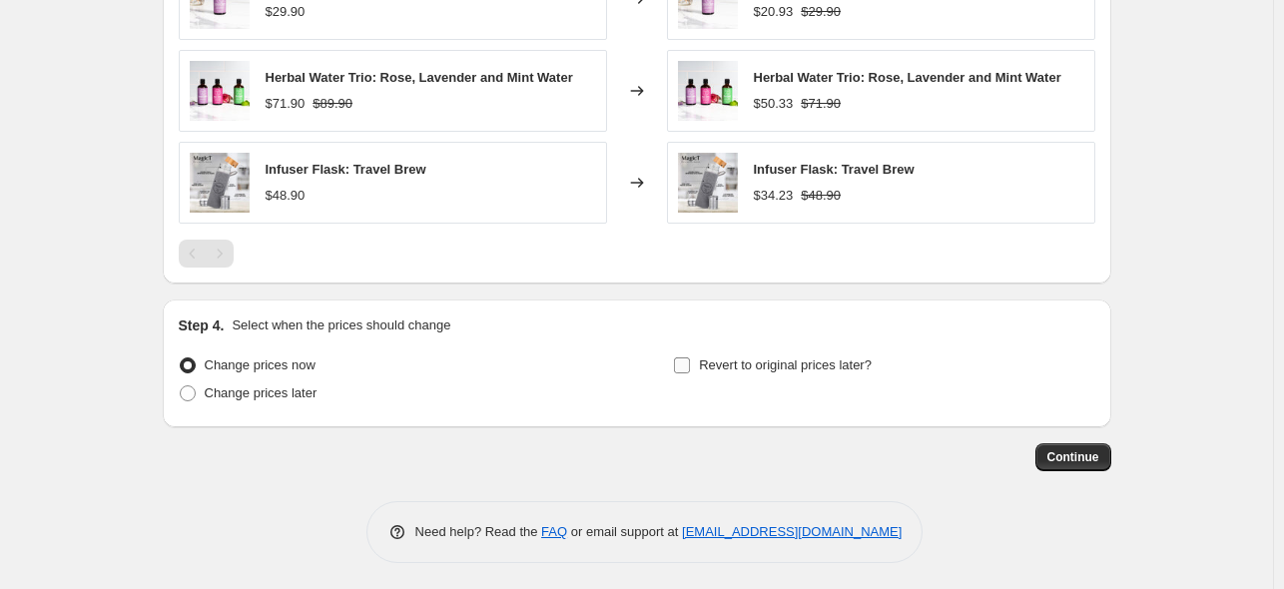
click at [690, 359] on input "Revert to original prices later?" at bounding box center [682, 366] width 16 height 16
checkbox input "true"
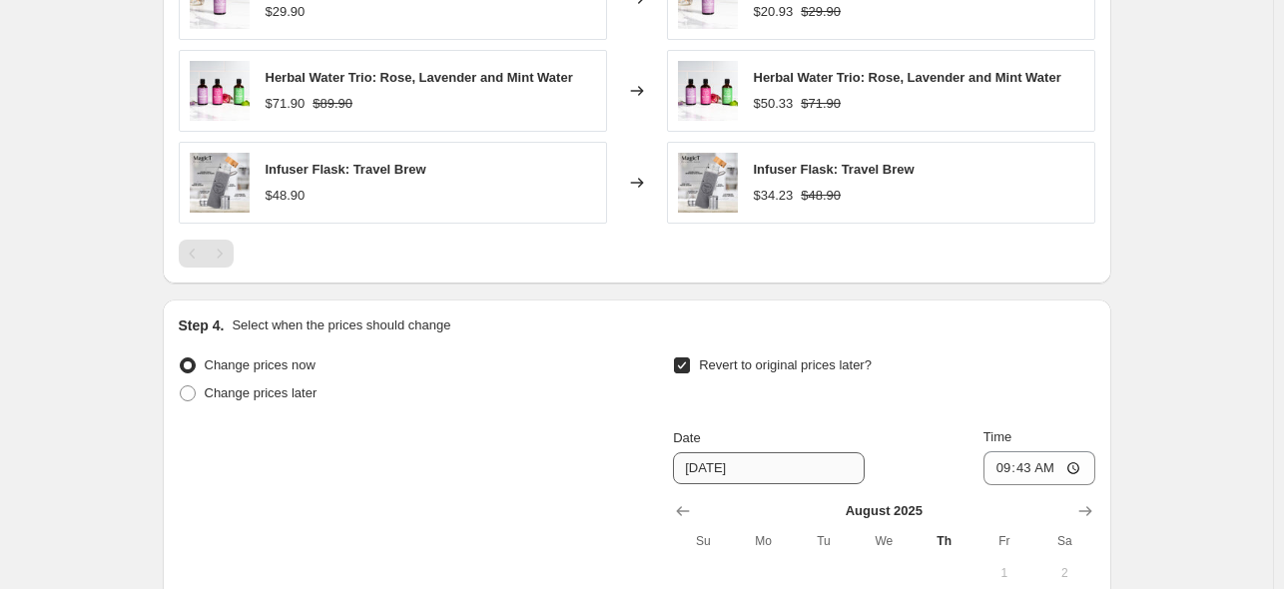
scroll to position [2046, 0]
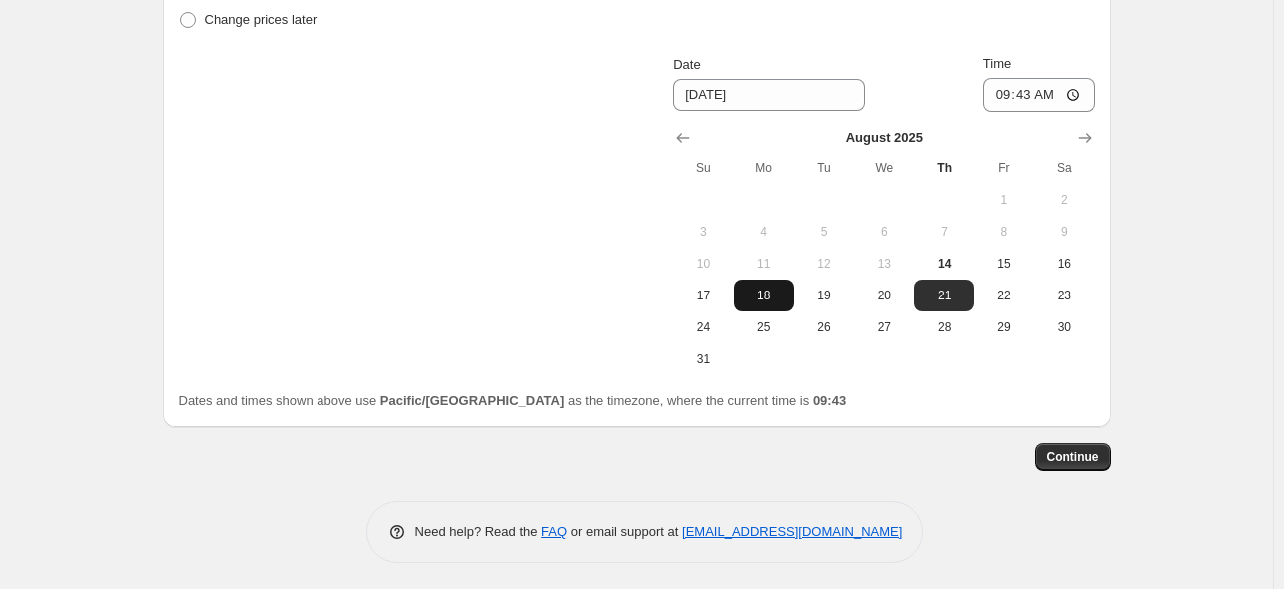
click at [771, 291] on span "18" at bounding box center [764, 296] width 44 height 16
type input "[DATE]"
click at [1055, 449] on span "Continue" at bounding box center [1074, 457] width 52 height 16
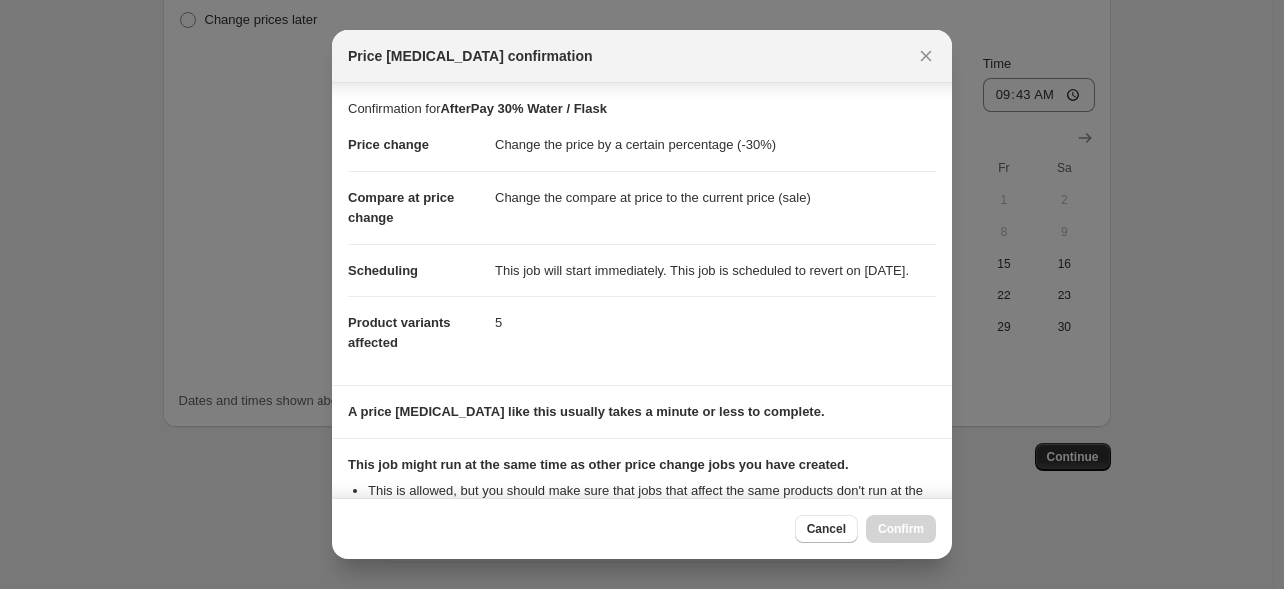
scroll to position [412, 0]
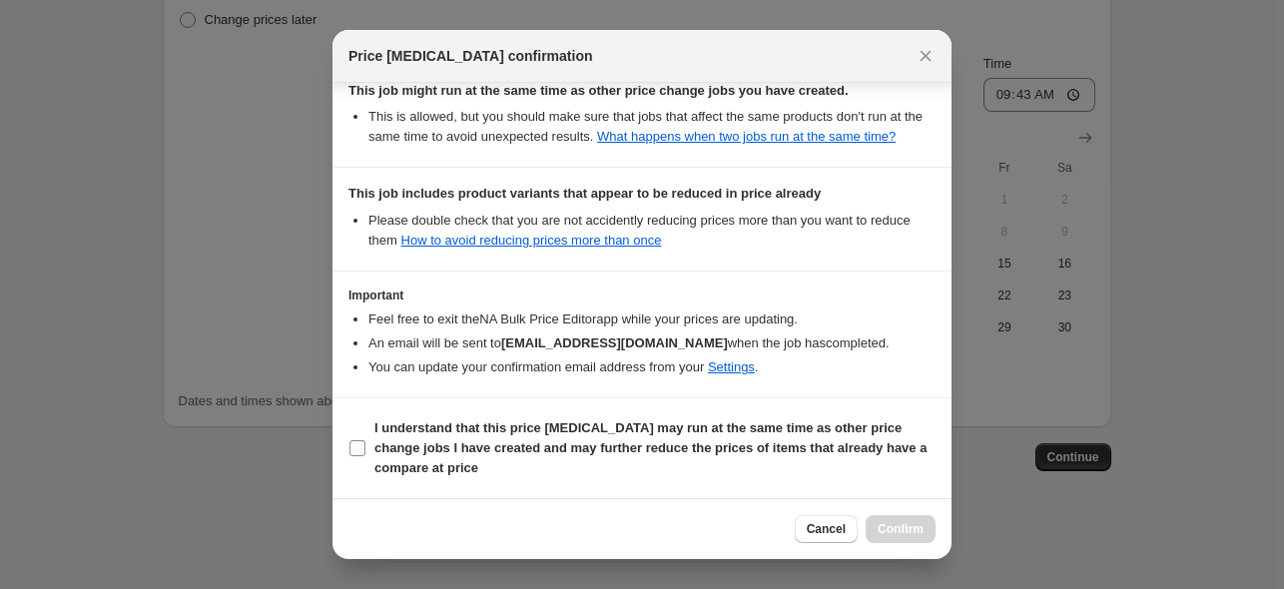
click at [497, 458] on span "I understand that this price change job may run at the same time as other price…" at bounding box center [655, 449] width 561 height 60
click at [366, 456] on input "I understand that this price change job may run at the same time as other price…" at bounding box center [358, 448] width 16 height 16
checkbox input "true"
click at [919, 531] on span "Confirm" at bounding box center [901, 529] width 46 height 16
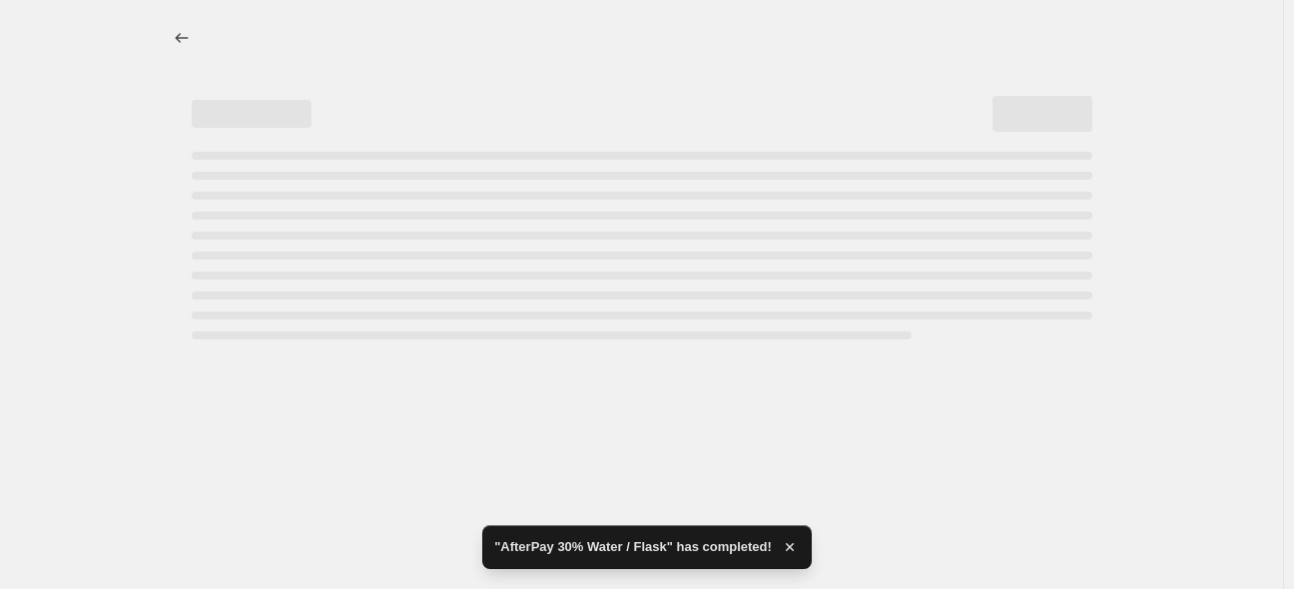
select select "percentage"
select select "collection"
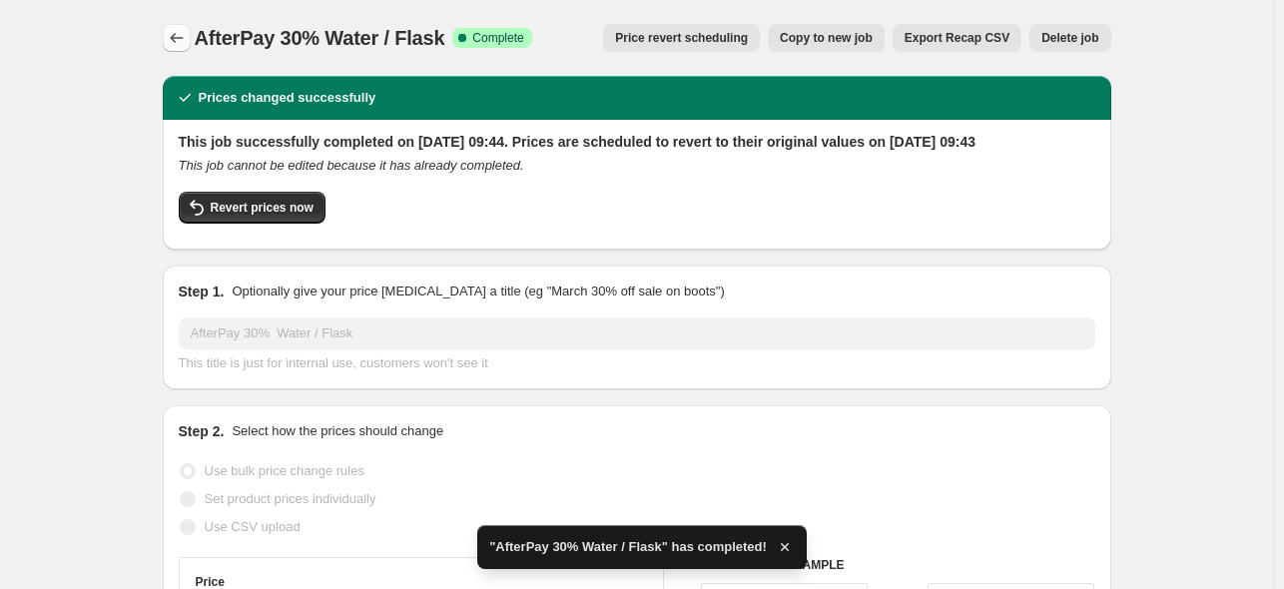
click at [180, 33] on icon "Price change jobs" at bounding box center [177, 38] width 20 height 20
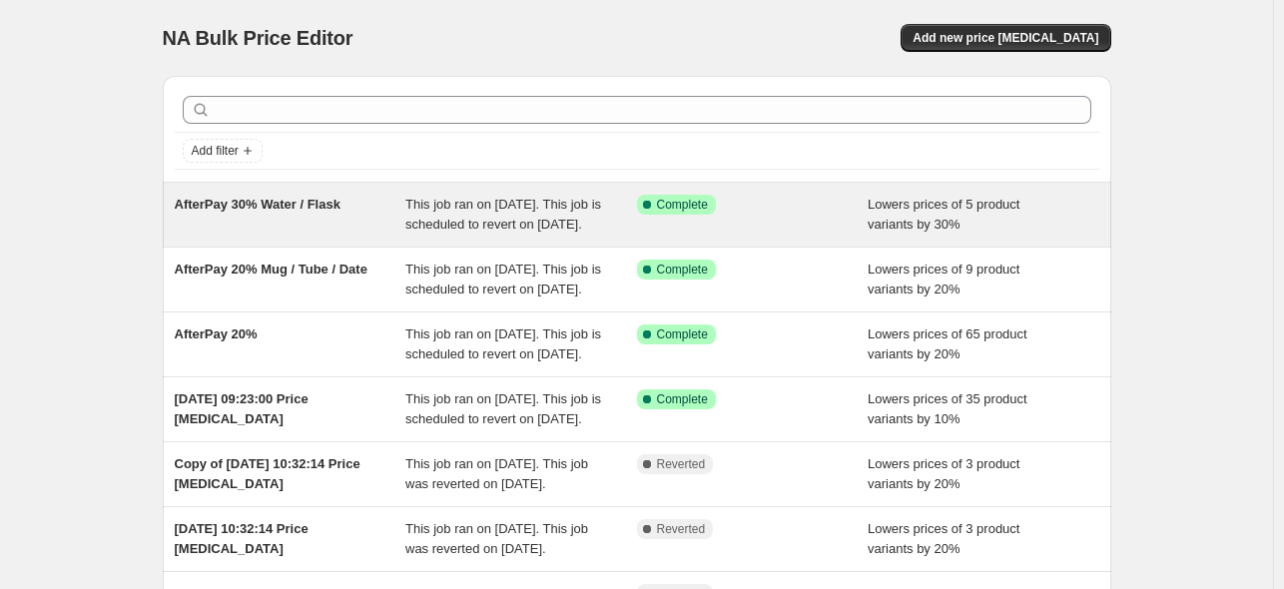
click at [494, 227] on span "This job ran on 14 August 2025. This job is scheduled to revert on 18 August 20…" at bounding box center [504, 214] width 196 height 35
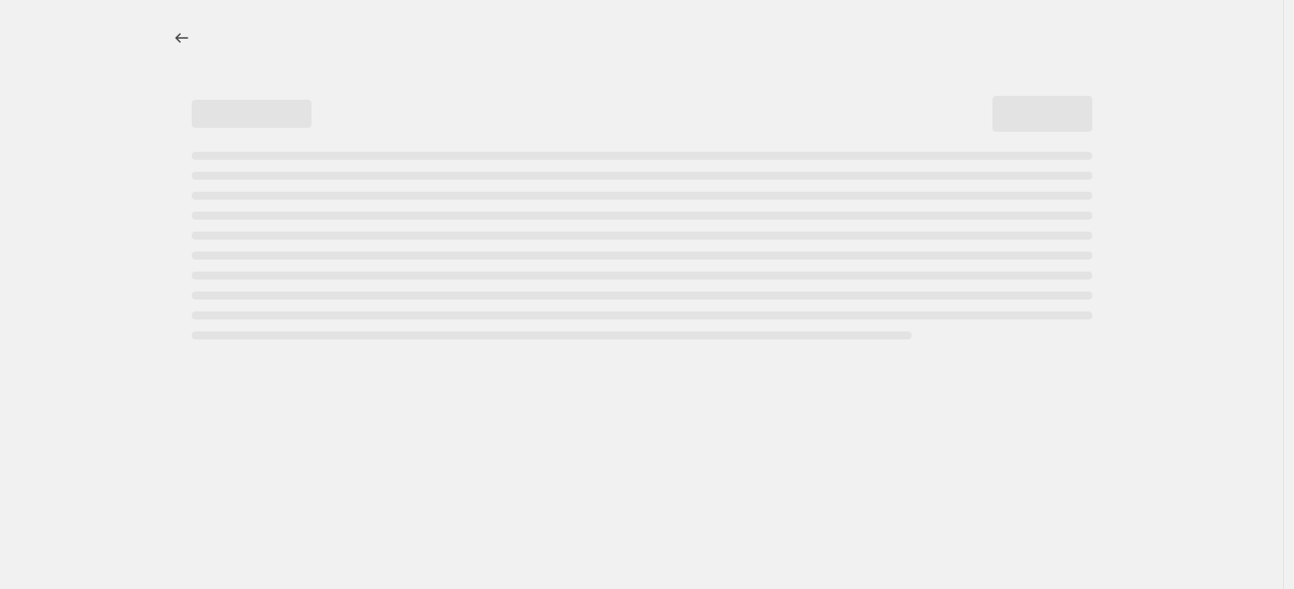
select select "percentage"
select select "collection"
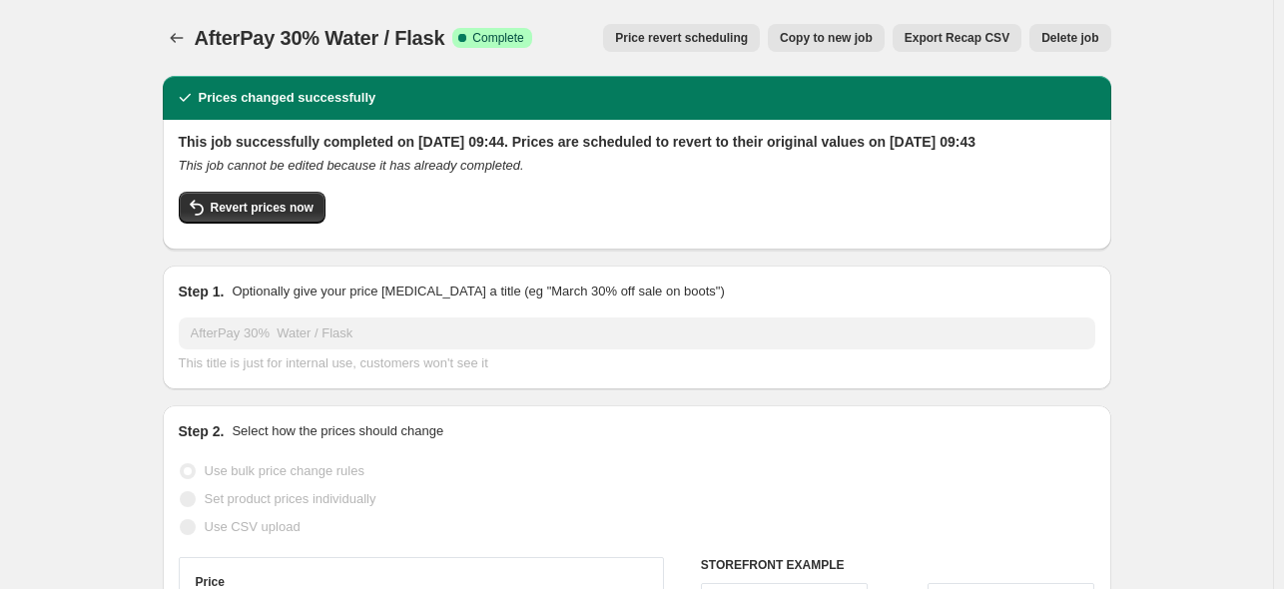
click at [815, 39] on span "Copy to new job" at bounding box center [826, 38] width 93 height 16
select select "percentage"
select select "collection"
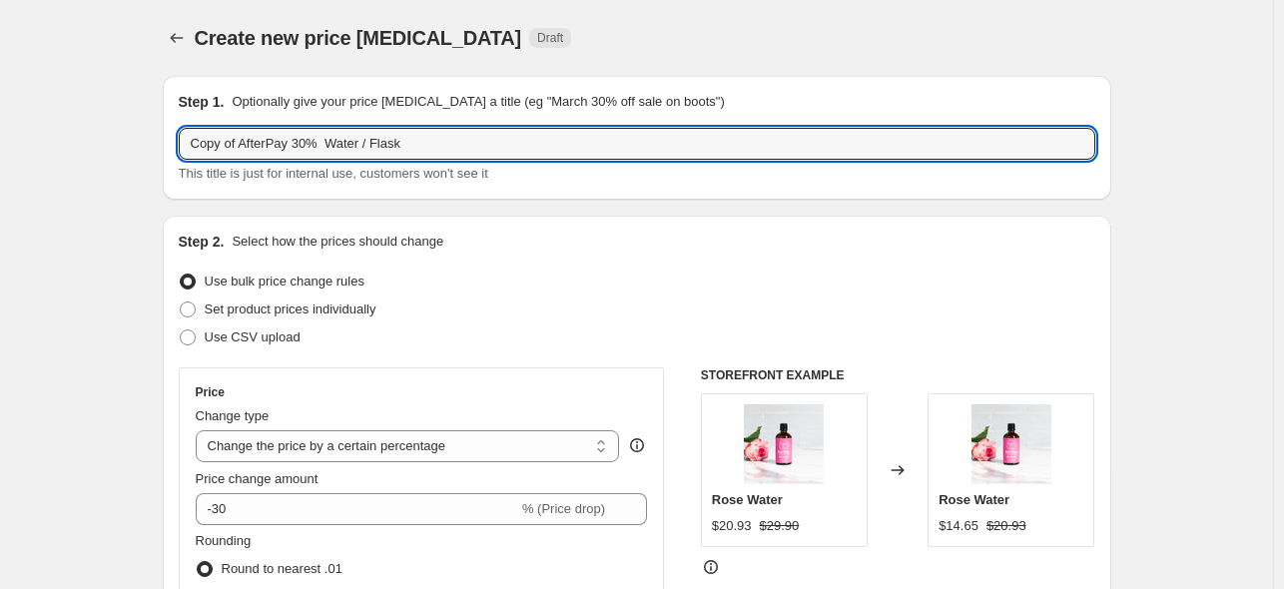
drag, startPoint x: 250, startPoint y: 144, endPoint x: 20, endPoint y: 140, distance: 229.8
click at [264, 150] on input "AfterPay 30% Water / Flask" at bounding box center [637, 144] width 917 height 32
drag, startPoint x: 378, startPoint y: 149, endPoint x: 293, endPoint y: 149, distance: 84.9
click at [293, 149] on input "AfterPay 40% Water / Flask" at bounding box center [637, 144] width 917 height 32
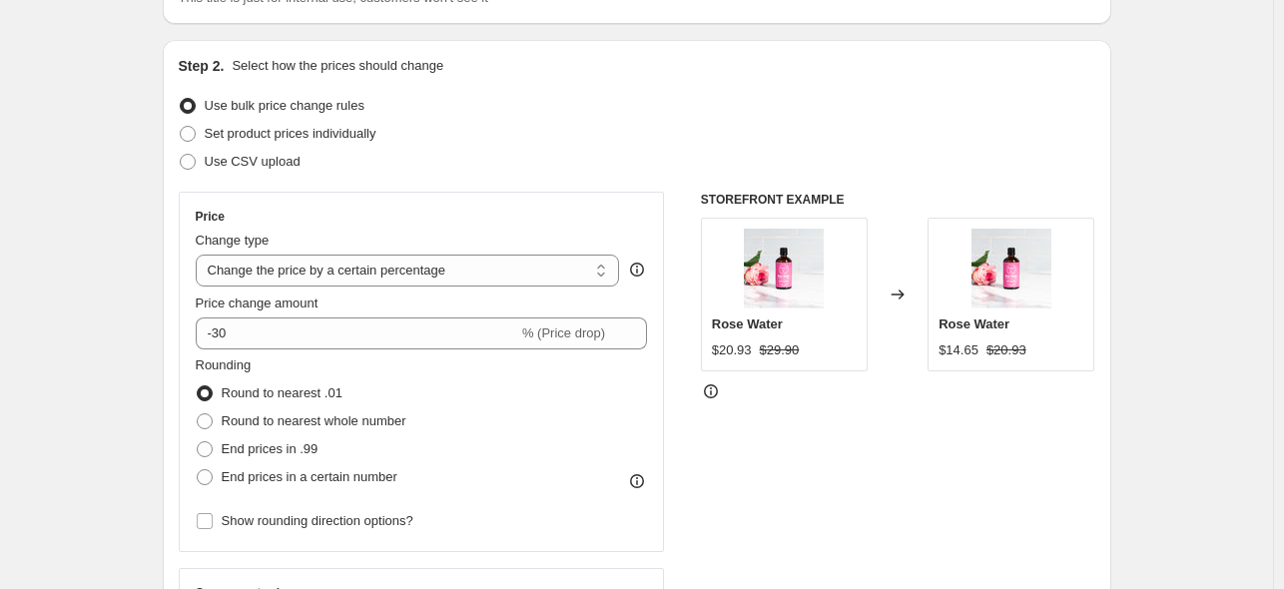
scroll to position [200, 0]
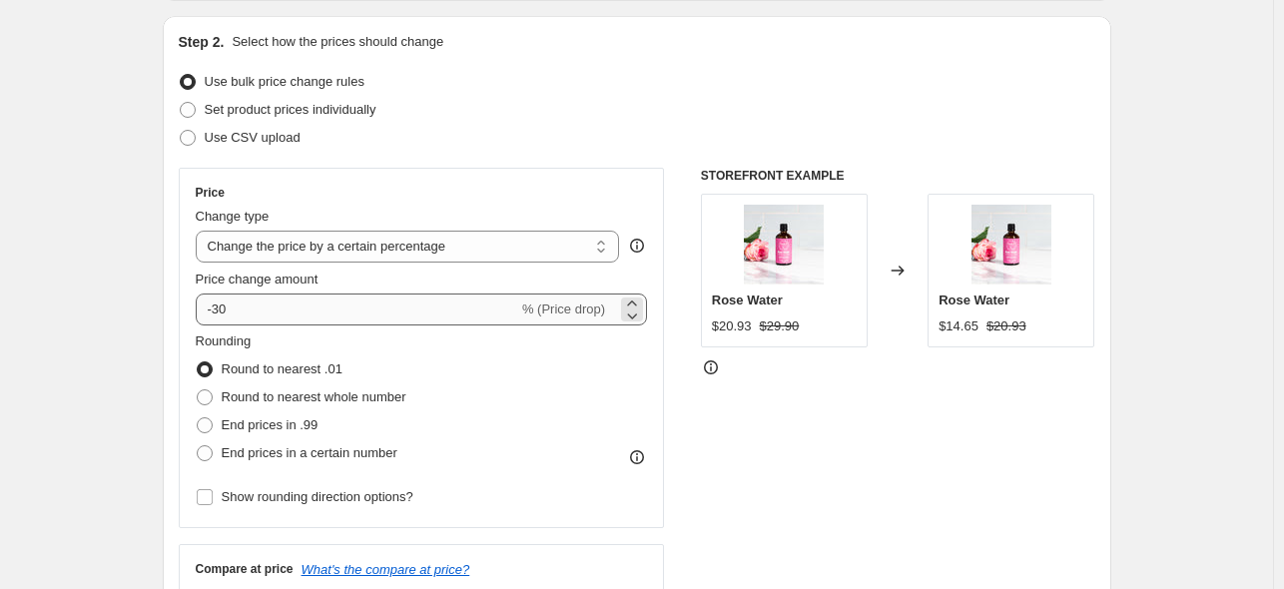
type input "AfterPay 40% Wteapot"
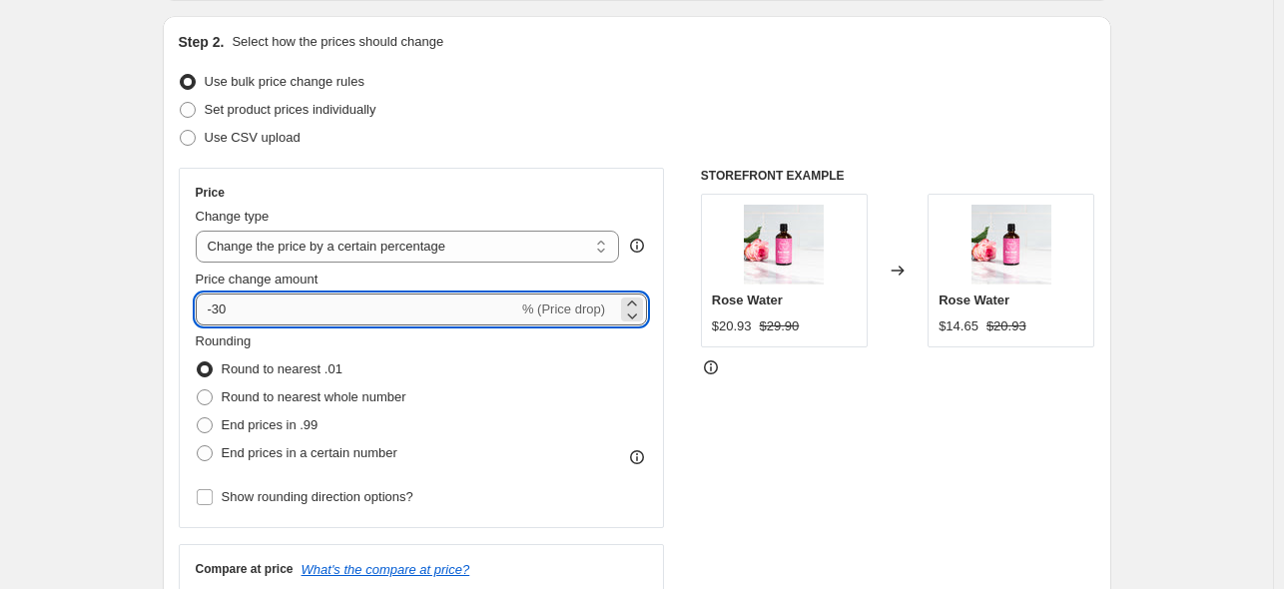
click at [223, 313] on input "-30" at bounding box center [357, 310] width 323 height 32
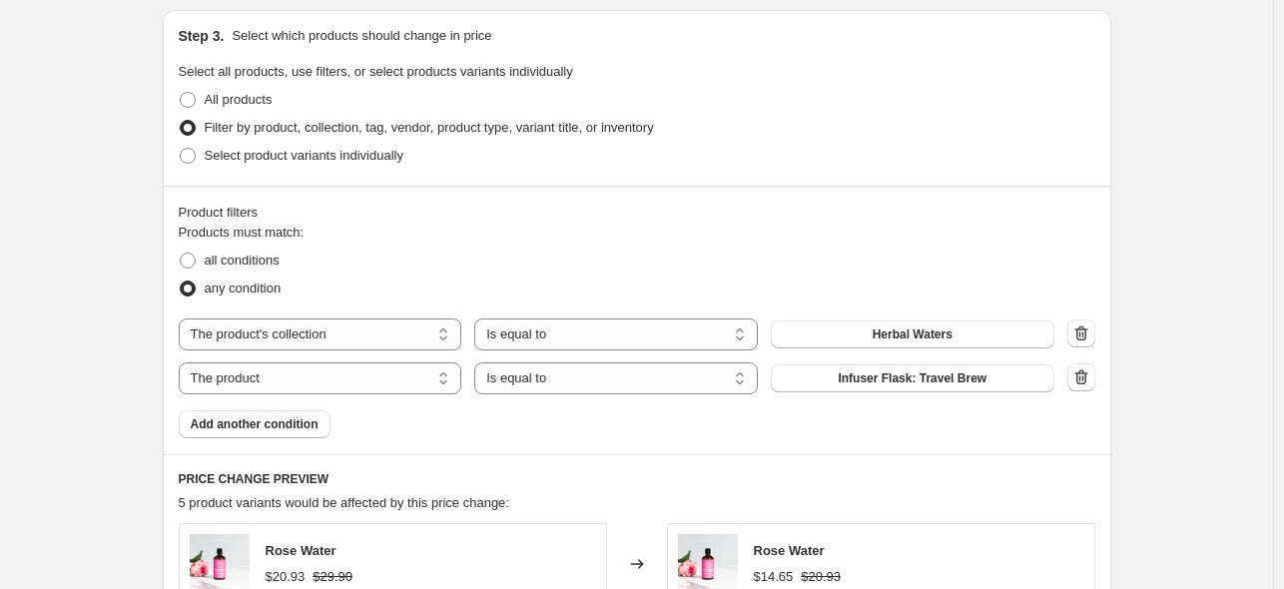
scroll to position [899, 0]
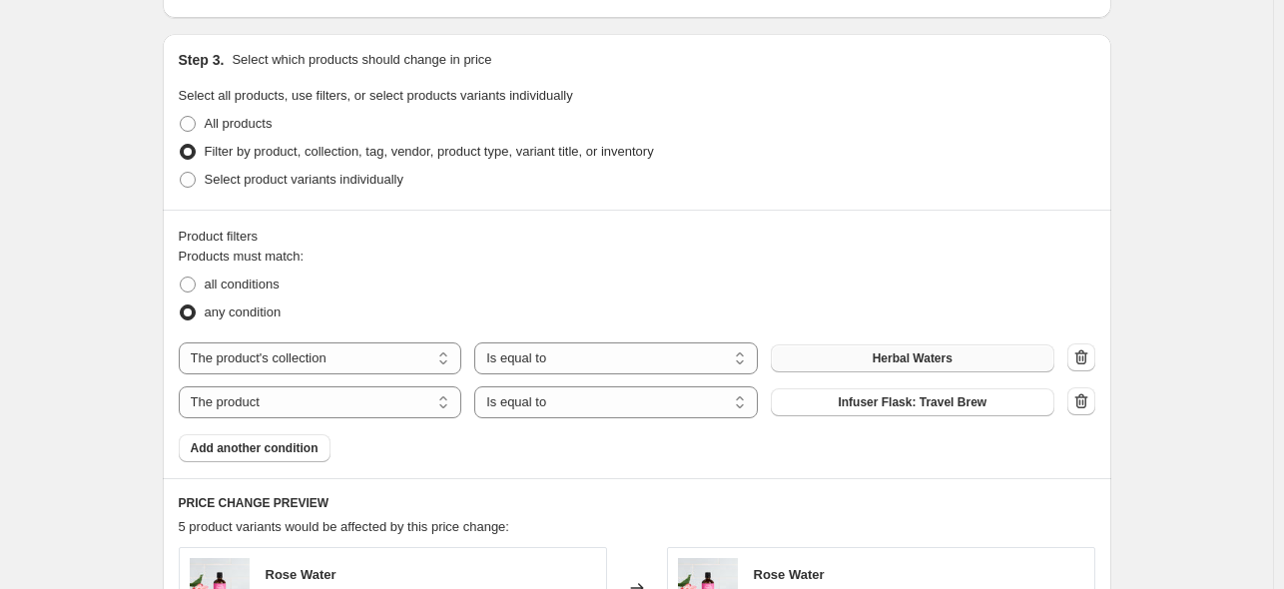
type input "-40"
click at [903, 361] on span "Herbal Waters" at bounding box center [913, 359] width 80 height 16
click at [413, 366] on select "The product The product's collection The product's tag The product's vendor The…" at bounding box center [321, 359] width 284 height 32
select select "product"
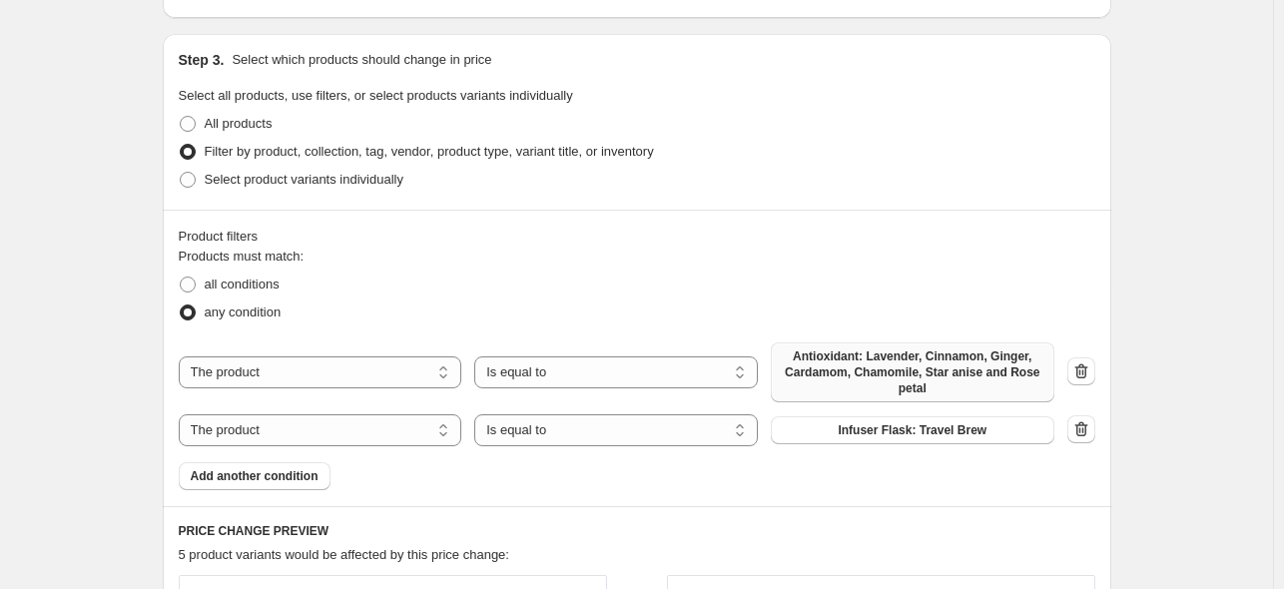
click at [861, 371] on span "Antioxidant: Lavender, Cinnamon, Ginger, Cardamom, Chamomile, Star anise and Ro…" at bounding box center [913, 373] width 260 height 48
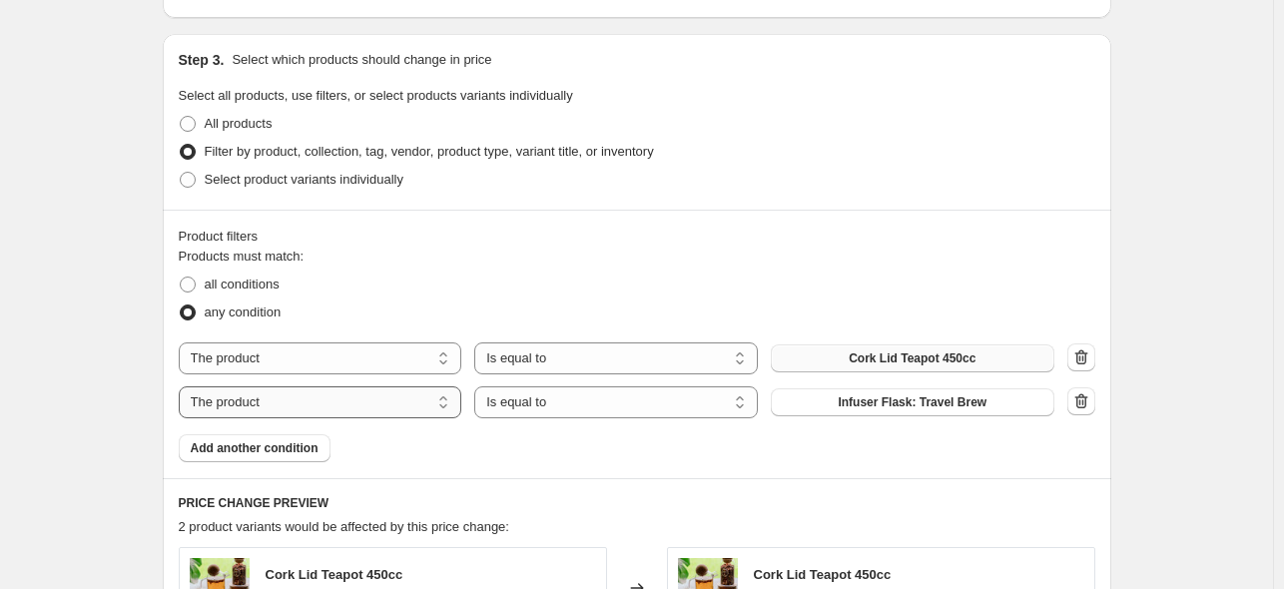
click at [411, 406] on select "The product The product's collection The product's tag The product's vendor The…" at bounding box center [321, 403] width 284 height 32
click at [183, 387] on select "The product The product's collection The product's tag The product's vendor The…" at bounding box center [321, 403] width 284 height 32
click at [891, 407] on span "Infuser Flask: Travel Brew" at bounding box center [912, 403] width 149 height 16
click at [247, 446] on span "Add another condition" at bounding box center [255, 448] width 128 height 16
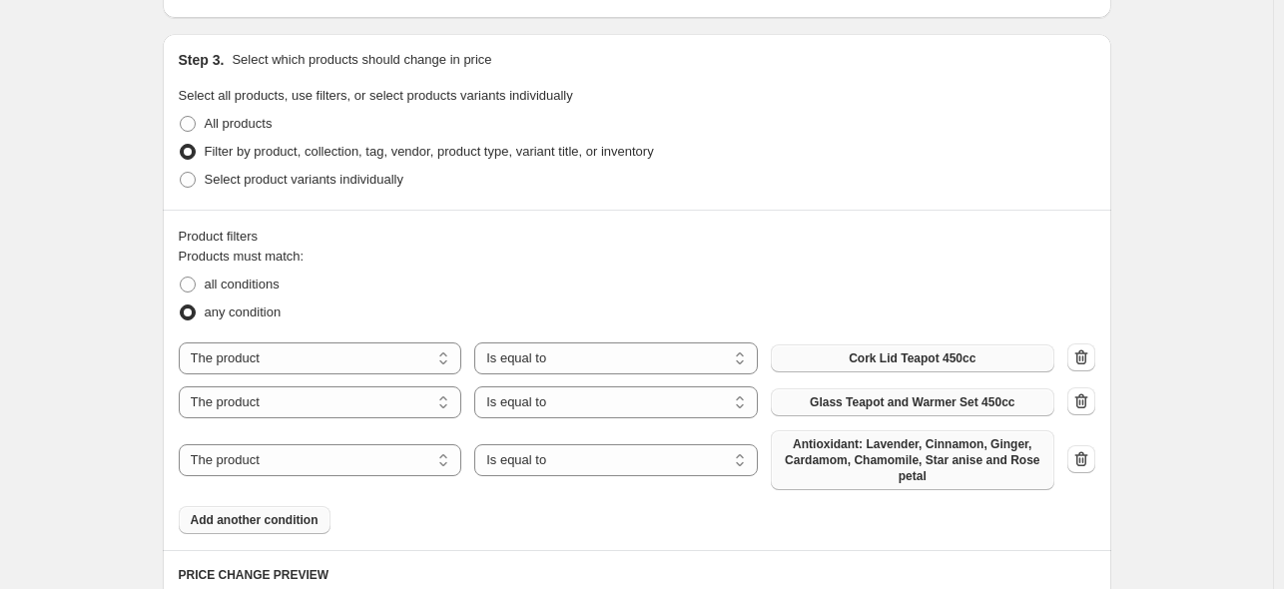
click at [882, 463] on span "Antioxidant: Lavender, Cinnamon, Ginger, Cardamom, Chamomile, Star anise and Ro…" at bounding box center [913, 460] width 260 height 48
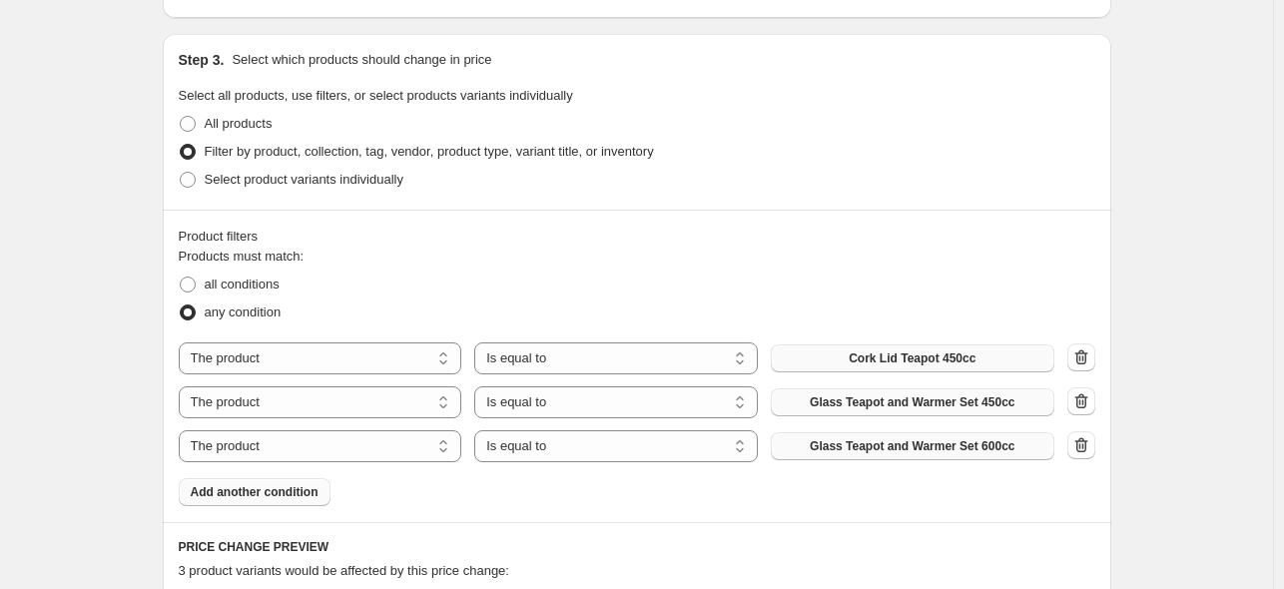
click at [258, 491] on span "Add another condition" at bounding box center [255, 492] width 128 height 16
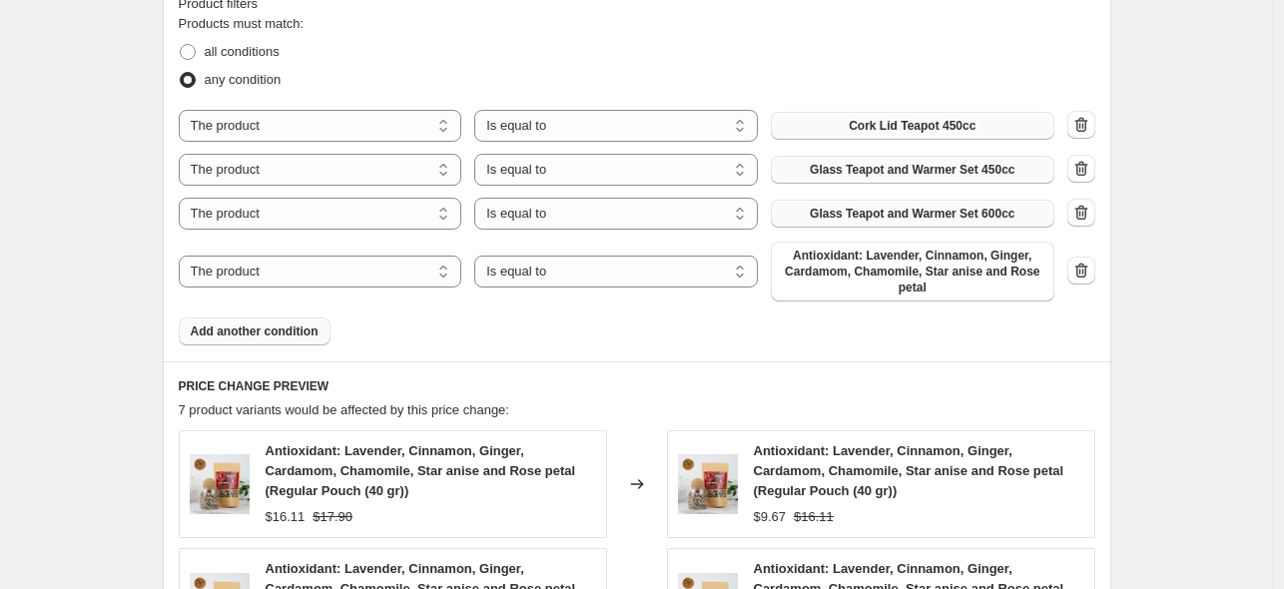
scroll to position [1099, 0]
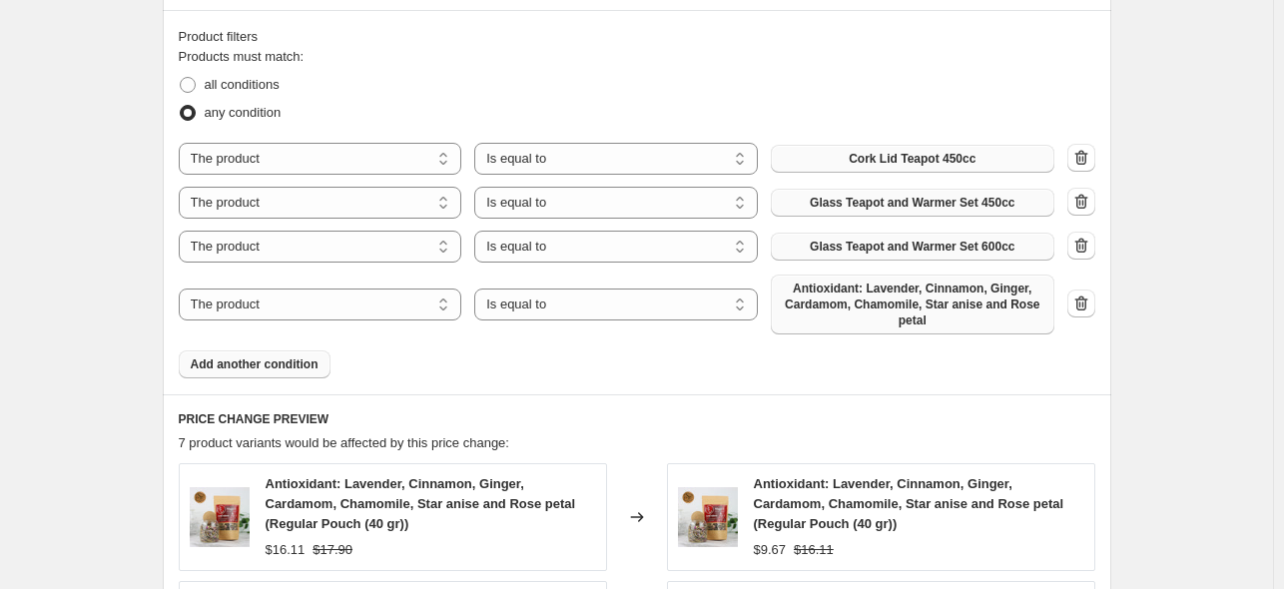
click at [882, 306] on span "Antioxidant: Lavender, Cinnamon, Ginger, Cardamom, Chamomile, Star anise and Ro…" at bounding box center [913, 305] width 260 height 48
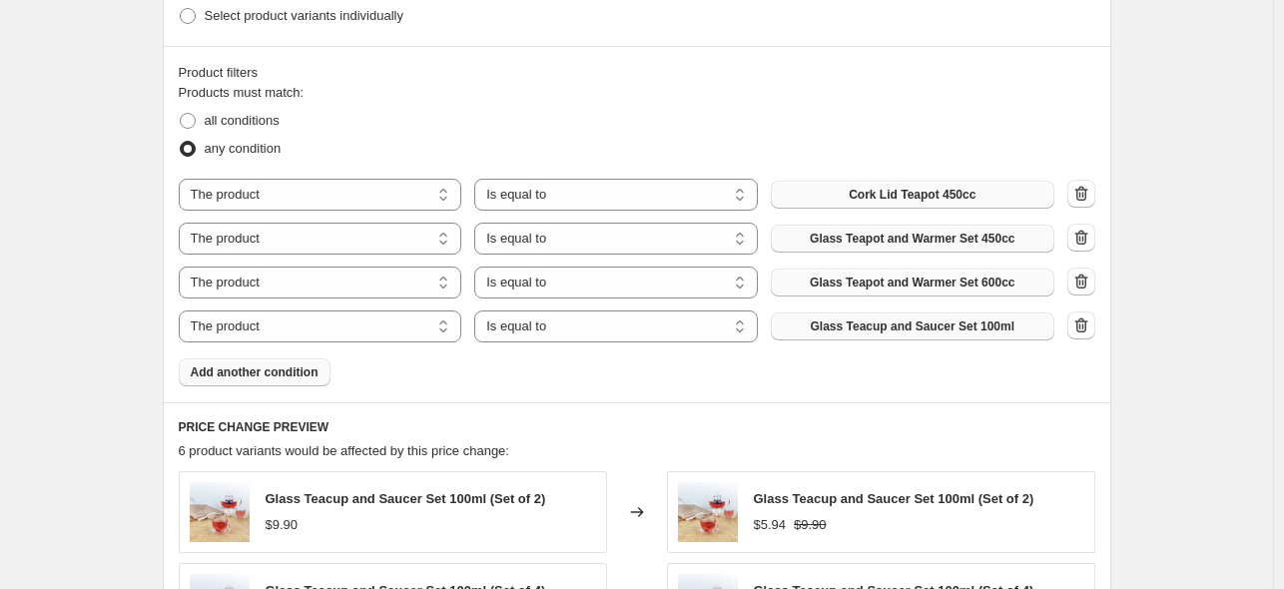
scroll to position [999, 0]
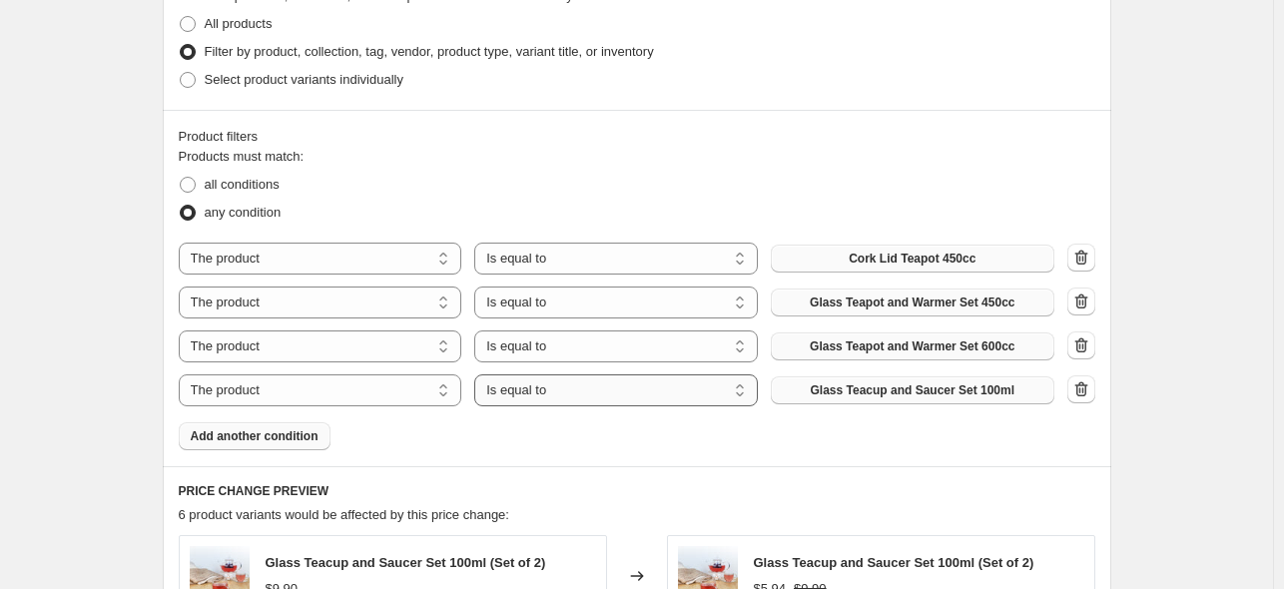
click at [623, 395] on select "Is equal to Is not equal to" at bounding box center [616, 391] width 284 height 32
click at [406, 375] on select "The product The product's collection The product's tag The product's vendor The…" at bounding box center [321, 391] width 284 height 32
click at [454, 432] on div "Products must match: all conditions any condition The product The product's col…" at bounding box center [637, 299] width 917 height 304
click at [308, 438] on span "Add another condition" at bounding box center [255, 436] width 128 height 16
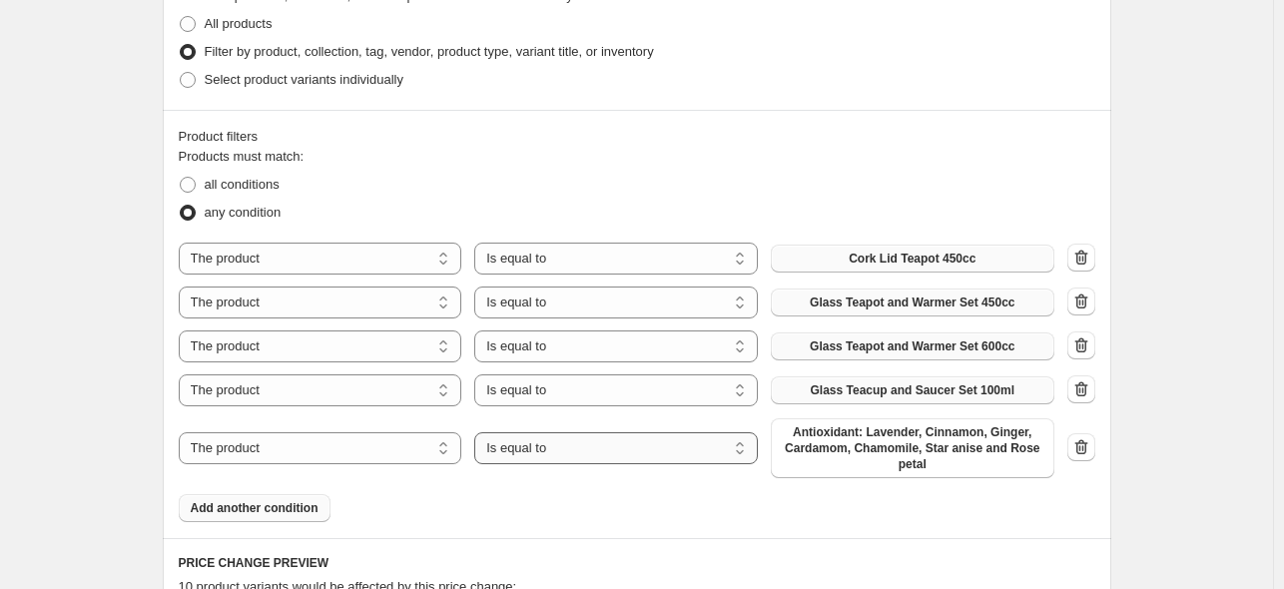
click at [607, 444] on select "Is equal to Is not equal to" at bounding box center [616, 448] width 284 height 32
click at [424, 451] on select "The product The product's collection The product's tag The product's vendor The…" at bounding box center [321, 448] width 284 height 32
select select "title"
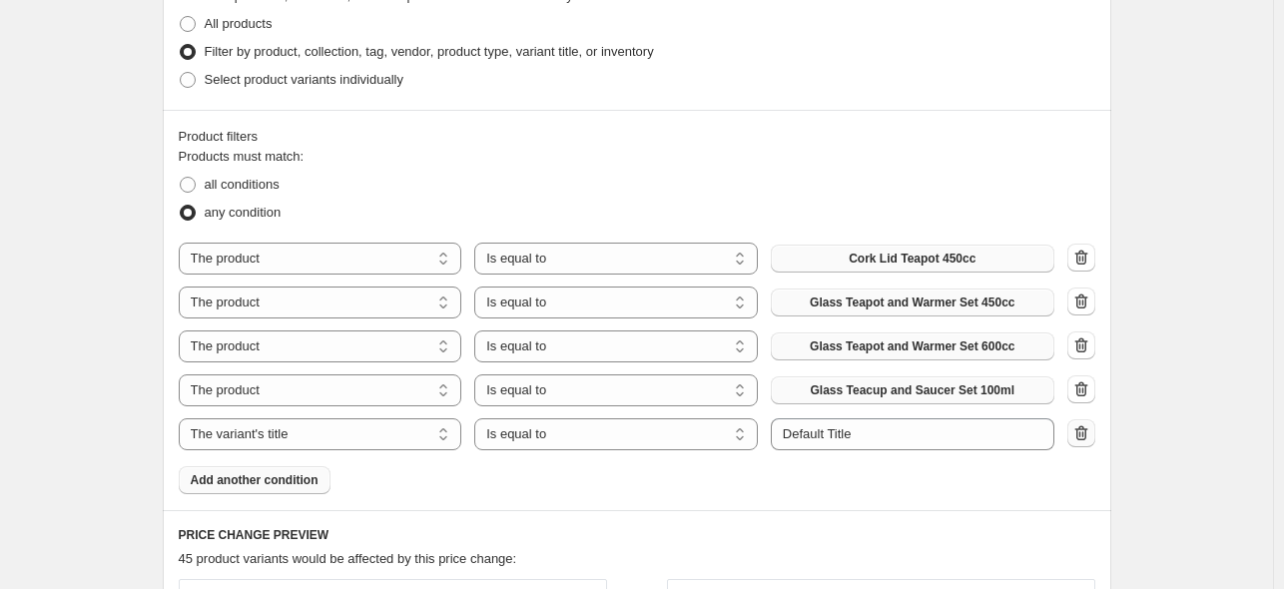
click at [1083, 437] on icon "button" at bounding box center [1082, 434] width 20 height 20
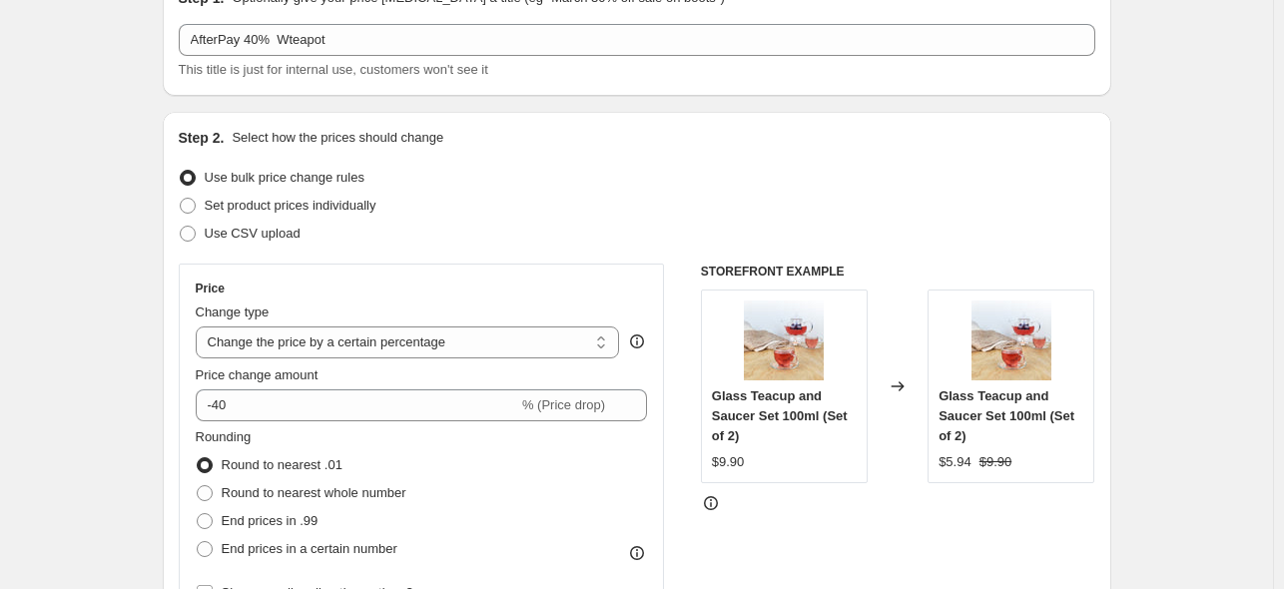
scroll to position [0, 0]
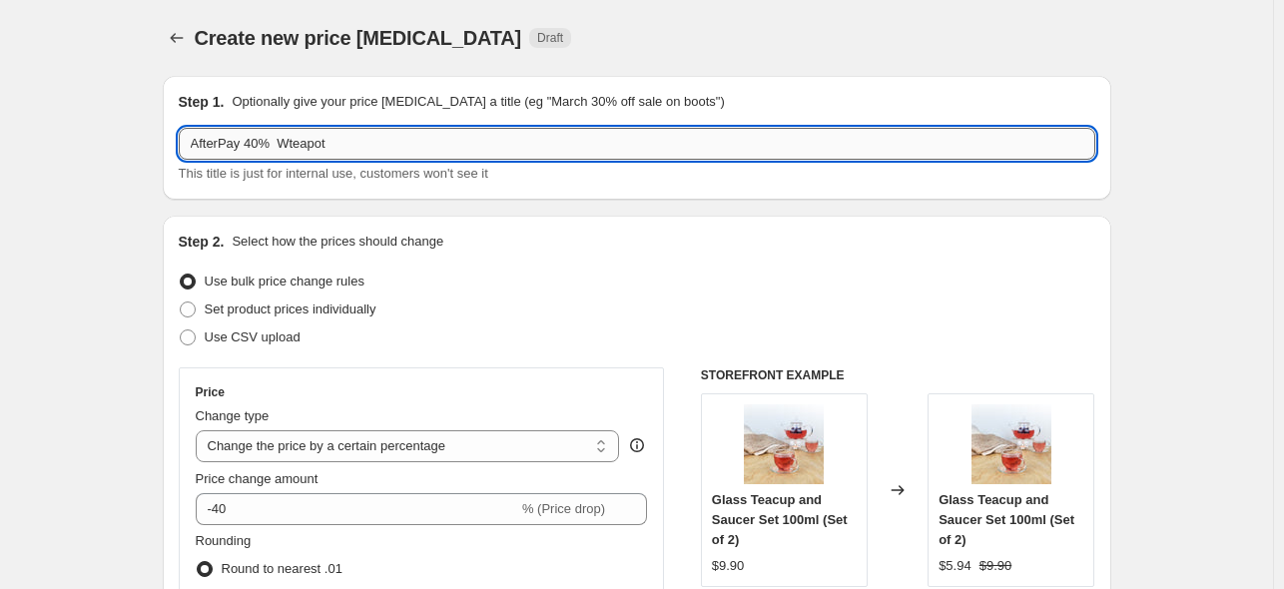
click at [292, 143] on input "AfterPay 40% Wteapot" at bounding box center [637, 144] width 917 height 32
click at [360, 143] on input "AfterPay 40% teapot" at bounding box center [637, 144] width 917 height 32
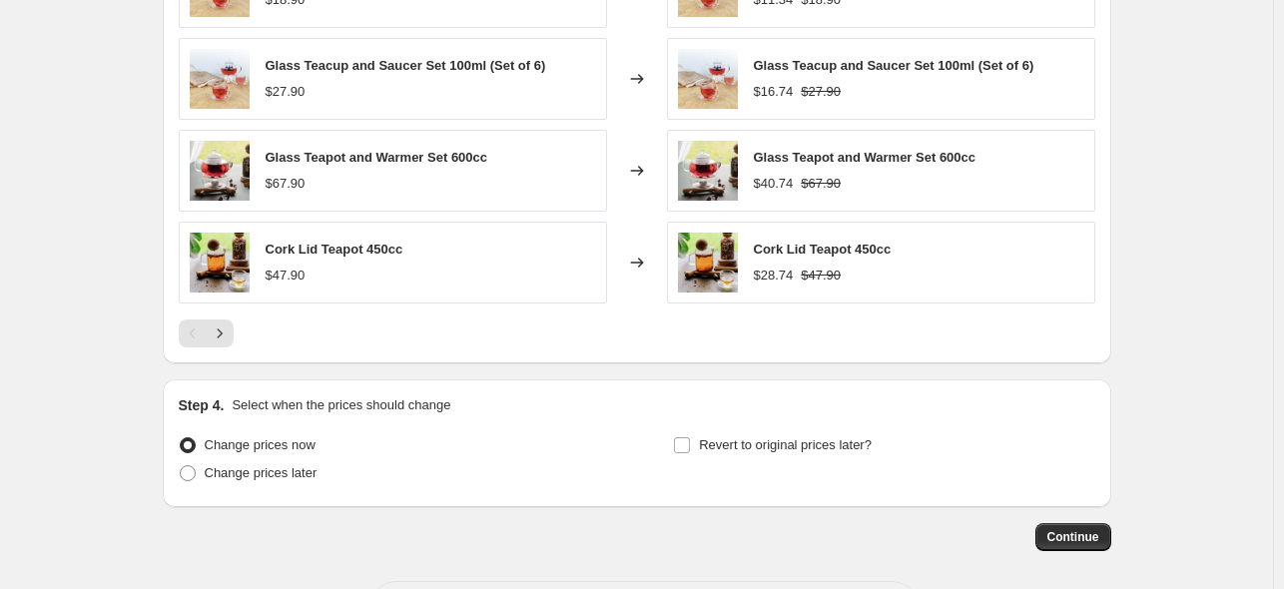
scroll to position [1760, 0]
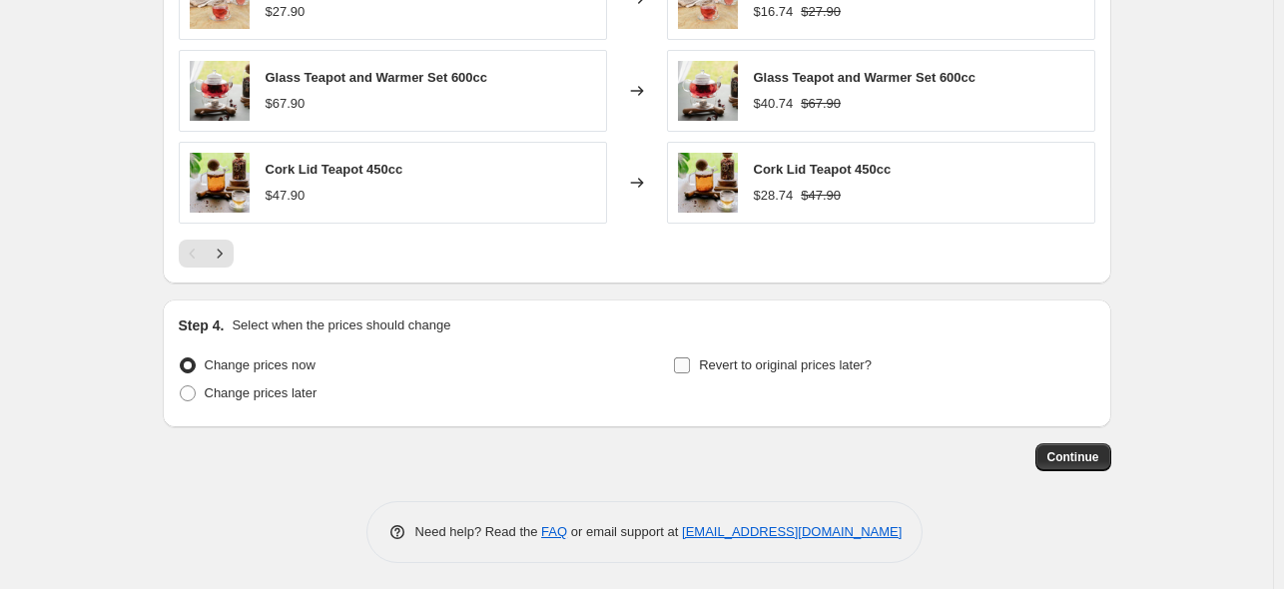
type input "AfterPay 40% teapot and teacup"
click at [687, 364] on input "Revert to original prices later?" at bounding box center [682, 366] width 16 height 16
checkbox input "true"
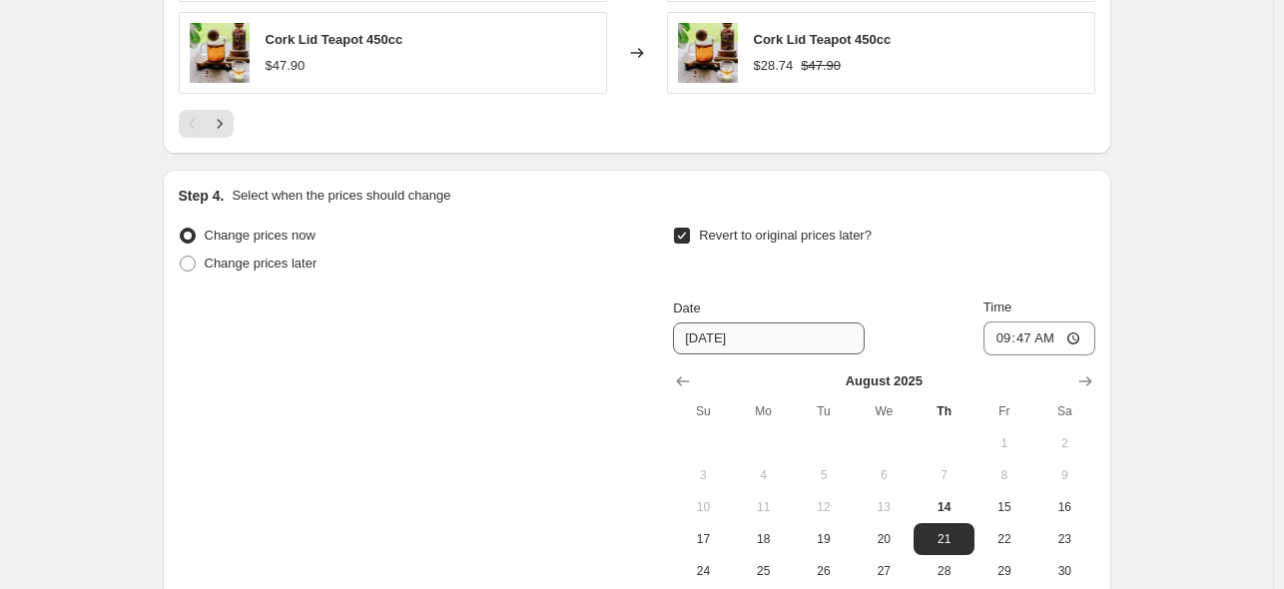
scroll to position [2060, 0]
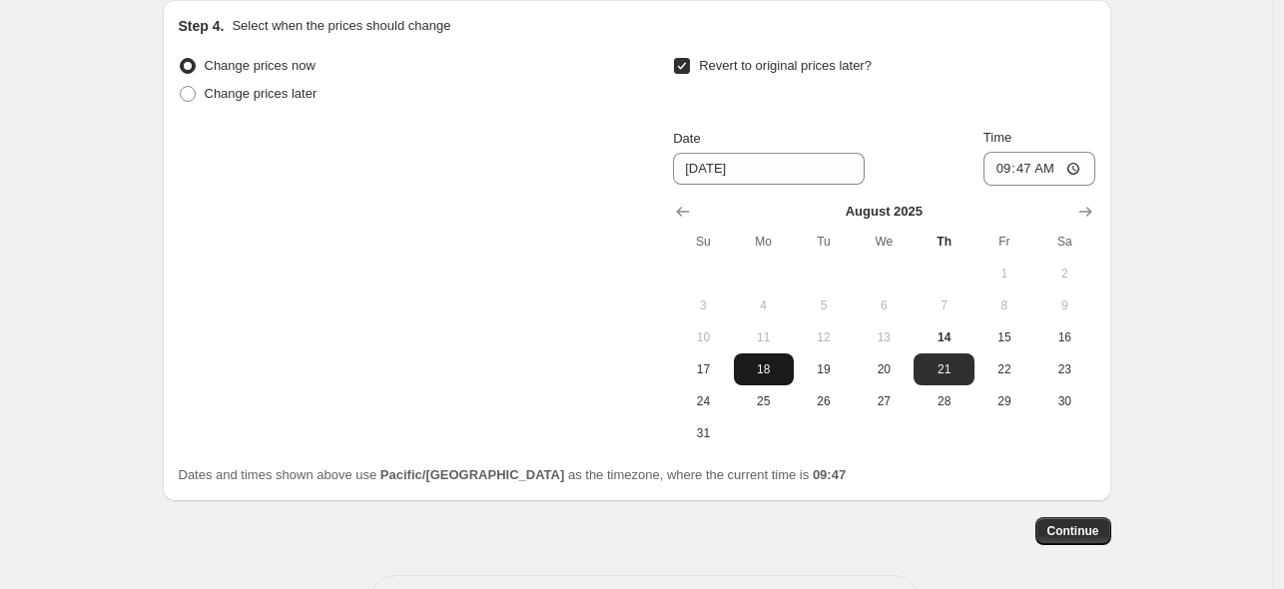
click at [775, 371] on span "18" at bounding box center [764, 370] width 44 height 16
type input "[DATE]"
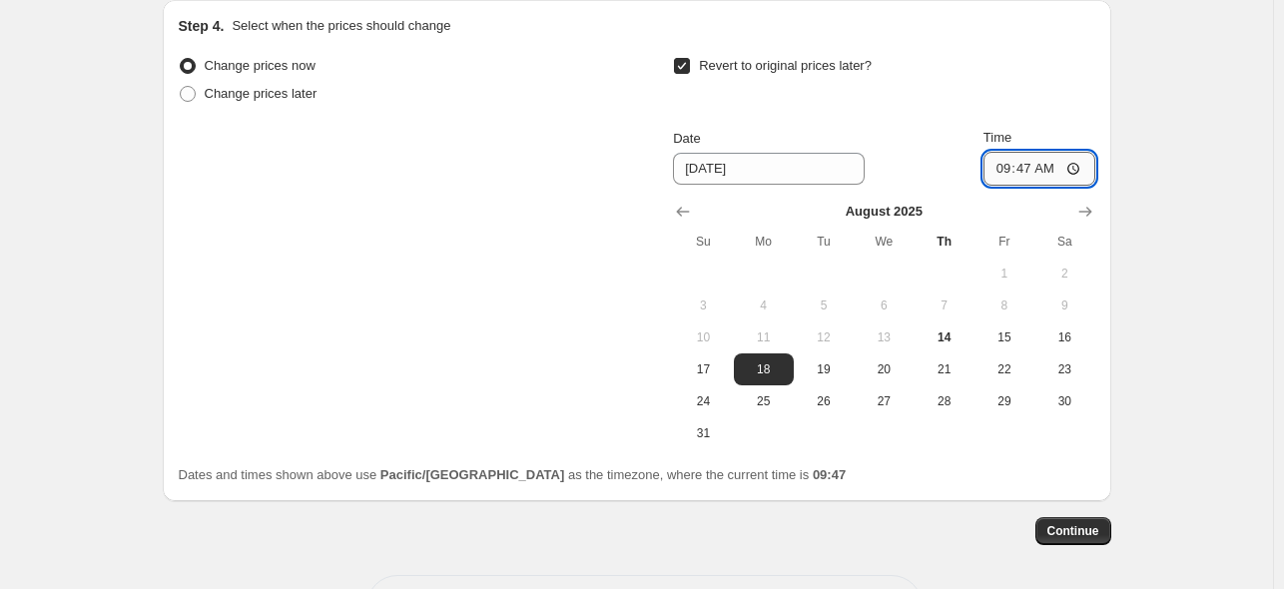
click at [1016, 154] on input "09:47" at bounding box center [1040, 169] width 112 height 34
click at [1032, 165] on input "09:47" at bounding box center [1040, 169] width 112 height 34
click at [1059, 167] on input "09:47" at bounding box center [1040, 169] width 112 height 34
click at [1027, 167] on input "09:47" at bounding box center [1040, 169] width 112 height 34
type input "09:30"
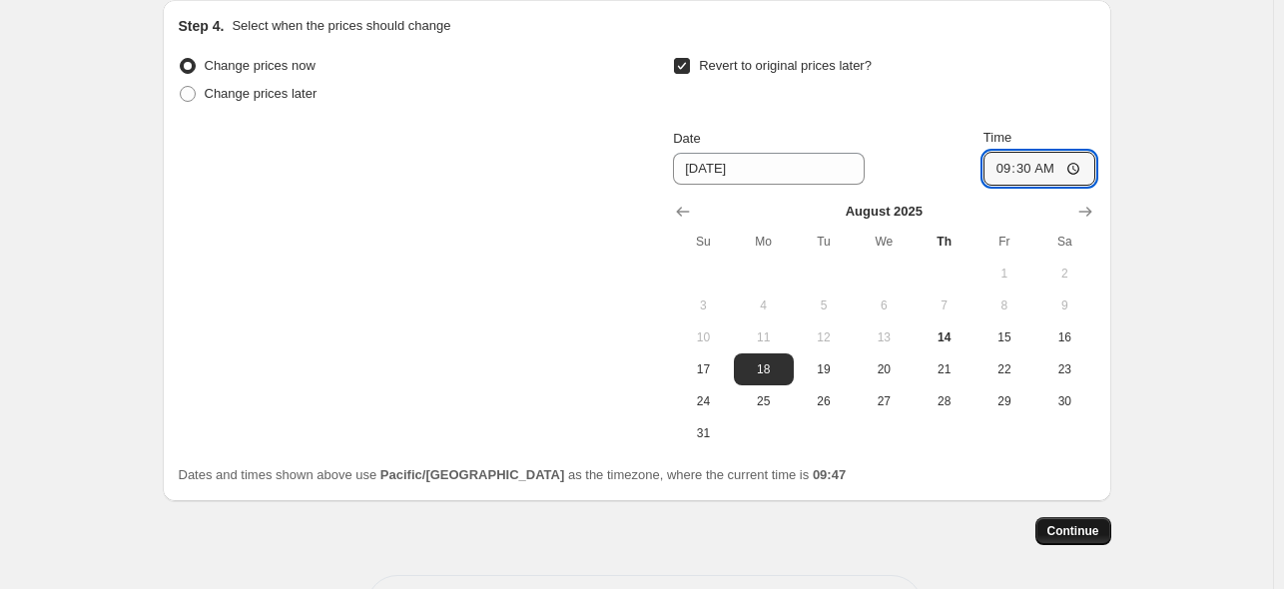
click at [1099, 527] on span "Continue" at bounding box center [1074, 531] width 52 height 16
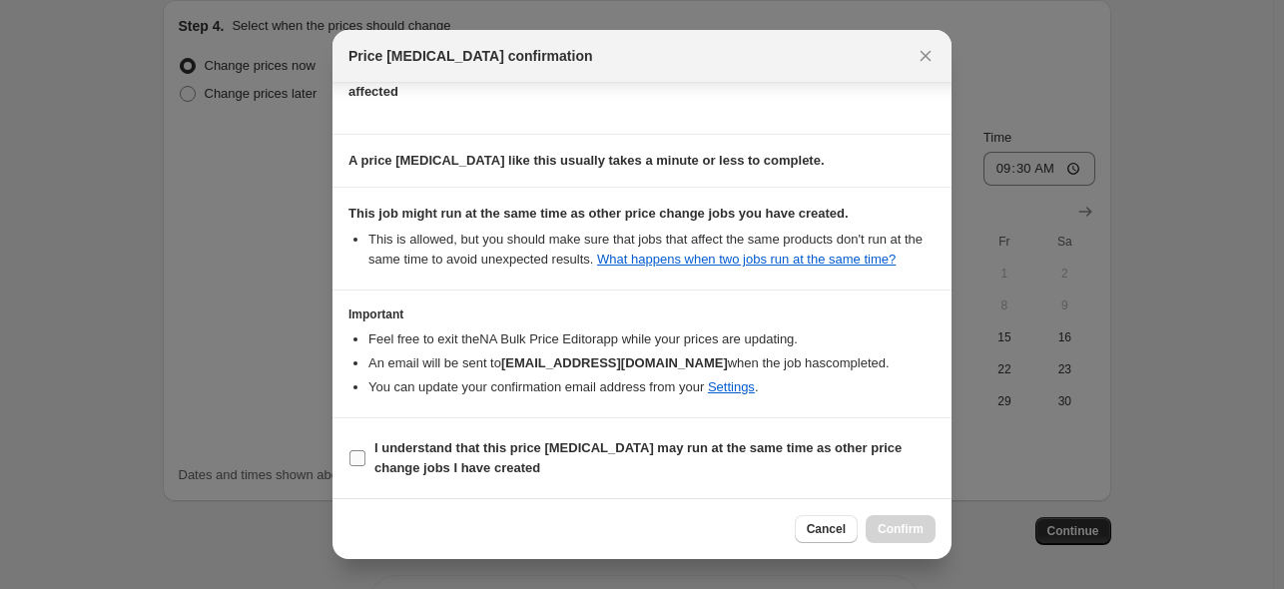
scroll to position [289, 0]
click at [449, 457] on span "I understand that this price change job may run at the same time as other price…" at bounding box center [655, 458] width 561 height 40
click at [366, 457] on input "I understand that this price change job may run at the same time as other price…" at bounding box center [358, 458] width 16 height 16
checkbox input "true"
click at [879, 524] on span "Confirm" at bounding box center [901, 529] width 46 height 16
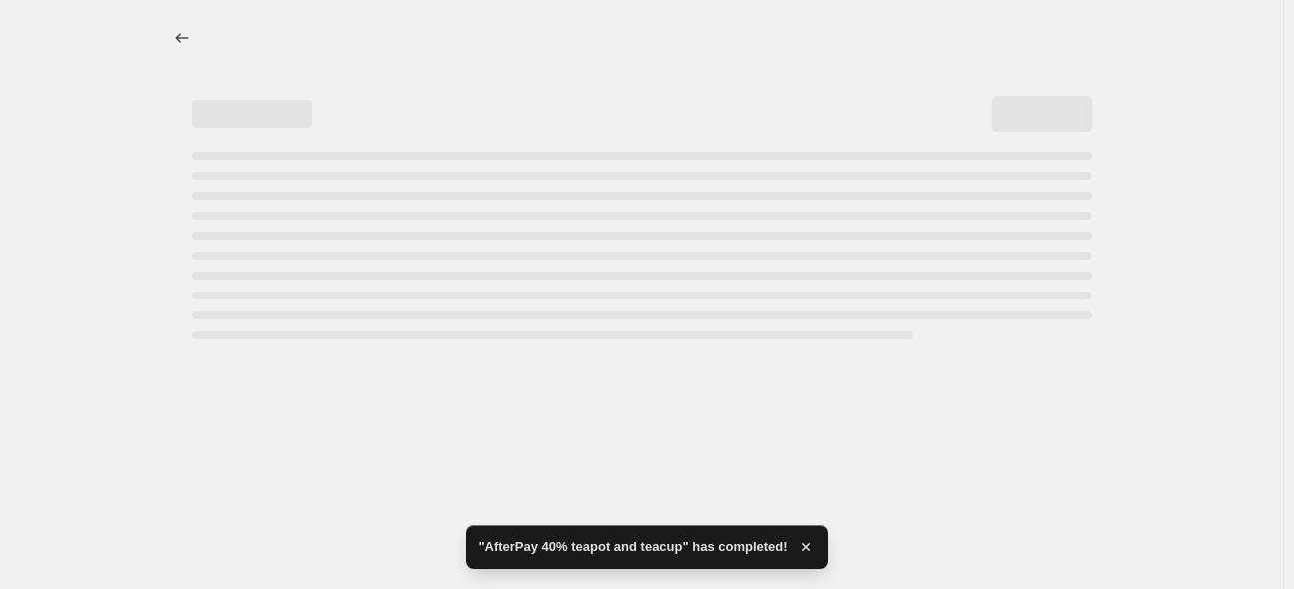
drag, startPoint x: 446, startPoint y: 380, endPoint x: 378, endPoint y: 409, distance: 74.8
click at [378, 409] on div at bounding box center [641, 294] width 1283 height 589
select select "percentage"
